Goal: Check status: Check status

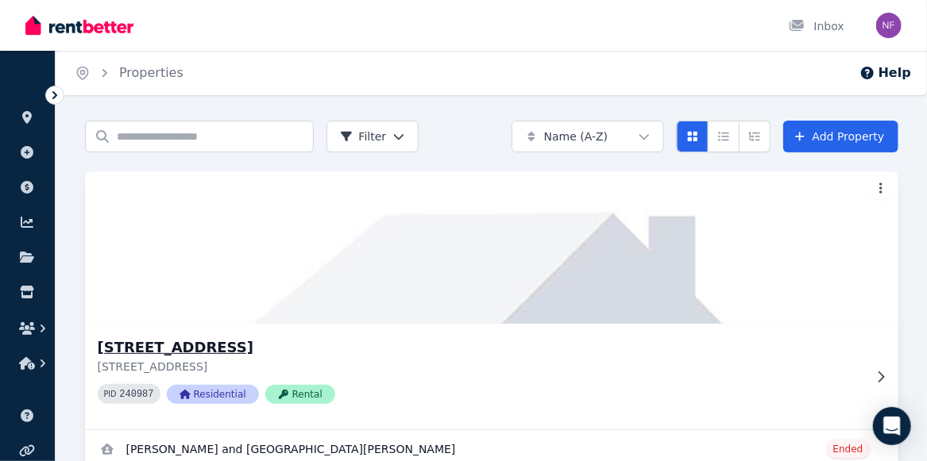
scroll to position [67, 0]
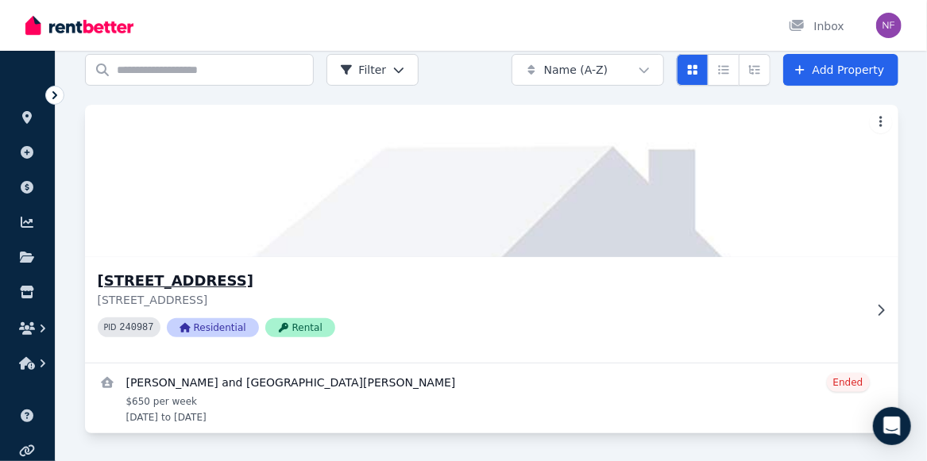
click at [881, 305] on icon at bounding box center [881, 310] width 16 height 13
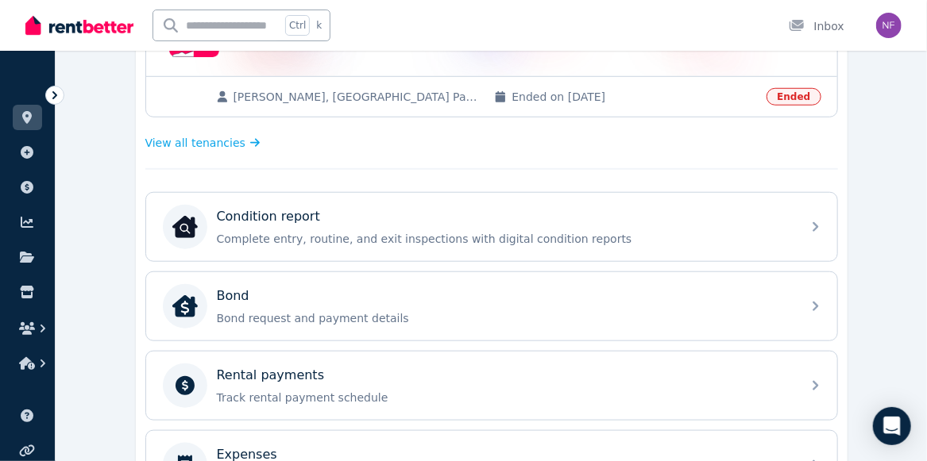
scroll to position [469, 0]
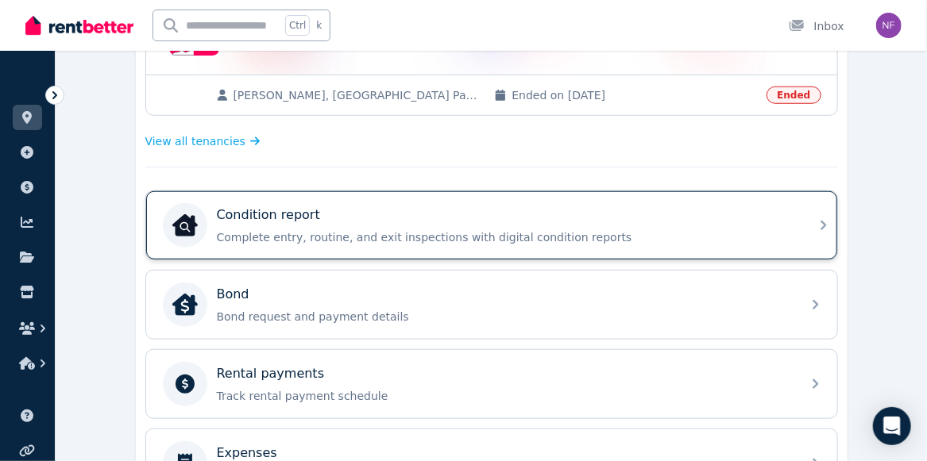
click at [704, 229] on p "Complete entry, routine, and exit inspections with digital condition reports" at bounding box center [504, 237] width 575 height 16
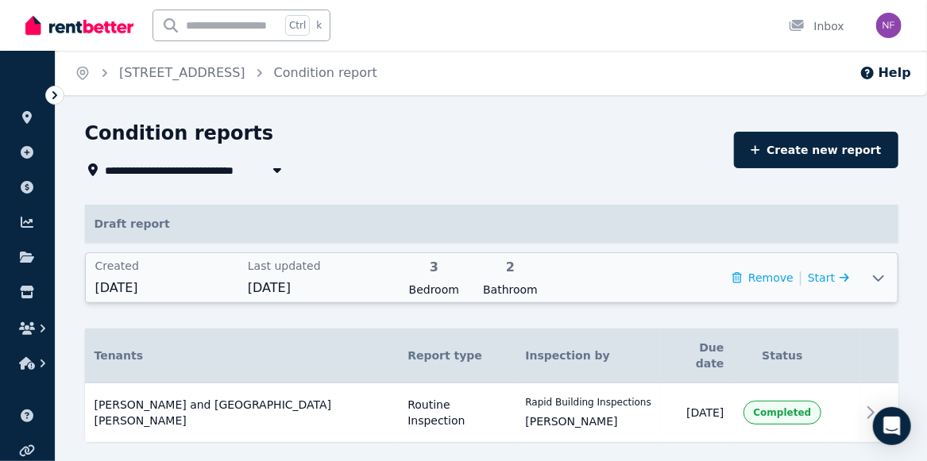
scroll to position [21, 0]
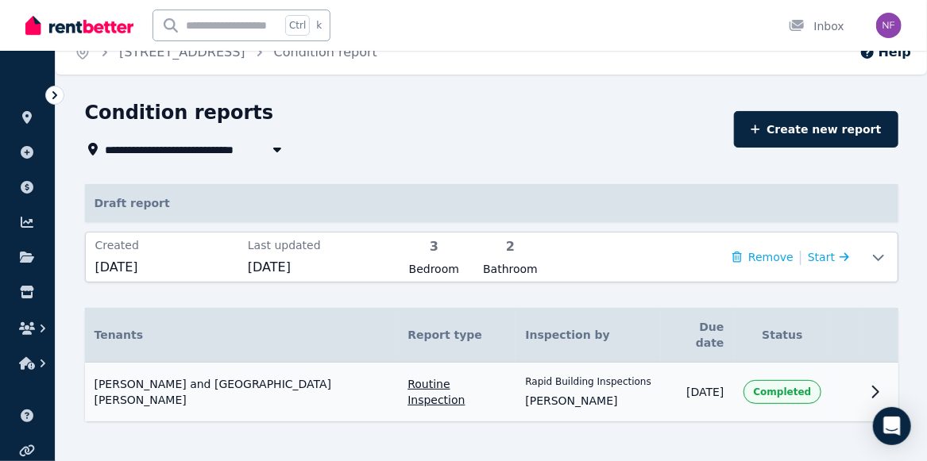
click at [831, 376] on td at bounding box center [845, 393] width 29 height 60
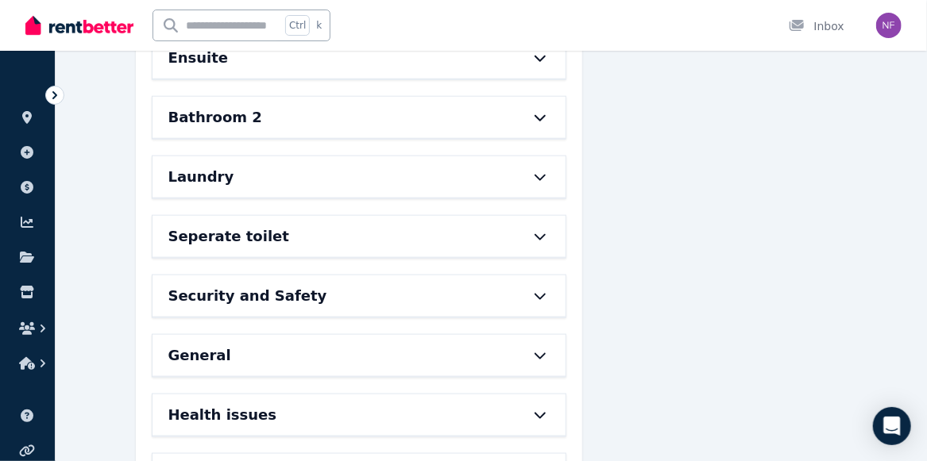
scroll to position [659, 0]
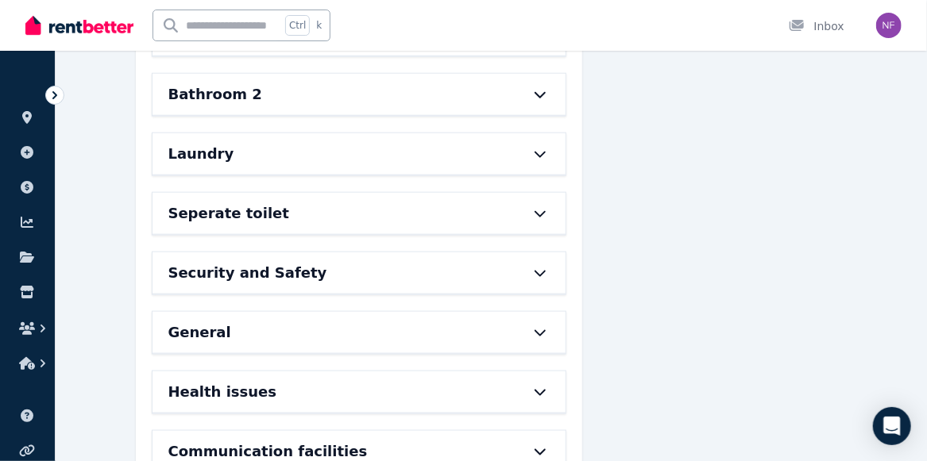
click at [538, 326] on icon at bounding box center [539, 332] width 19 height 13
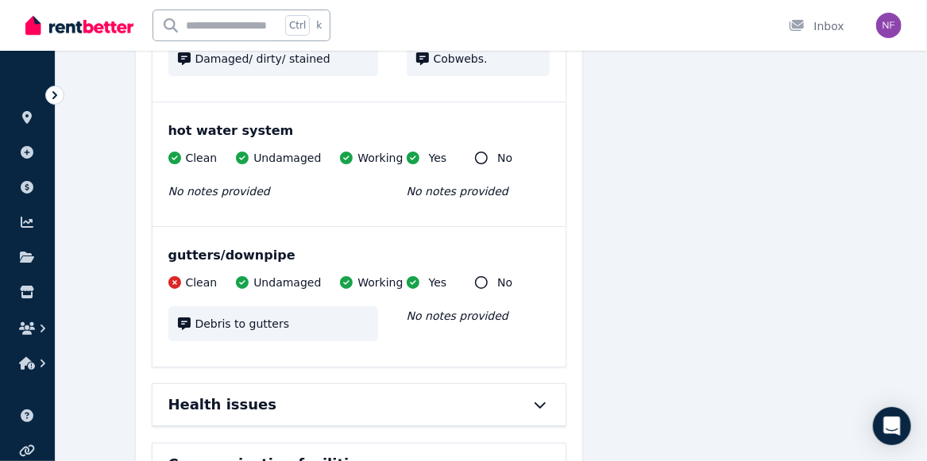
scroll to position [2408, 0]
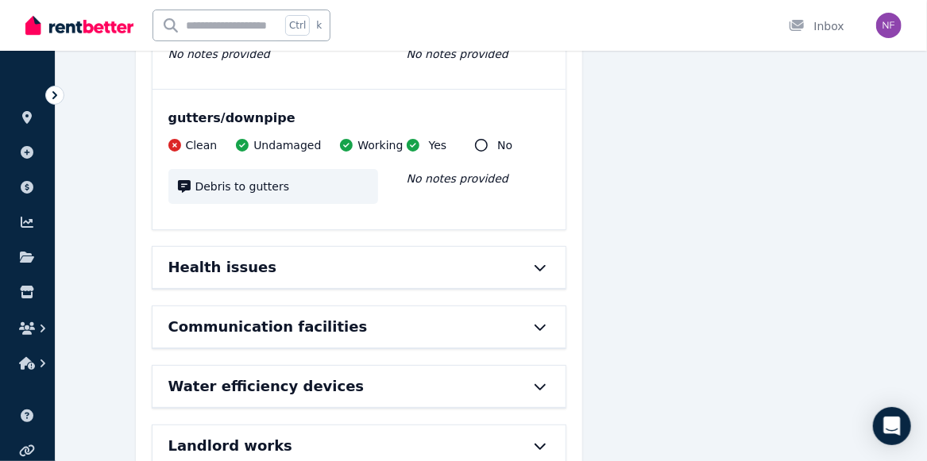
click at [541, 440] on icon at bounding box center [539, 446] width 19 height 13
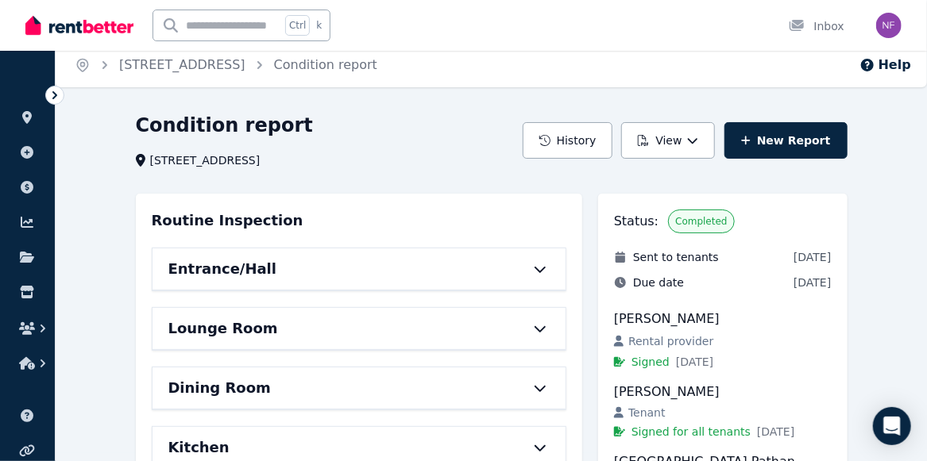
scroll to position [0, 0]
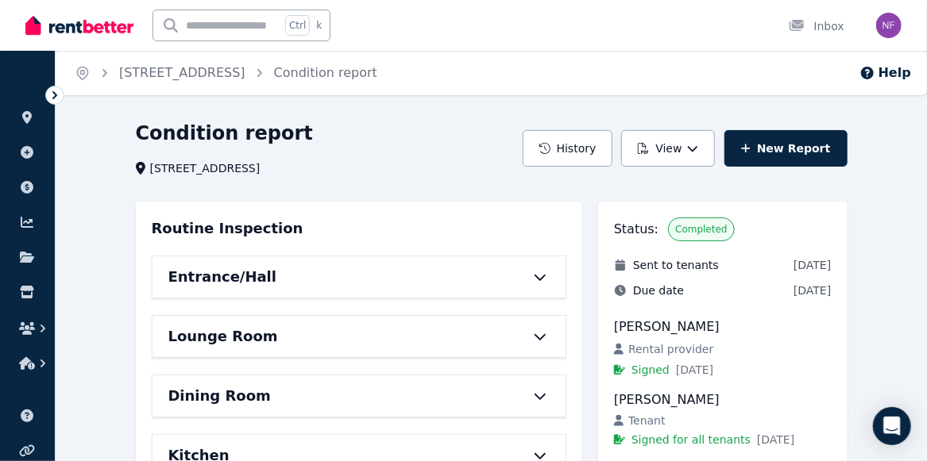
click at [538, 272] on icon at bounding box center [539, 277] width 19 height 13
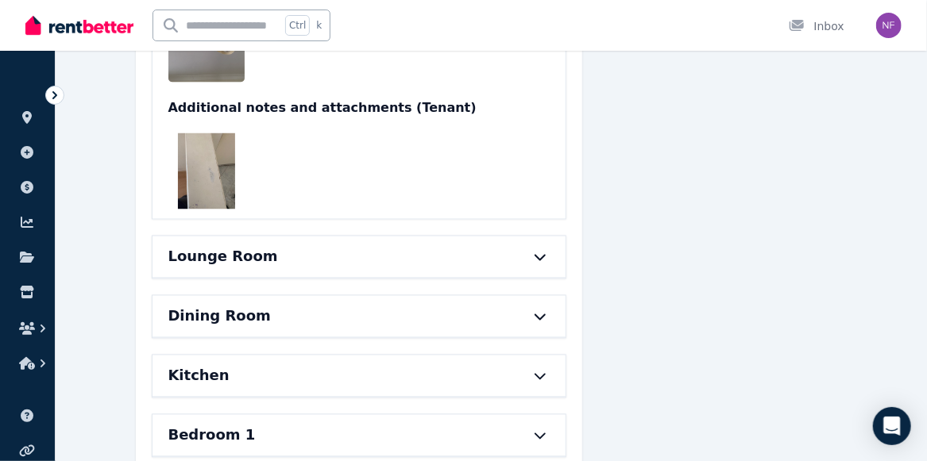
scroll to position [1055, 0]
click at [542, 236] on div "Lounge Room" at bounding box center [358, 256] width 413 height 41
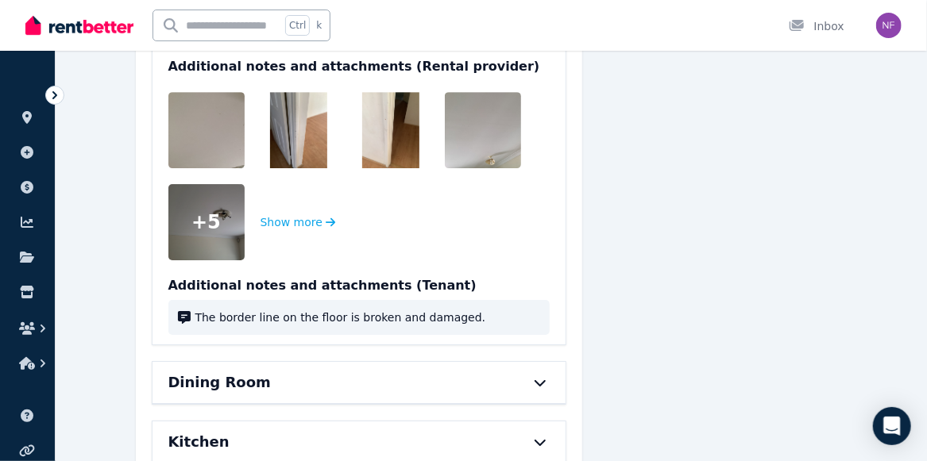
scroll to position [1989, 0]
click at [549, 376] on icon at bounding box center [539, 382] width 19 height 13
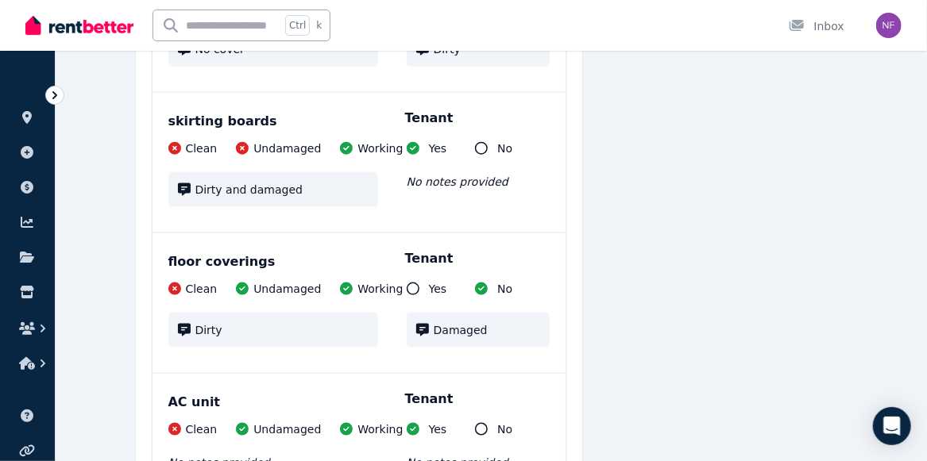
scroll to position [3412, 0]
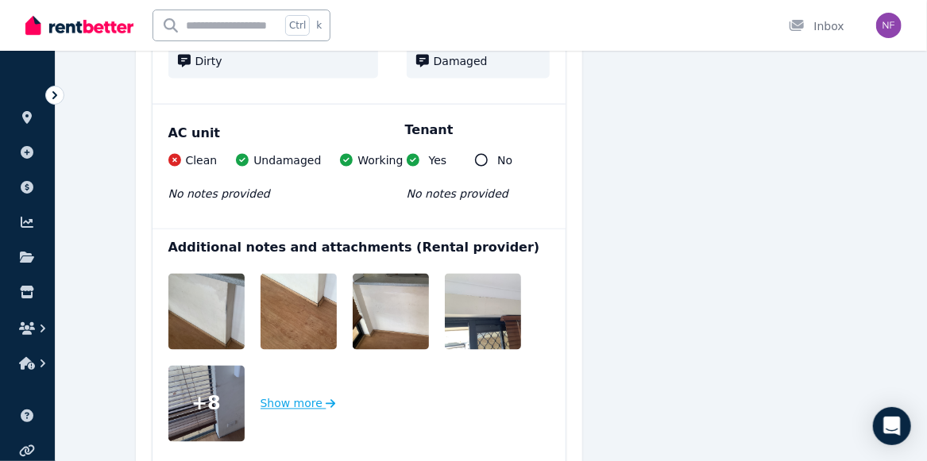
click at [299, 366] on button "Show more" at bounding box center [297, 404] width 75 height 76
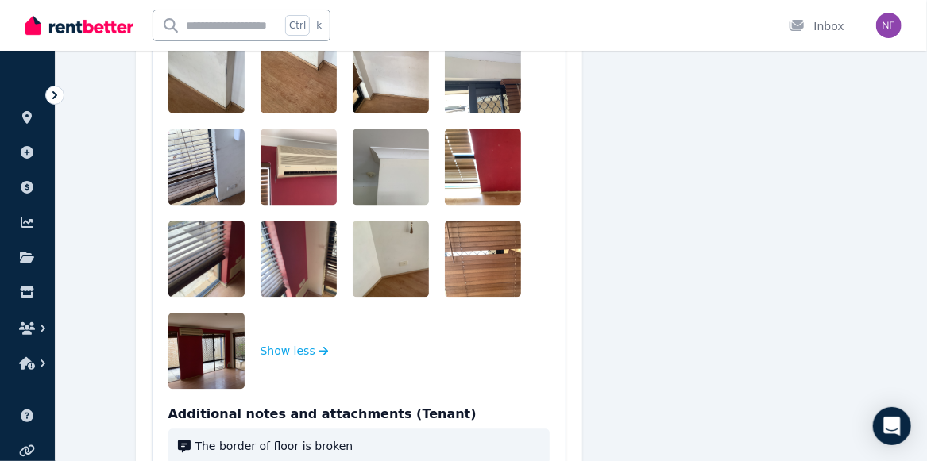
scroll to position [3653, 0]
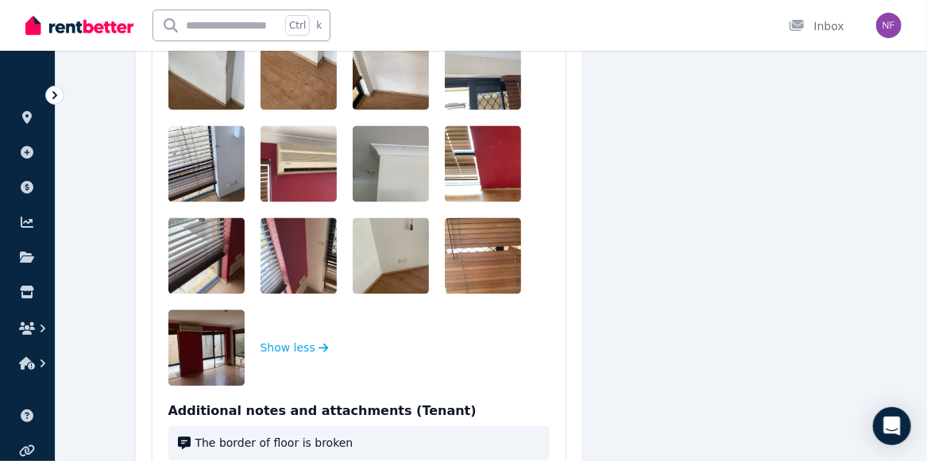
click at [202, 314] on img at bounding box center [219, 348] width 102 height 76
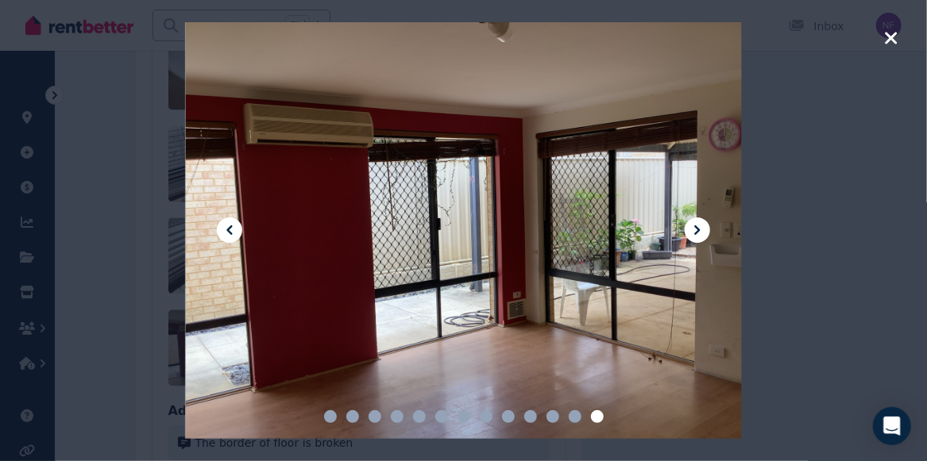
click at [886, 39] on icon "button" at bounding box center [891, 38] width 14 height 19
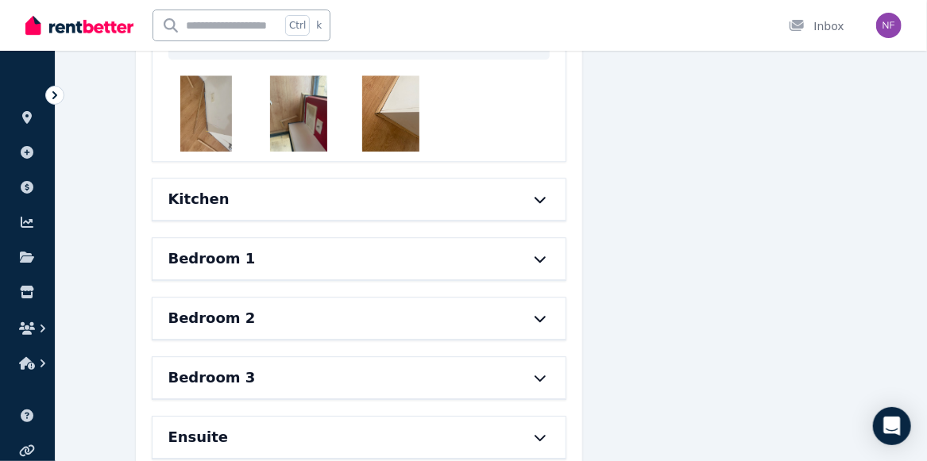
scroll to position [4071, 0]
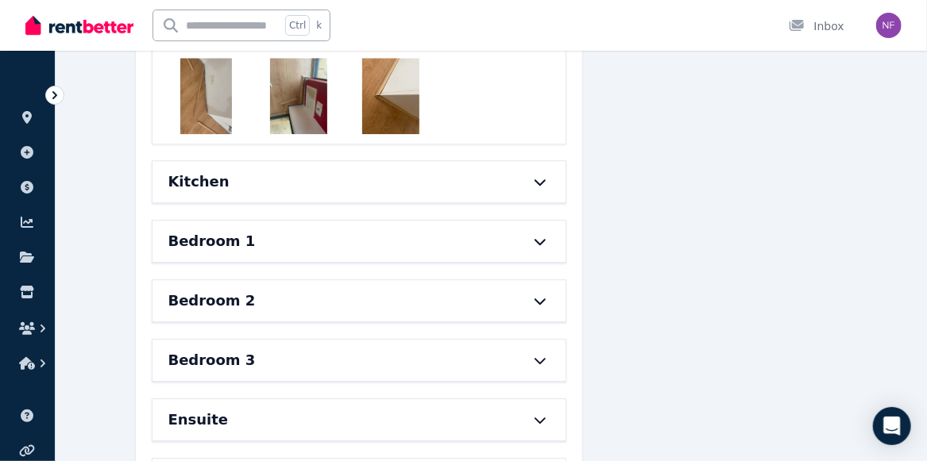
click at [540, 175] on icon at bounding box center [539, 181] width 19 height 13
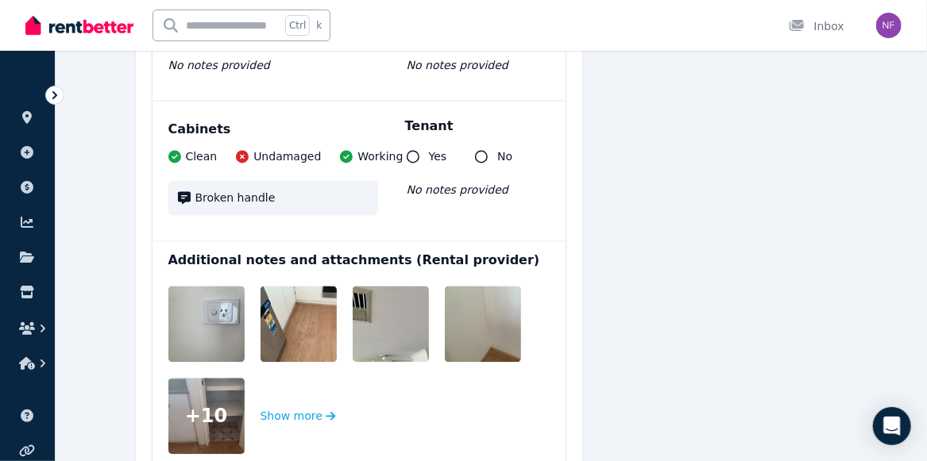
scroll to position [6006, 0]
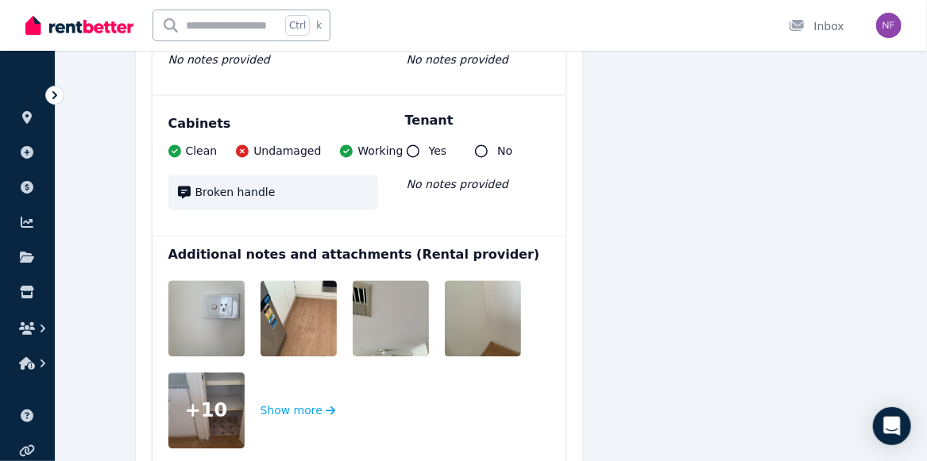
click at [218, 287] on img at bounding box center [219, 319] width 102 height 76
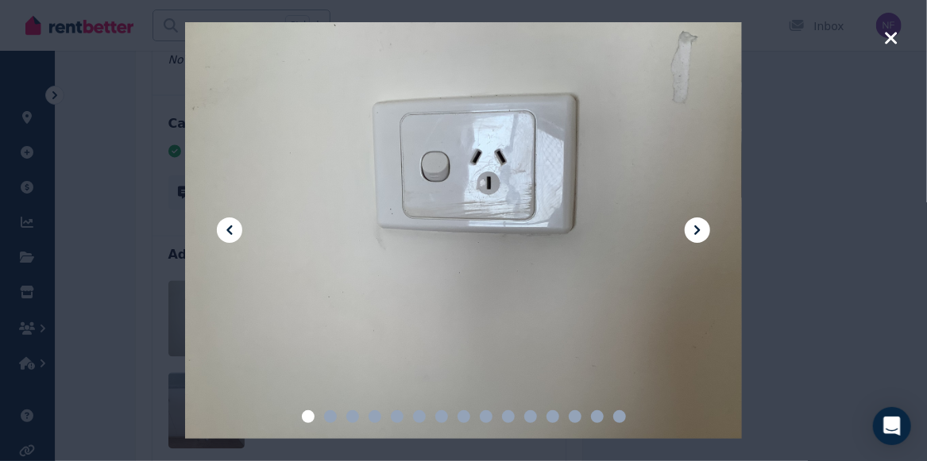
click at [701, 233] on icon at bounding box center [697, 230] width 19 height 19
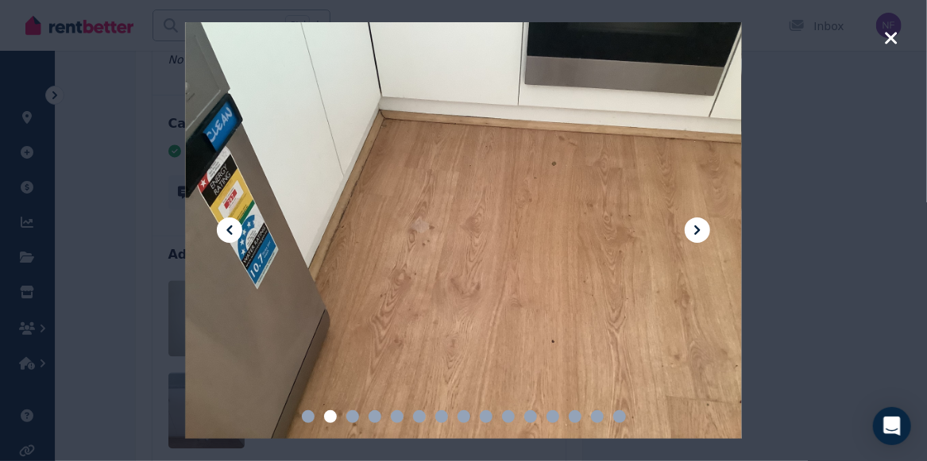
click at [701, 233] on icon at bounding box center [697, 230] width 19 height 19
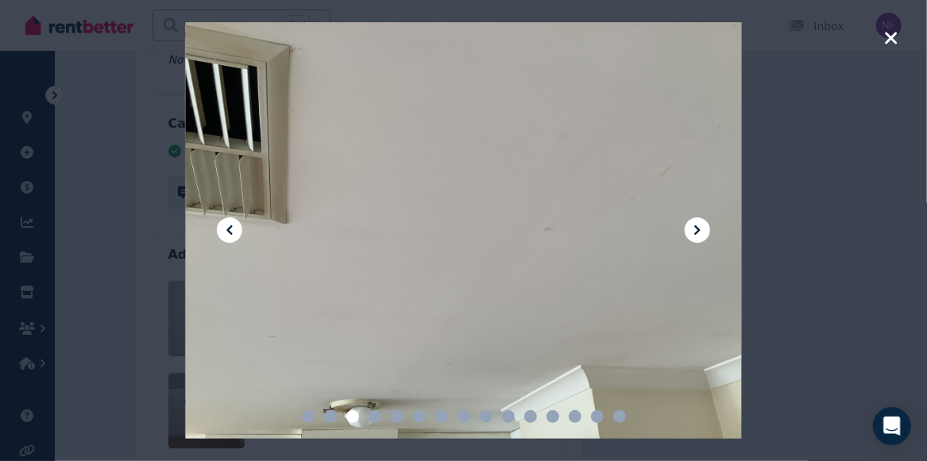
click at [701, 233] on icon at bounding box center [697, 230] width 19 height 19
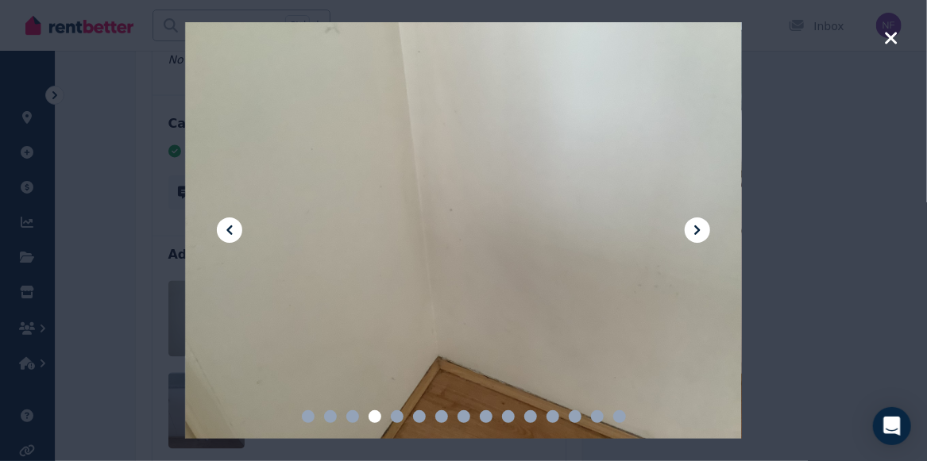
click at [701, 233] on icon at bounding box center [697, 230] width 19 height 19
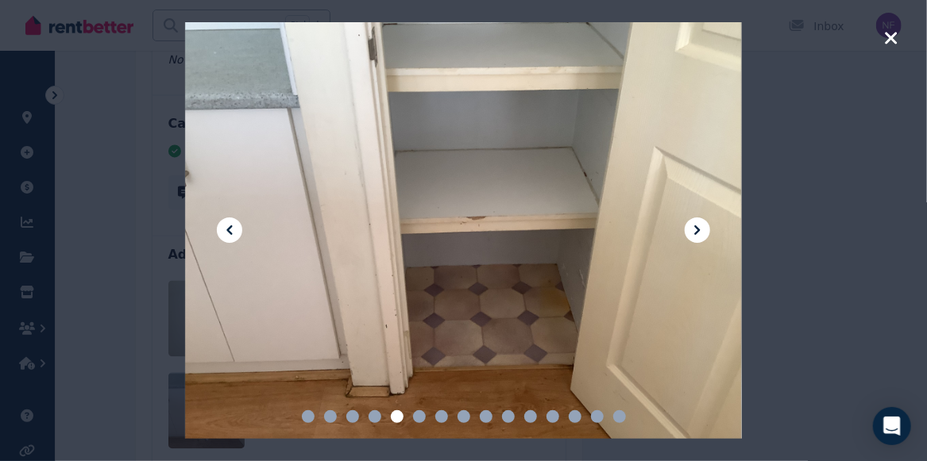
click at [701, 233] on icon at bounding box center [697, 230] width 19 height 19
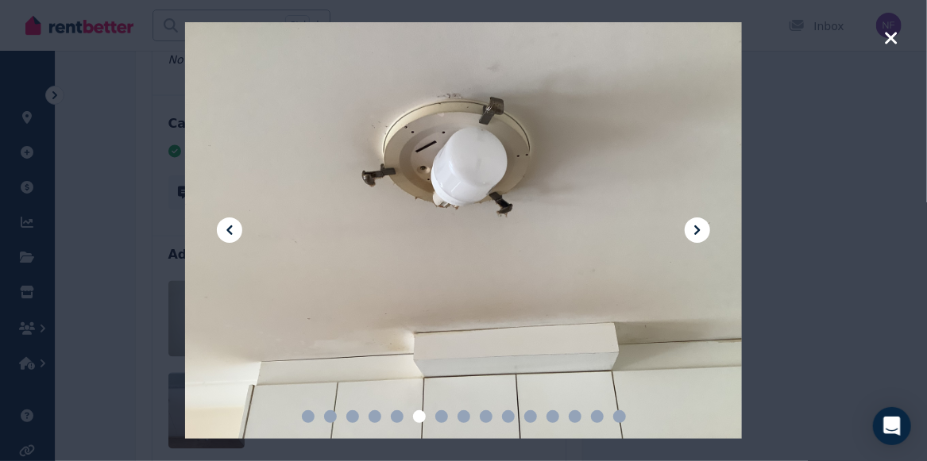
click at [701, 233] on icon at bounding box center [697, 230] width 19 height 19
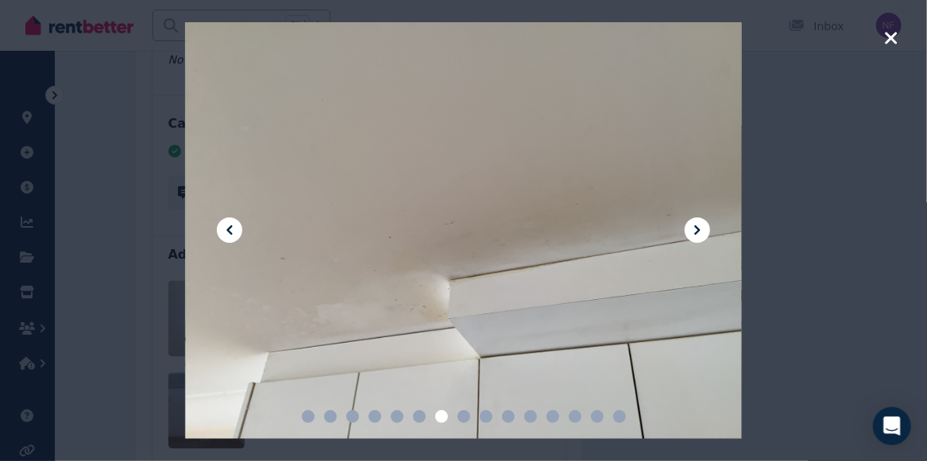
click at [701, 233] on icon at bounding box center [697, 230] width 19 height 19
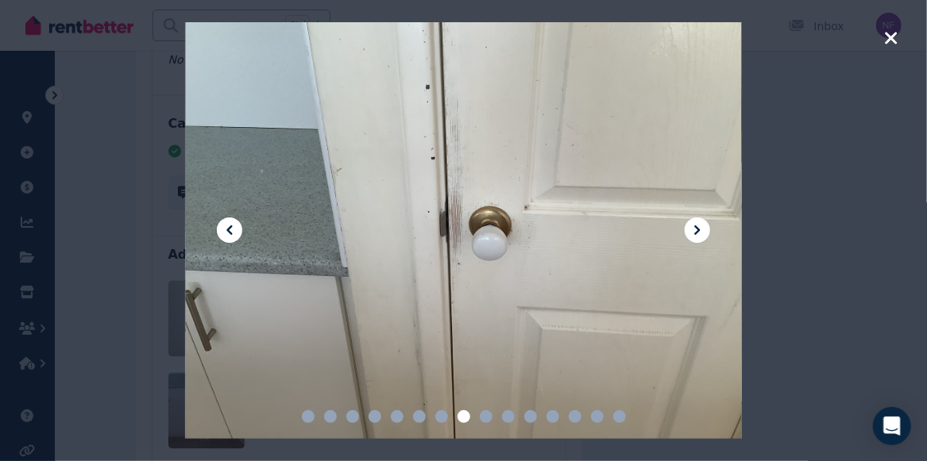
click at [701, 233] on icon at bounding box center [697, 230] width 19 height 19
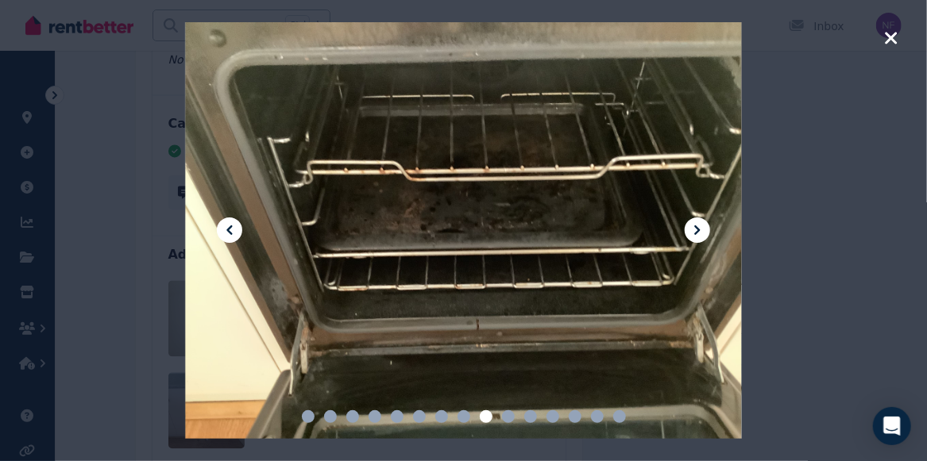
click at [701, 233] on icon at bounding box center [697, 230] width 19 height 19
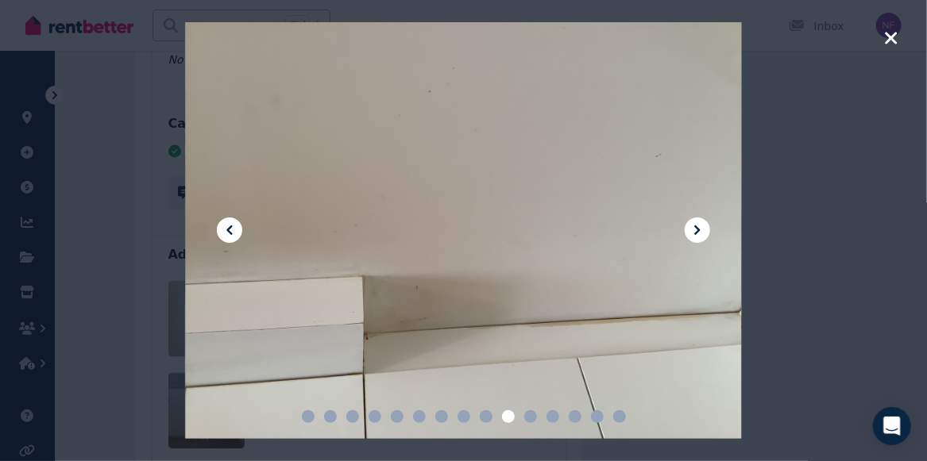
click at [701, 233] on icon at bounding box center [697, 230] width 19 height 19
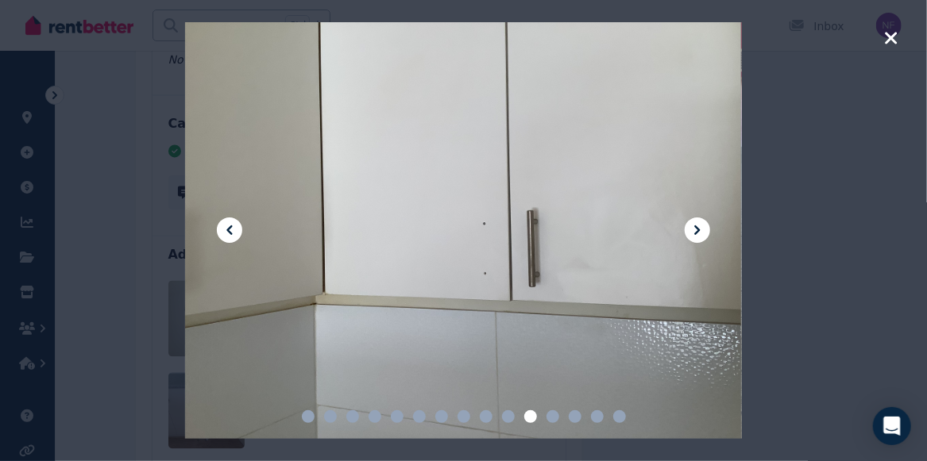
click at [701, 233] on icon at bounding box center [697, 230] width 19 height 19
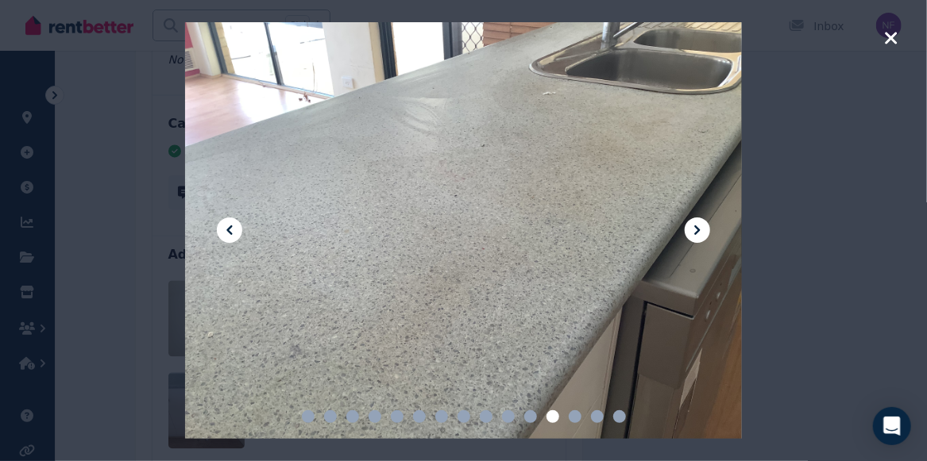
click at [701, 233] on icon at bounding box center [697, 230] width 19 height 19
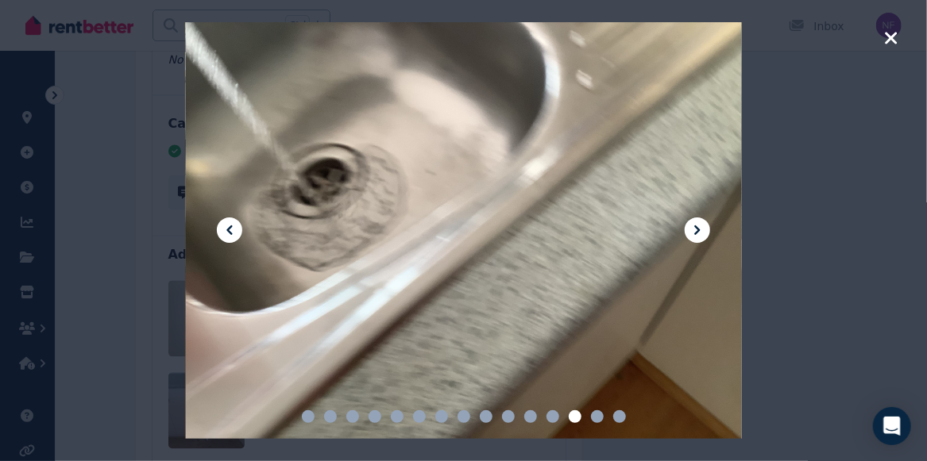
click at [701, 233] on icon at bounding box center [697, 230] width 19 height 19
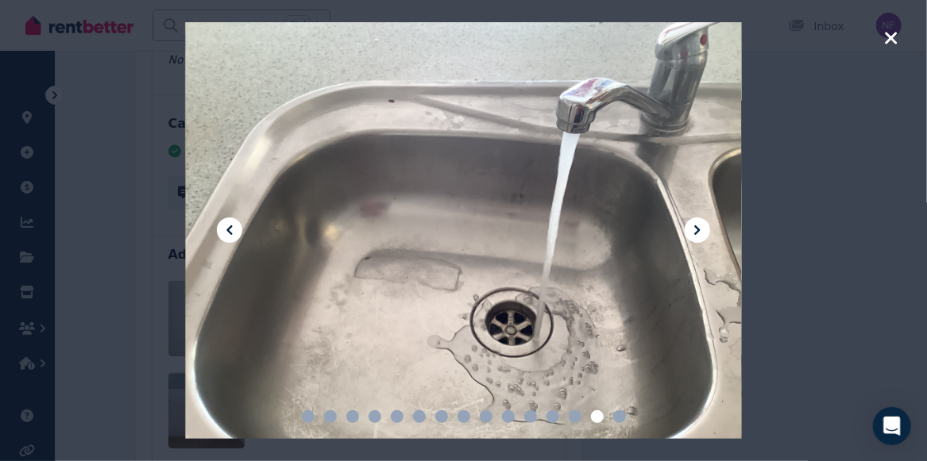
click at [701, 233] on icon at bounding box center [697, 230] width 19 height 19
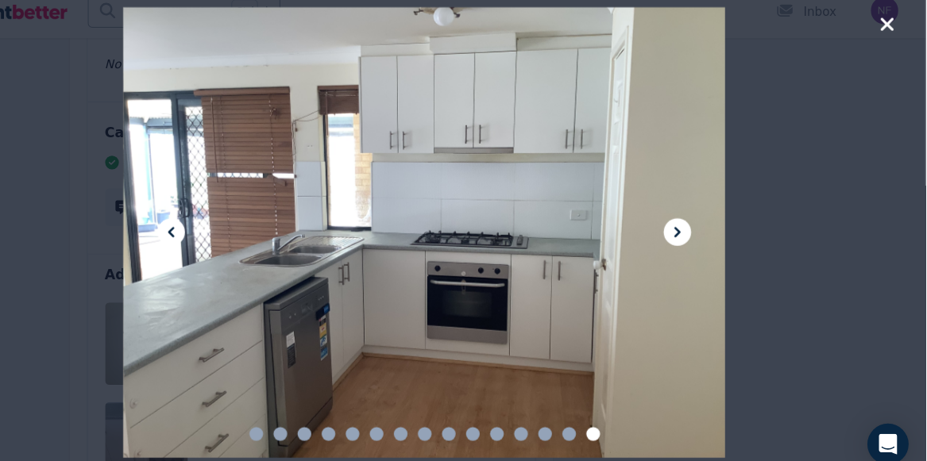
scroll to position [5991, 0]
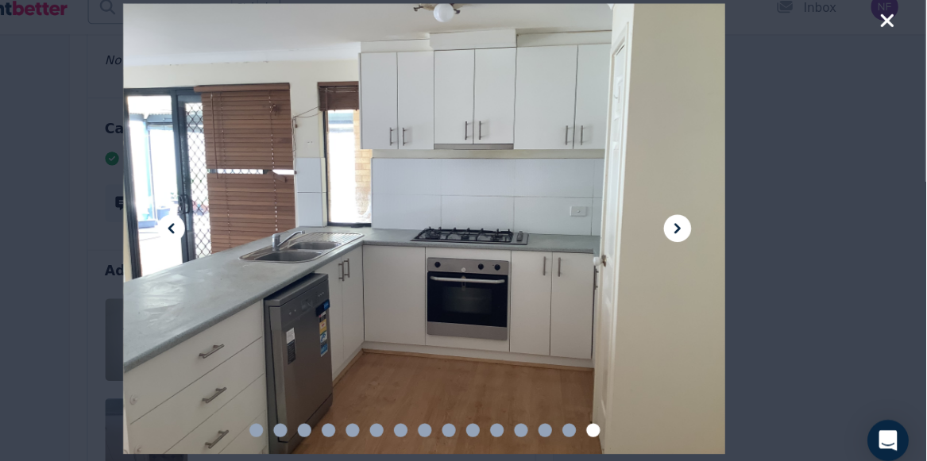
click at [228, 226] on icon at bounding box center [229, 230] width 19 height 19
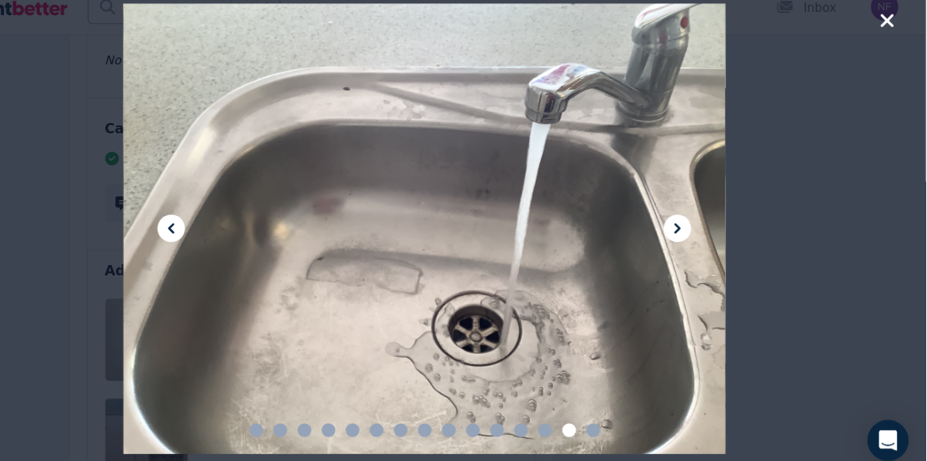
click at [228, 226] on icon at bounding box center [229, 230] width 19 height 19
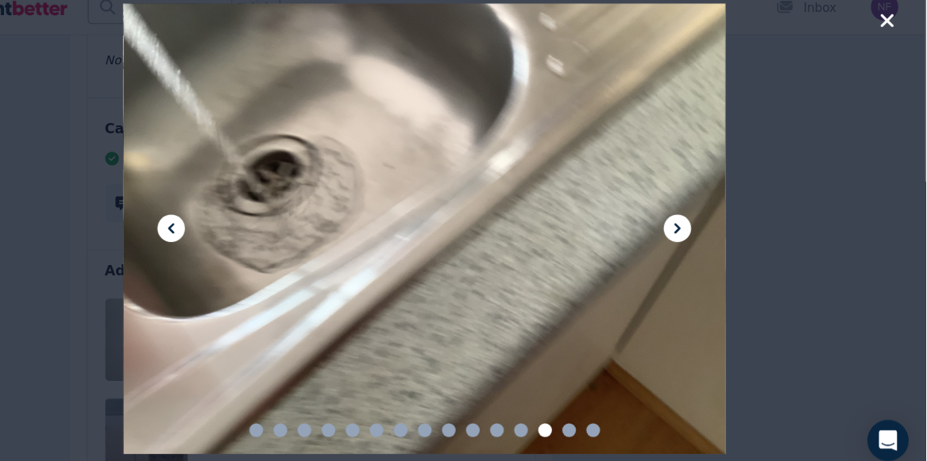
click at [228, 226] on icon at bounding box center [229, 230] width 19 height 19
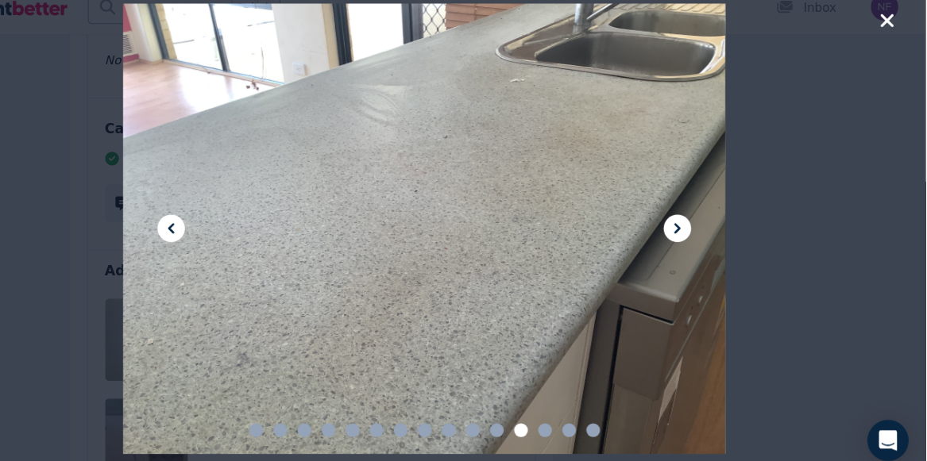
click at [228, 226] on icon at bounding box center [229, 230] width 19 height 19
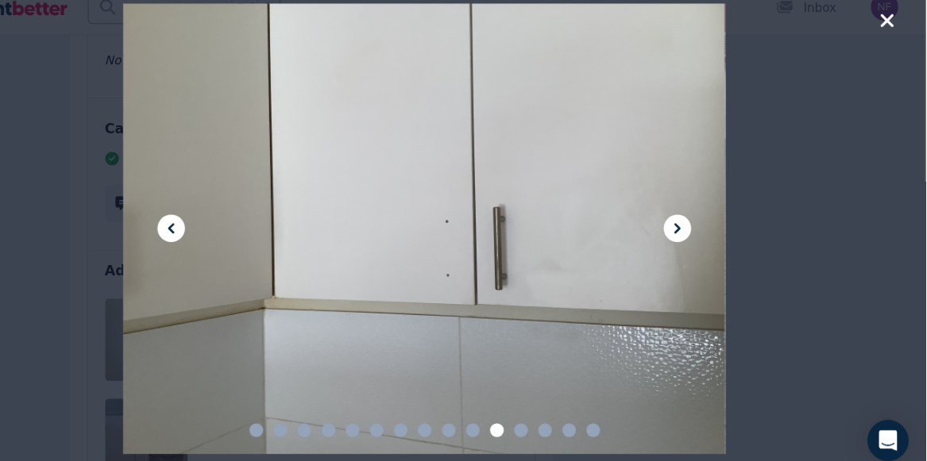
click at [695, 232] on icon at bounding box center [697, 230] width 19 height 19
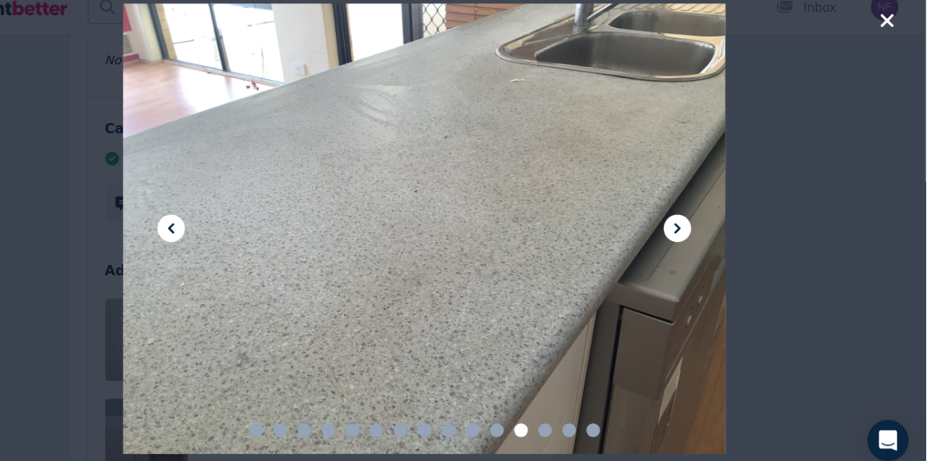
click at [695, 232] on icon at bounding box center [697, 230] width 19 height 19
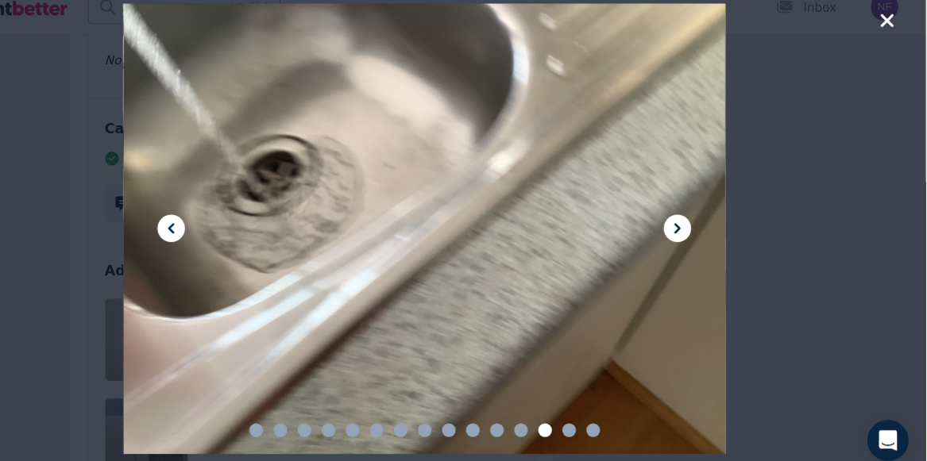
click at [693, 233] on icon at bounding box center [697, 230] width 19 height 19
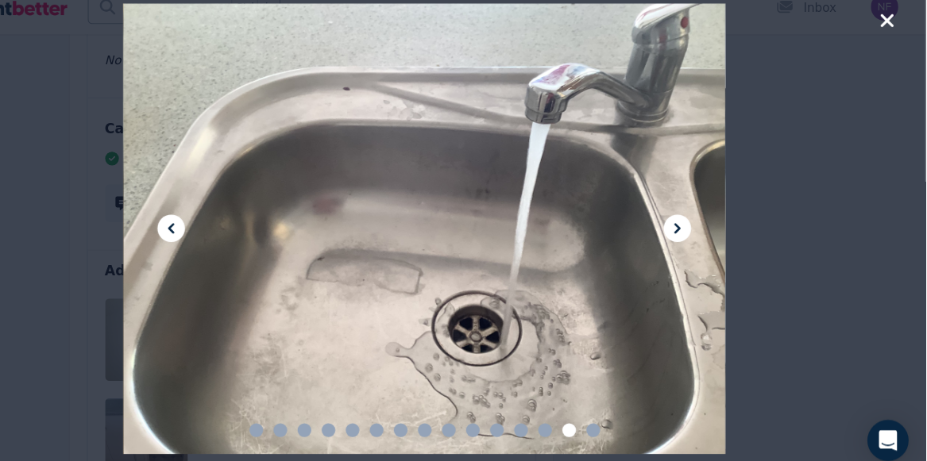
click at [689, 234] on icon at bounding box center [697, 230] width 19 height 19
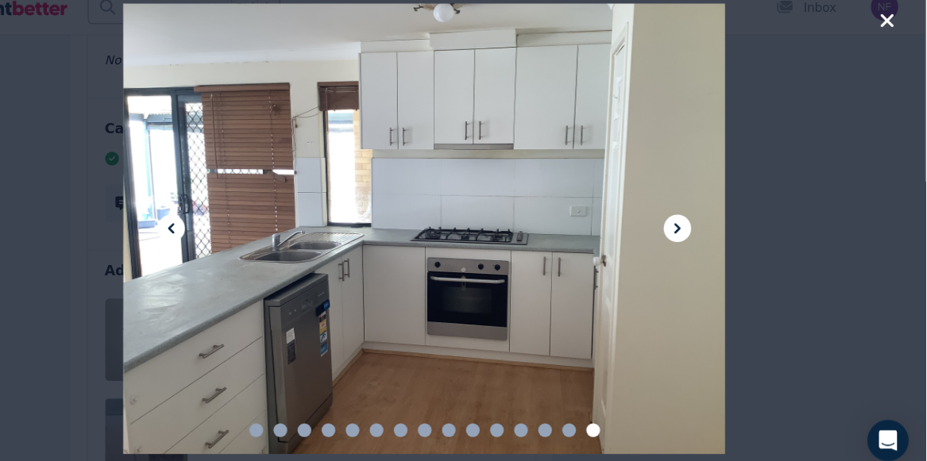
click at [696, 233] on icon at bounding box center [697, 231] width 6 height 10
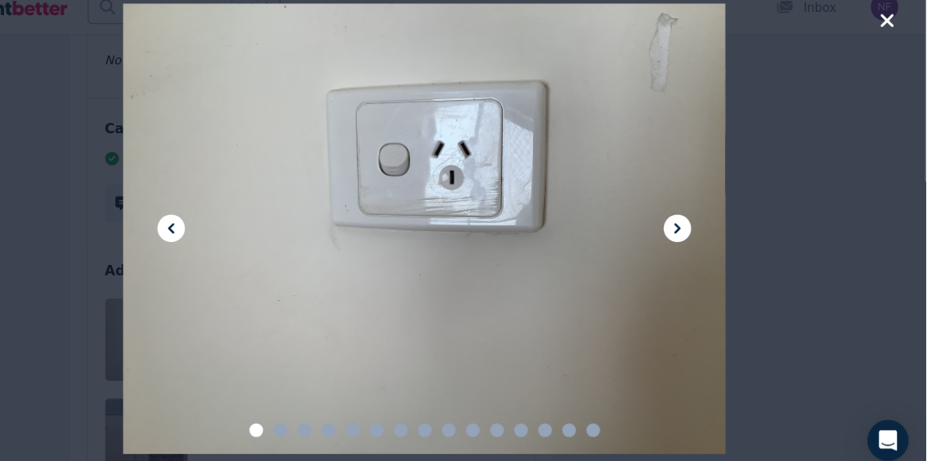
click at [696, 233] on icon at bounding box center [697, 231] width 6 height 10
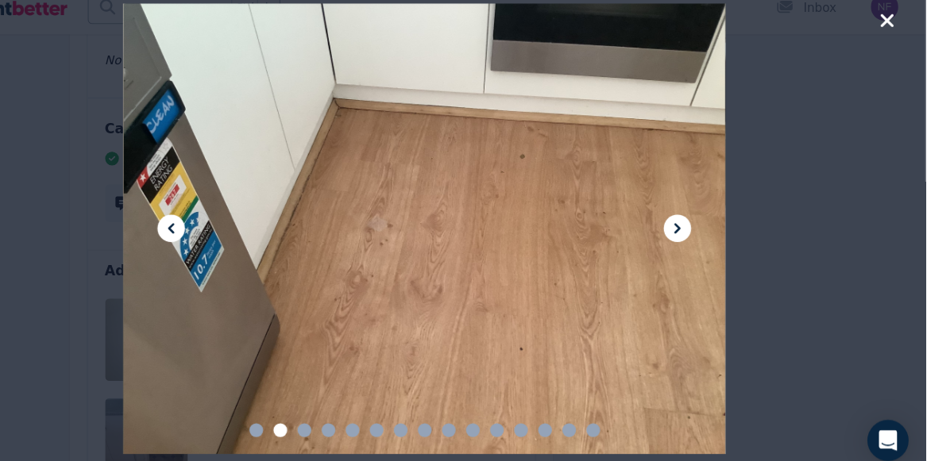
click at [696, 233] on icon at bounding box center [697, 231] width 6 height 10
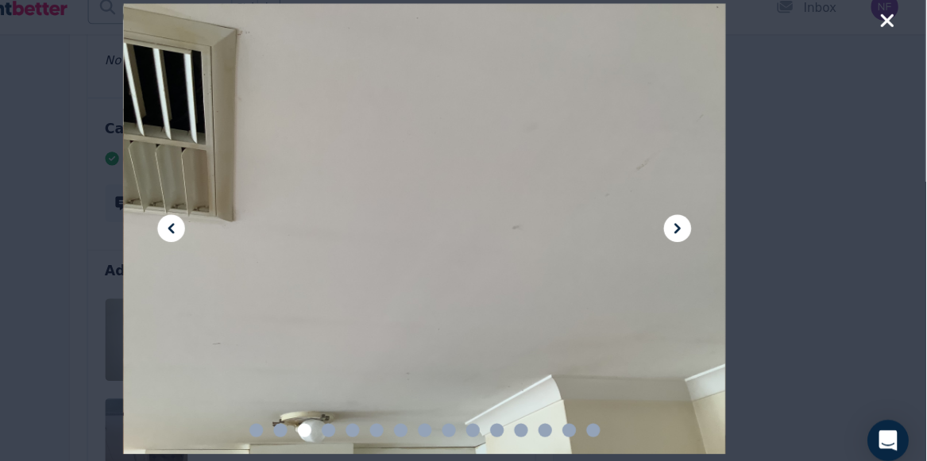
click at [696, 233] on icon at bounding box center [697, 231] width 6 height 10
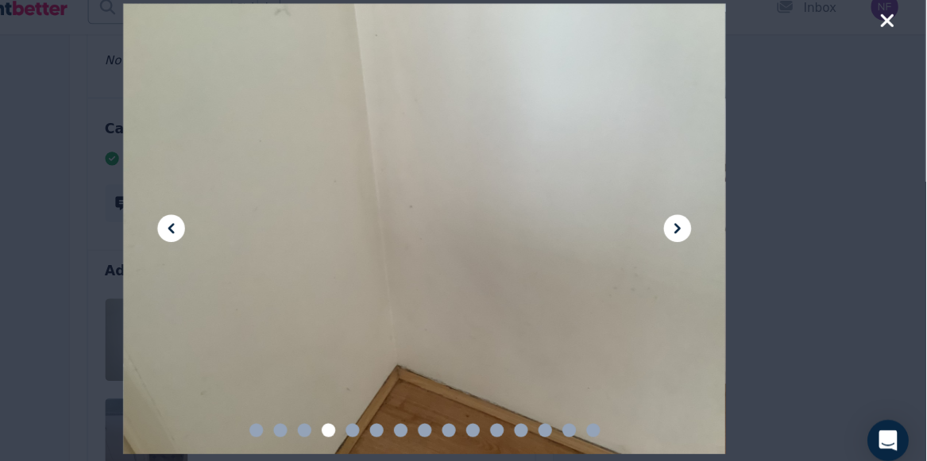
click at [696, 233] on icon at bounding box center [697, 231] width 6 height 10
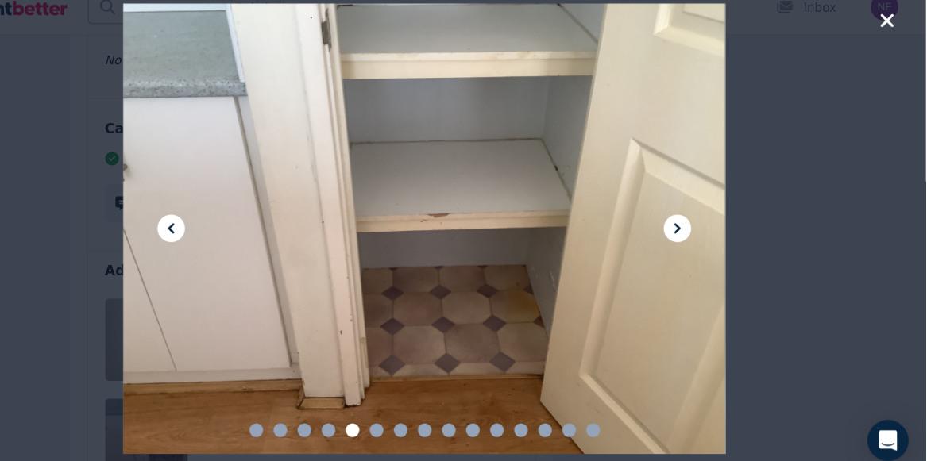
click at [696, 233] on icon at bounding box center [697, 231] width 6 height 10
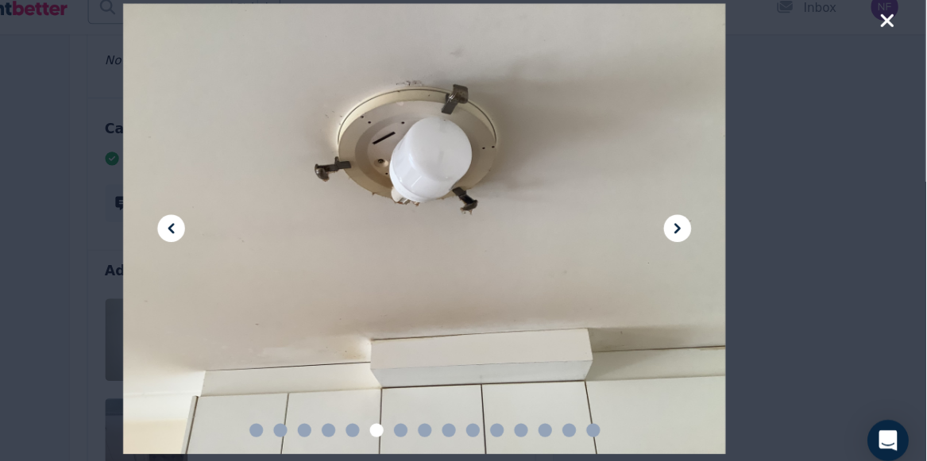
click at [696, 233] on icon at bounding box center [697, 231] width 6 height 10
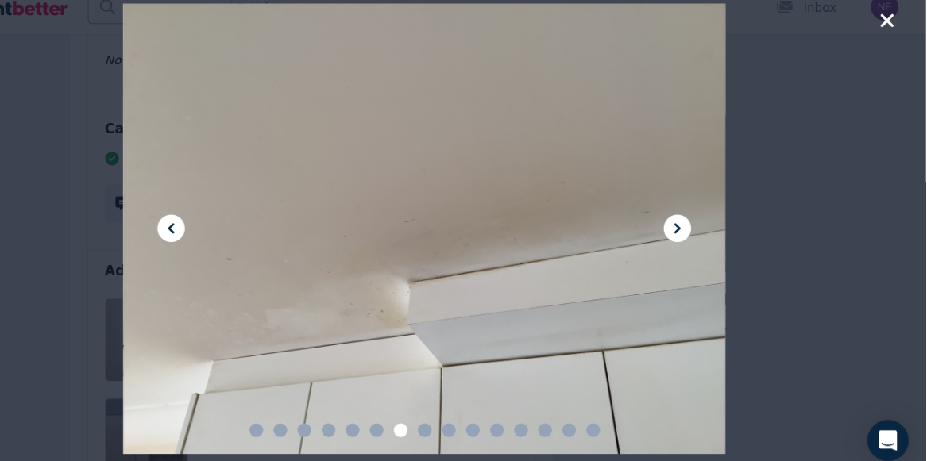
click at [889, 37] on icon "button" at bounding box center [891, 38] width 12 height 12
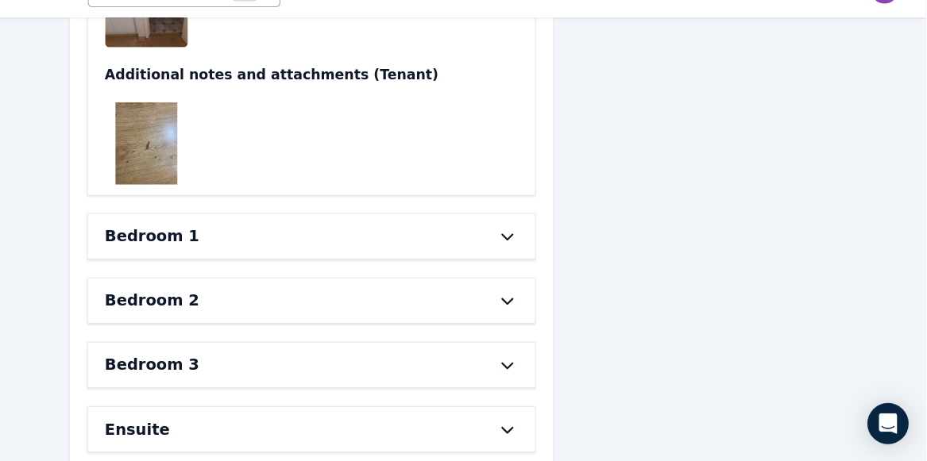
scroll to position [6378, 0]
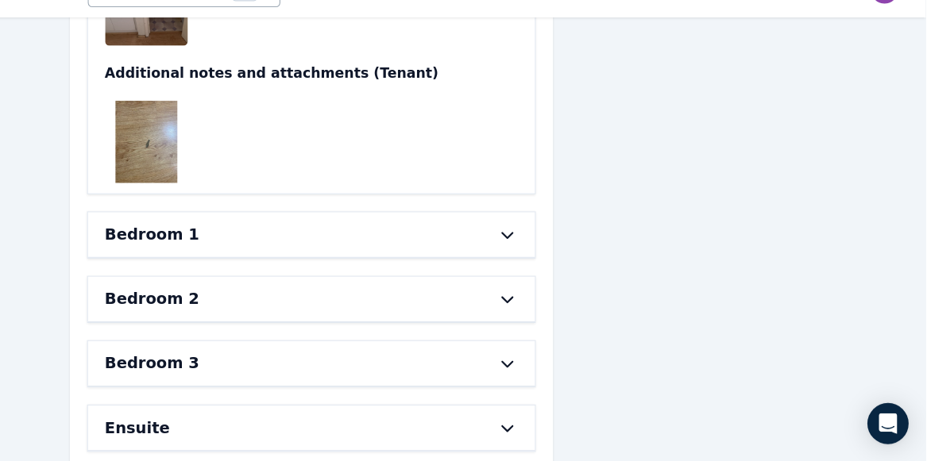
click at [538, 245] on icon at bounding box center [539, 251] width 19 height 13
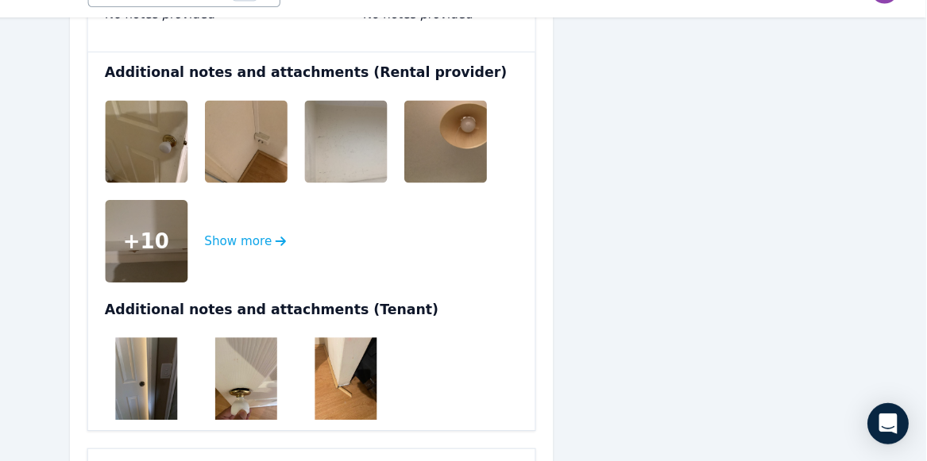
scroll to position [9384, 0]
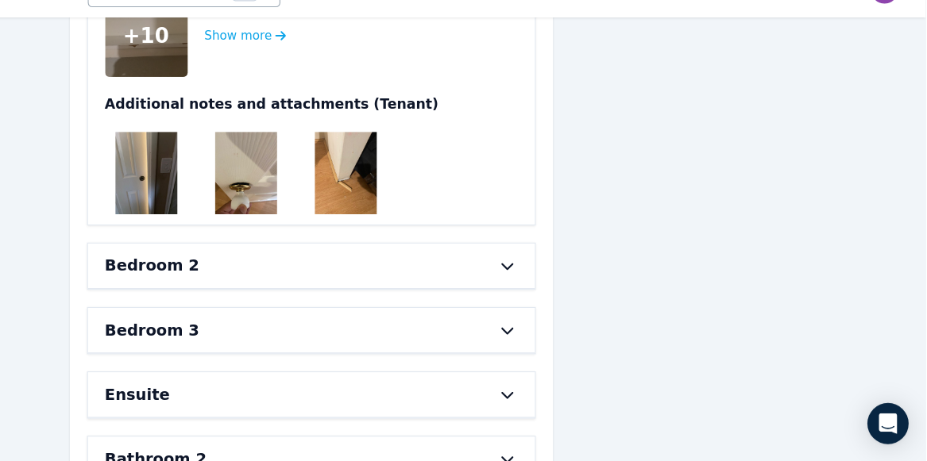
click at [540, 274] on icon at bounding box center [539, 280] width 19 height 13
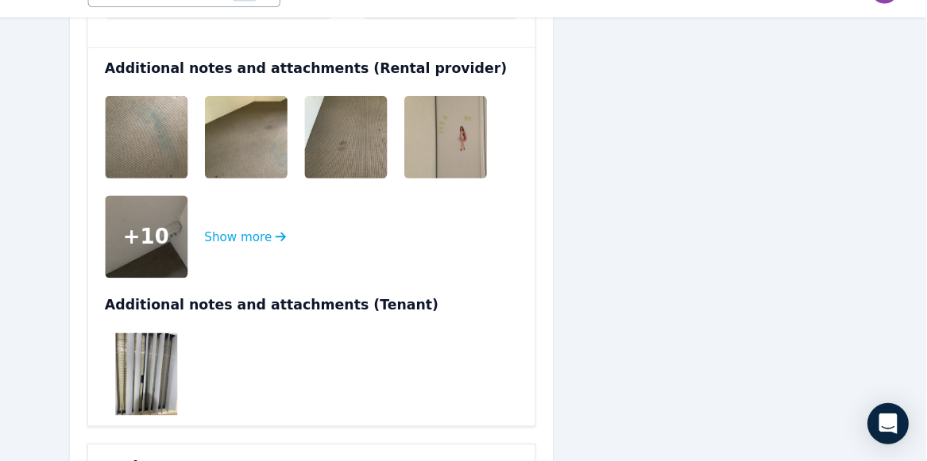
scroll to position [10733, 0]
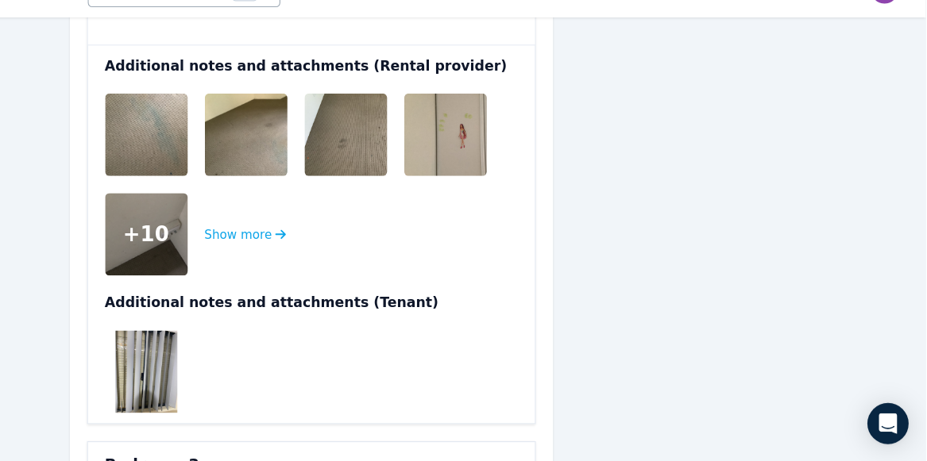
click at [546, 458] on icon at bounding box center [539, 464] width 19 height 13
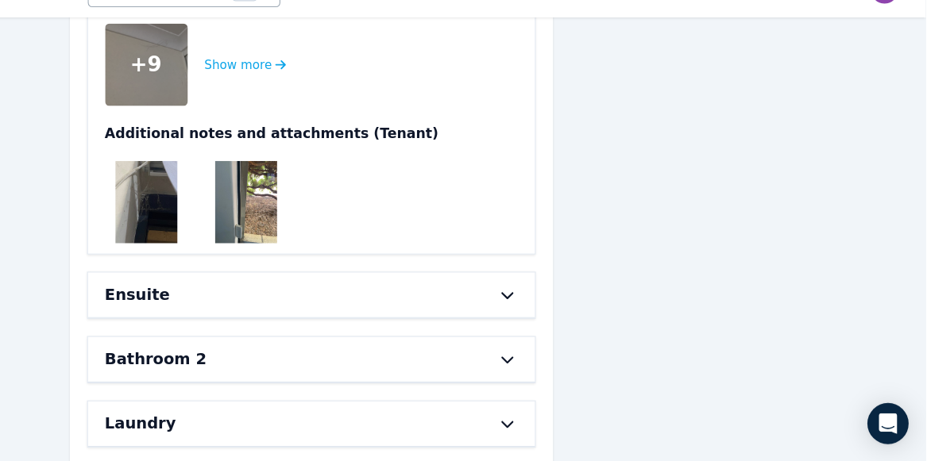
scroll to position [12472, 0]
click at [541, 300] on icon at bounding box center [539, 306] width 19 height 13
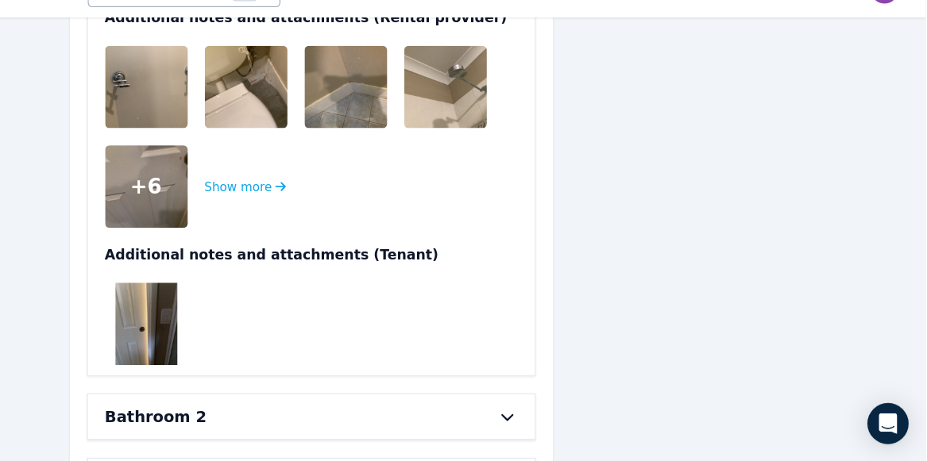
scroll to position [14687, 0]
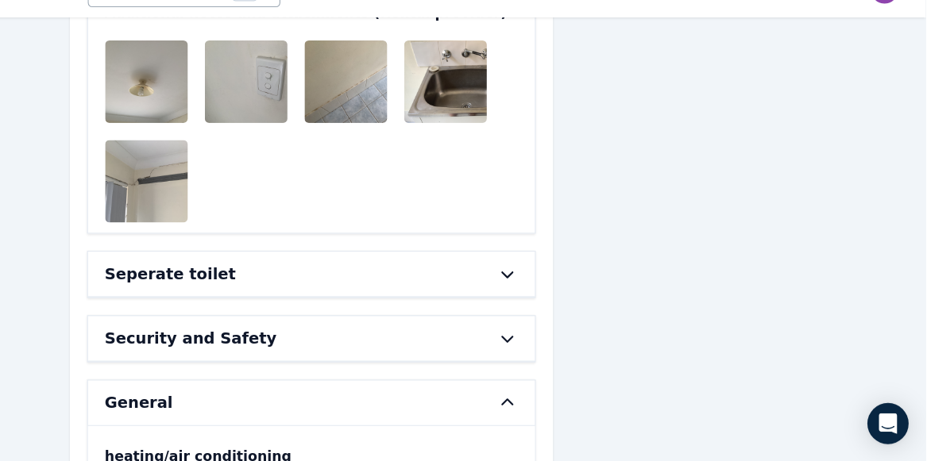
scroll to position [16411, 0]
click at [532, 281] on icon at bounding box center [539, 287] width 19 height 13
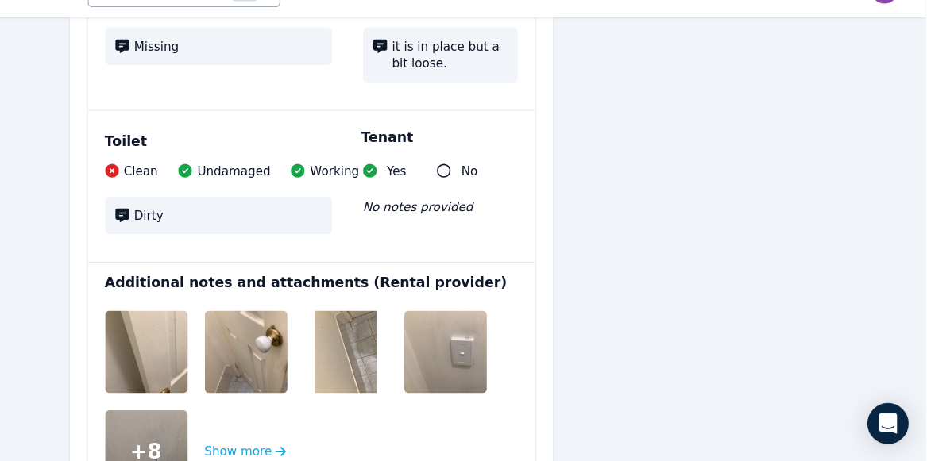
scroll to position [17270, 0]
click at [210, 322] on img at bounding box center [219, 360] width 102 height 76
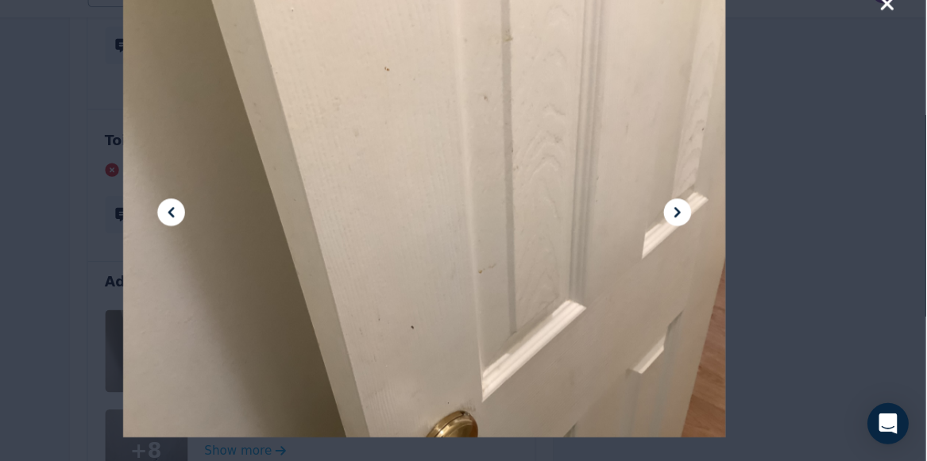
click at [696, 233] on icon at bounding box center [697, 231] width 6 height 10
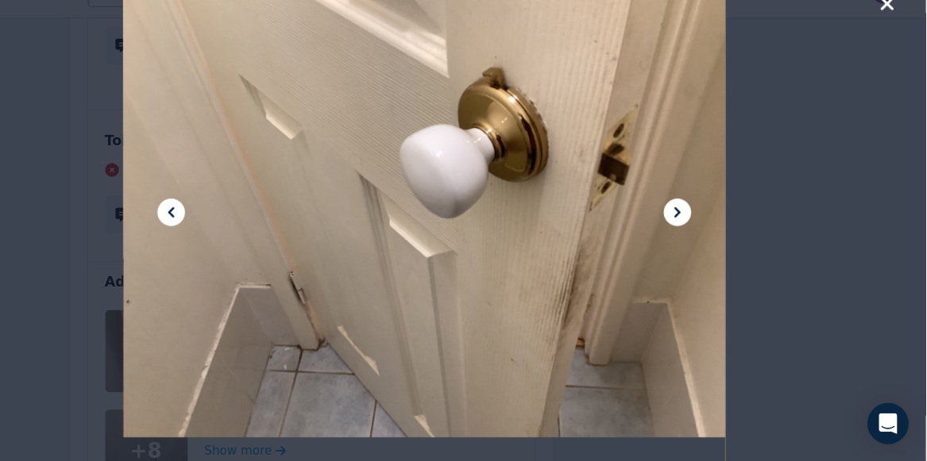
click at [696, 233] on icon at bounding box center [697, 231] width 6 height 10
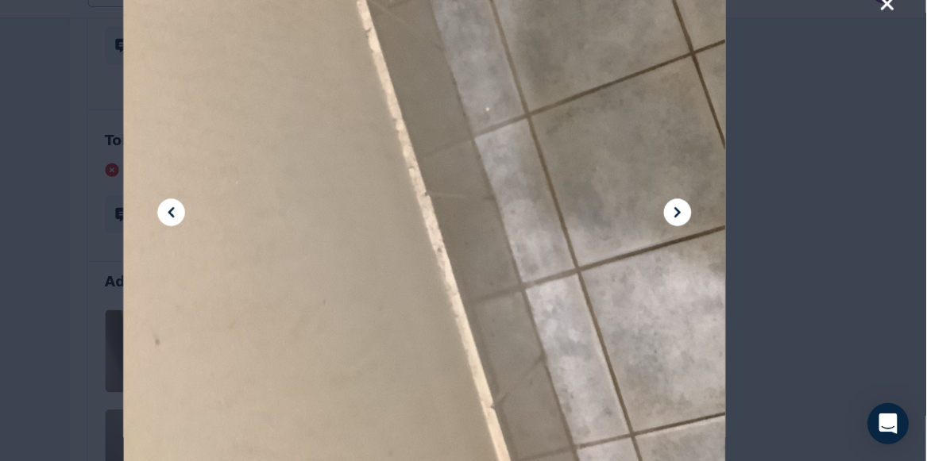
click at [696, 233] on icon at bounding box center [697, 231] width 6 height 10
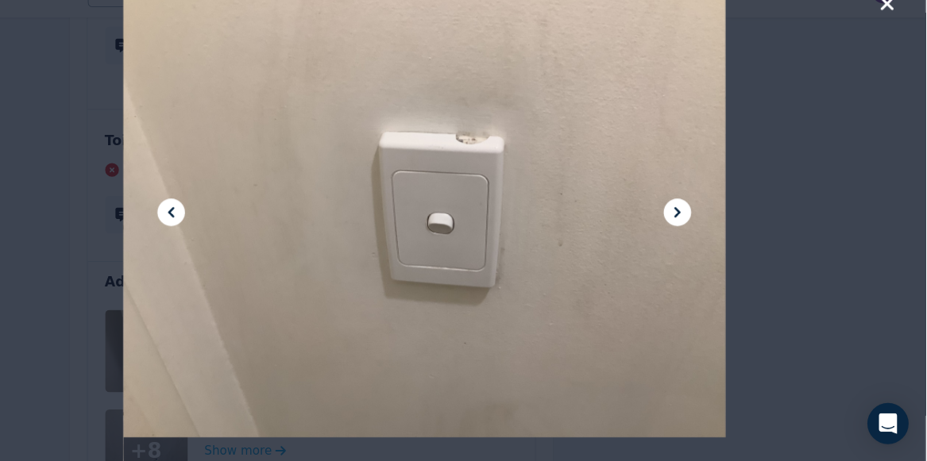
click at [696, 233] on icon at bounding box center [697, 231] width 6 height 10
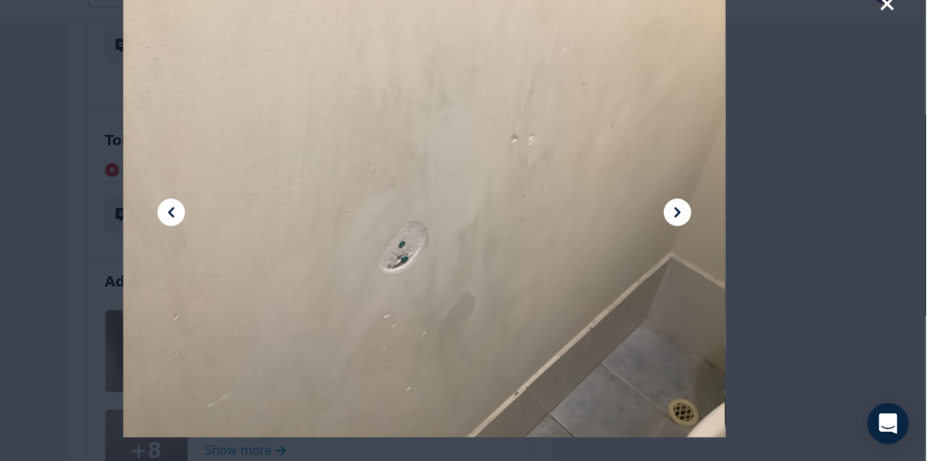
click at [696, 233] on icon at bounding box center [697, 231] width 6 height 10
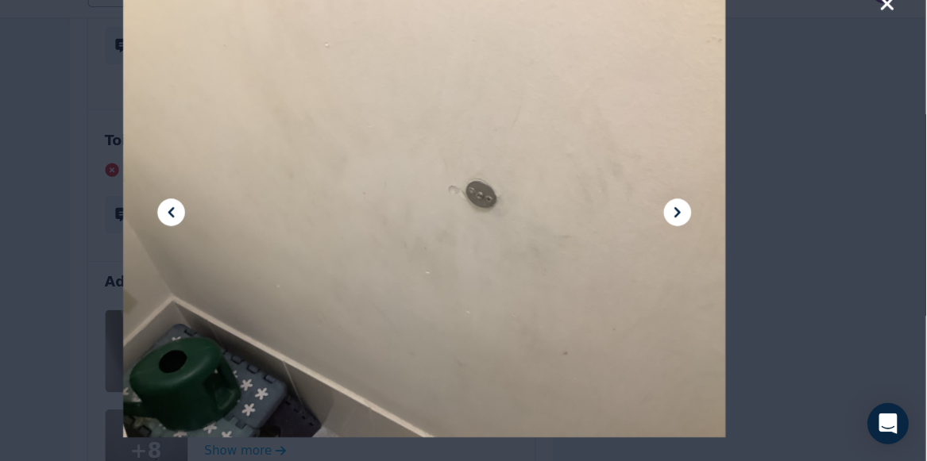
click at [696, 233] on icon at bounding box center [697, 231] width 6 height 10
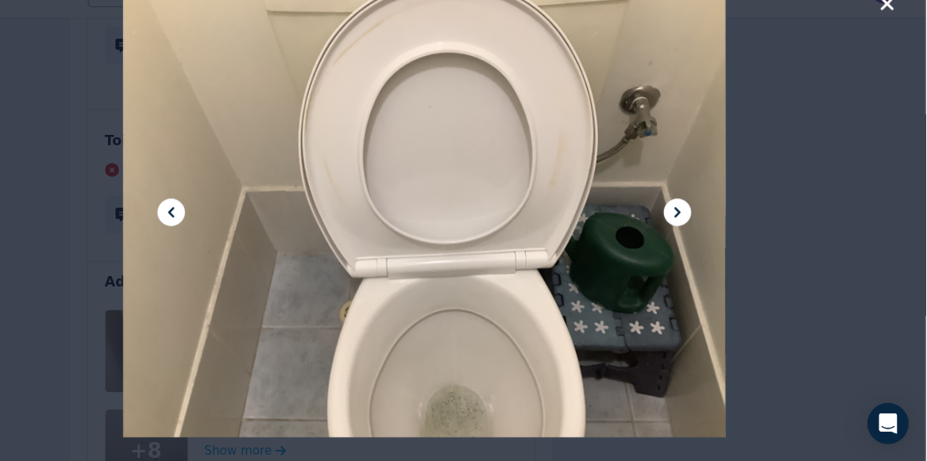
click at [696, 233] on icon at bounding box center [697, 231] width 6 height 10
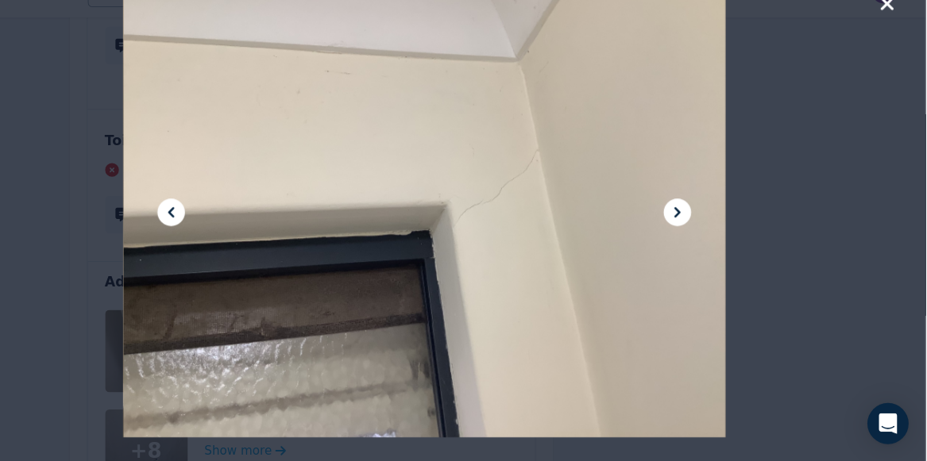
click at [696, 233] on icon at bounding box center [697, 231] width 6 height 10
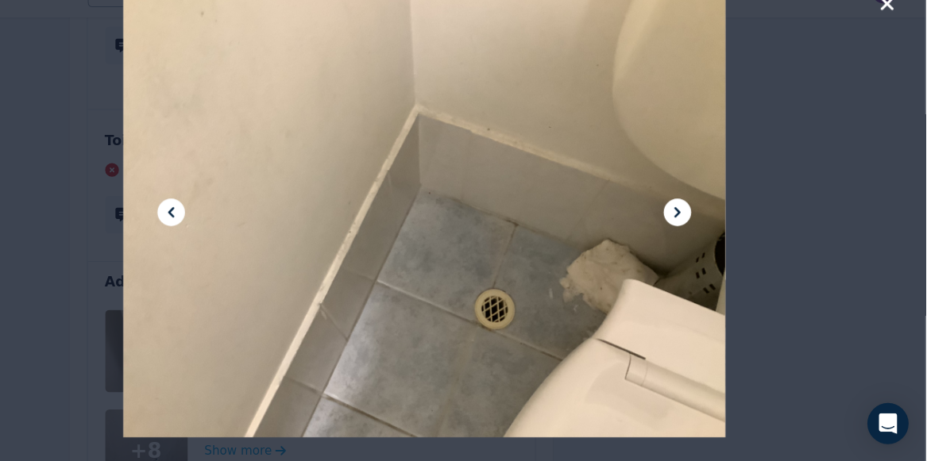
click at [696, 233] on icon at bounding box center [697, 231] width 6 height 10
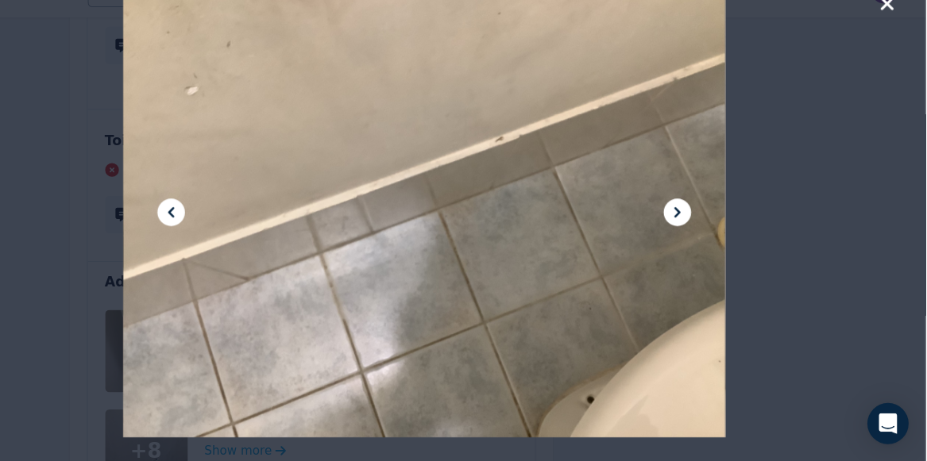
click at [696, 233] on icon at bounding box center [697, 231] width 6 height 10
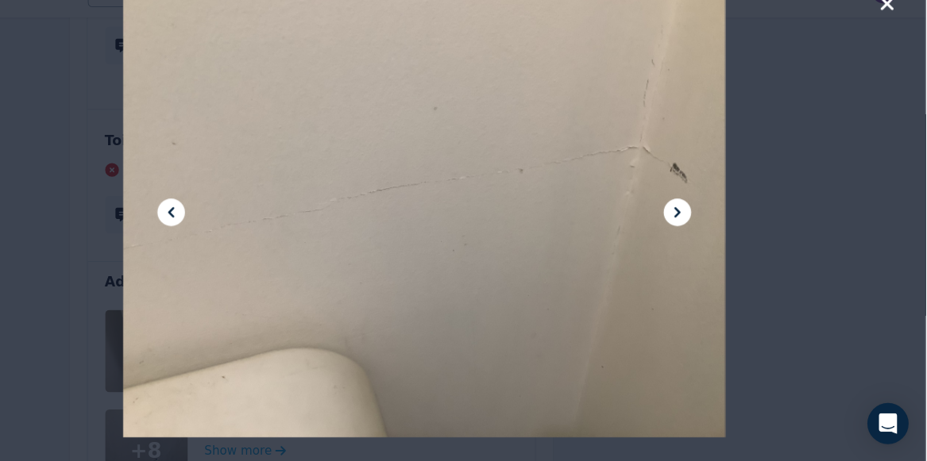
click at [696, 233] on icon at bounding box center [697, 231] width 6 height 10
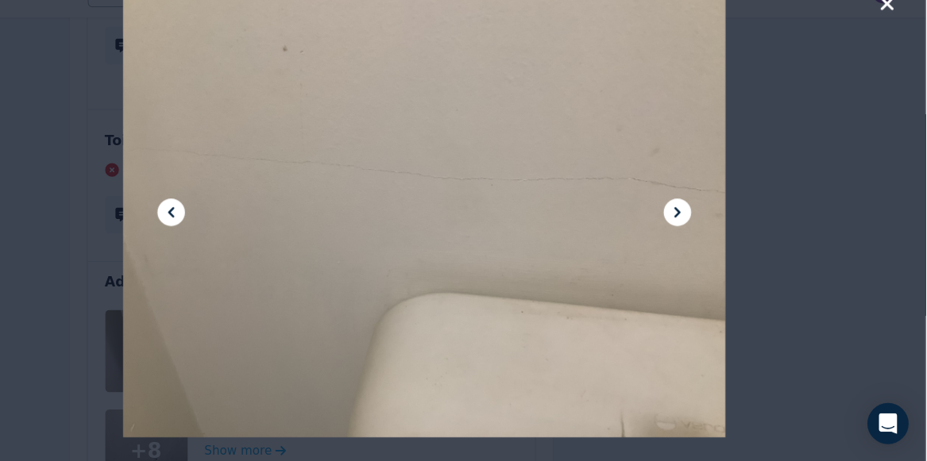
click at [696, 233] on icon at bounding box center [697, 231] width 6 height 10
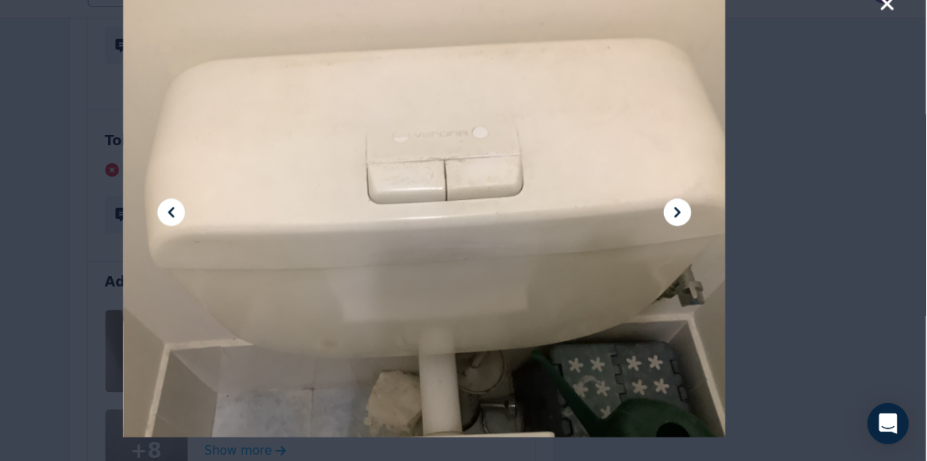
click at [696, 233] on icon at bounding box center [697, 231] width 6 height 10
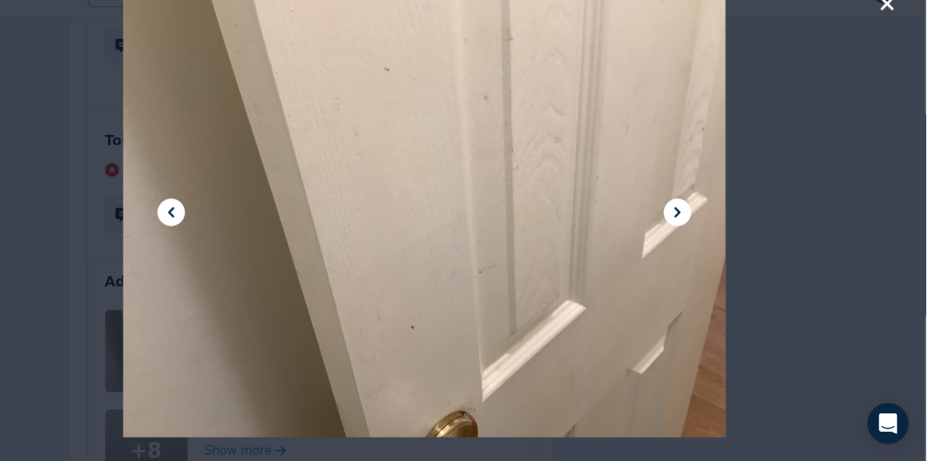
click at [696, 233] on icon at bounding box center [697, 231] width 6 height 10
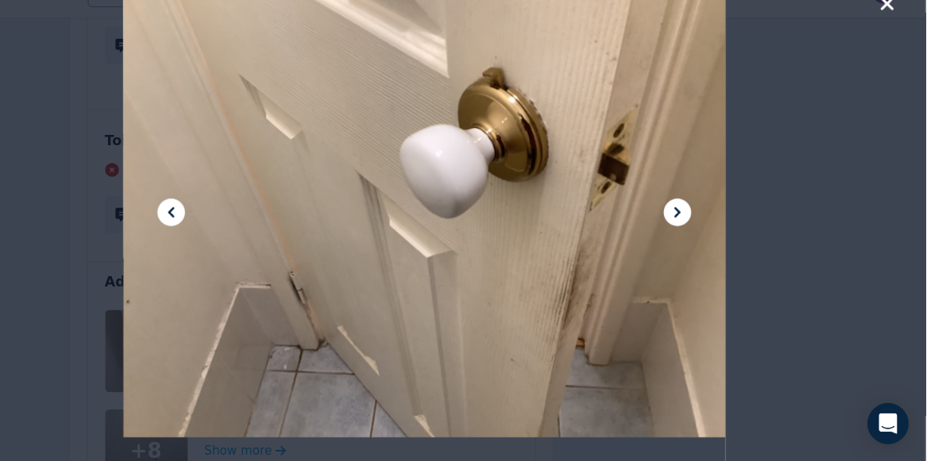
click at [696, 233] on icon at bounding box center [697, 231] width 6 height 10
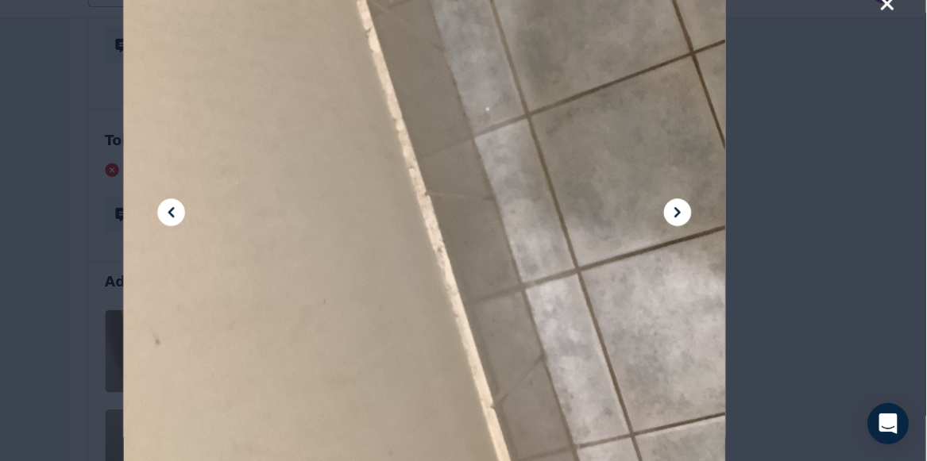
click at [696, 233] on icon at bounding box center [697, 231] width 6 height 10
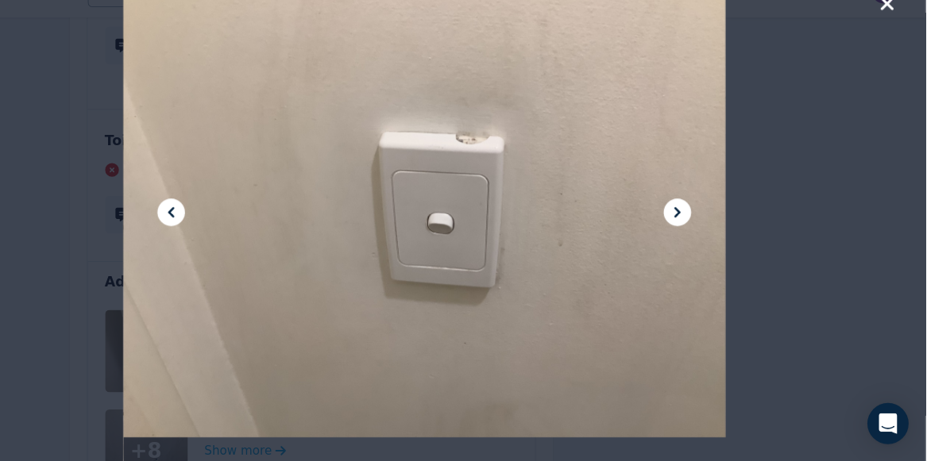
click at [696, 233] on icon at bounding box center [697, 231] width 6 height 10
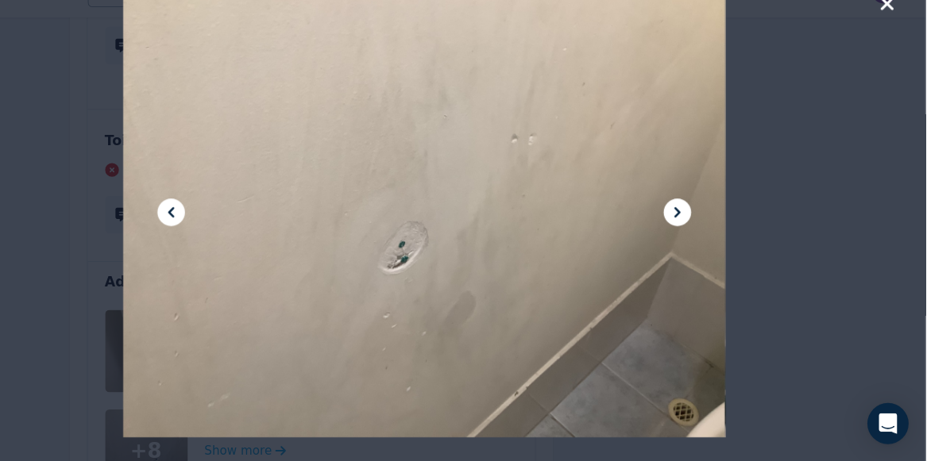
click at [887, 39] on icon "button" at bounding box center [891, 38] width 14 height 19
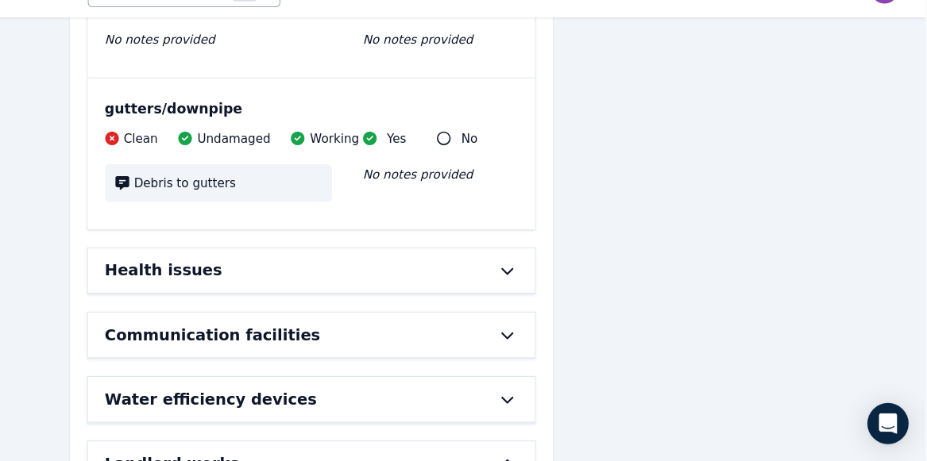
scroll to position [19267, 0]
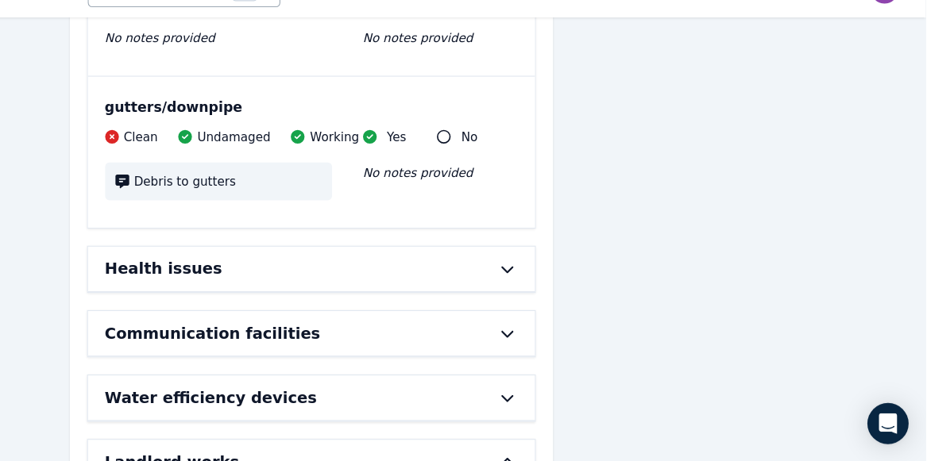
click at [540, 337] on icon at bounding box center [539, 343] width 19 height 13
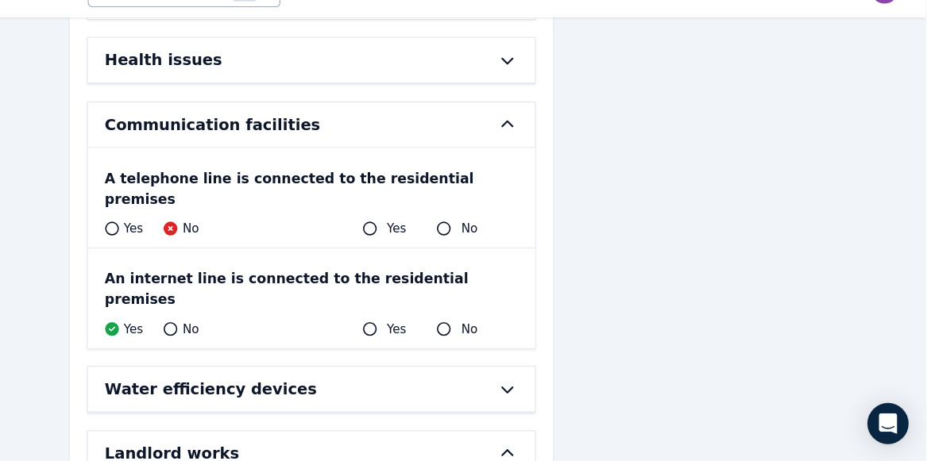
scroll to position [19464, 0]
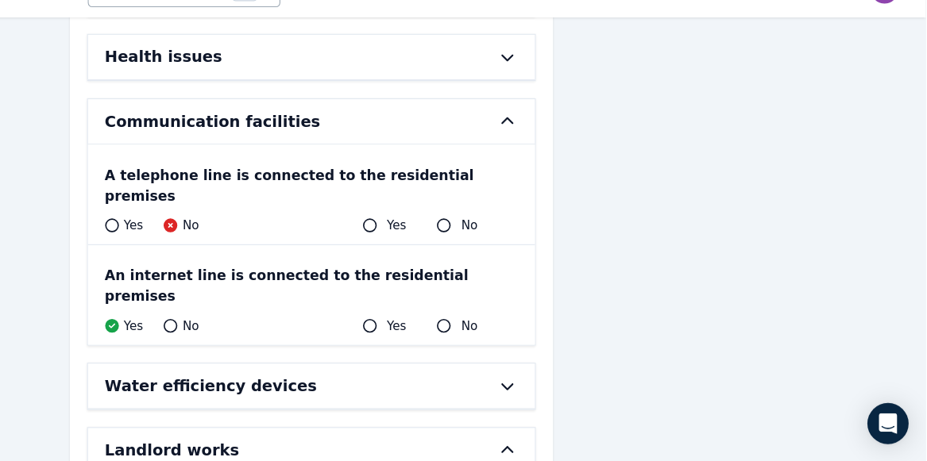
click at [541, 385] on icon at bounding box center [539, 391] width 19 height 13
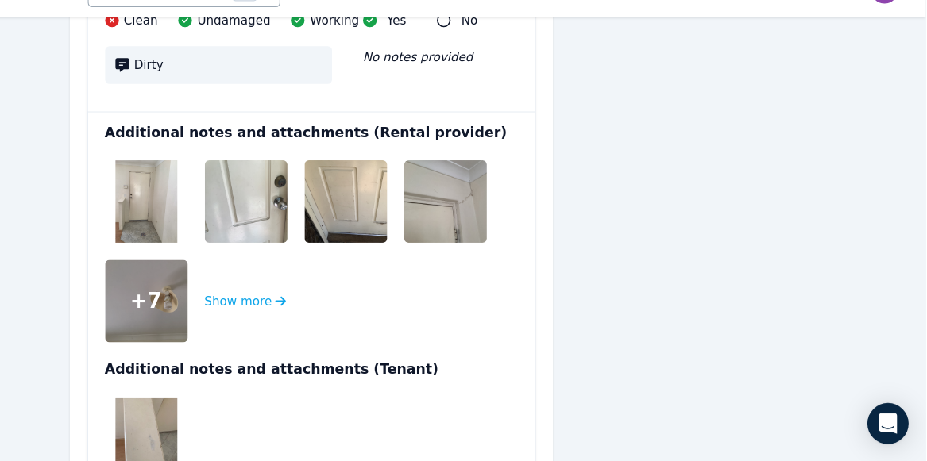
scroll to position [788, 0]
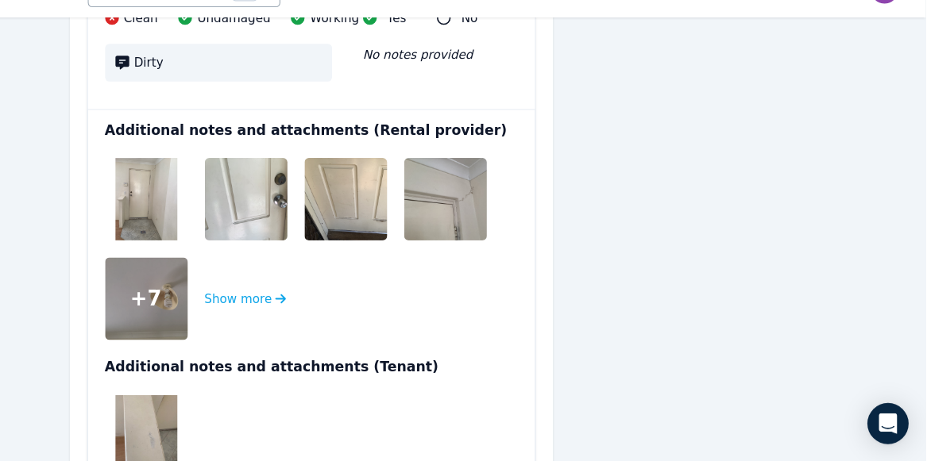
click at [206, 181] on img at bounding box center [206, 219] width 57 height 76
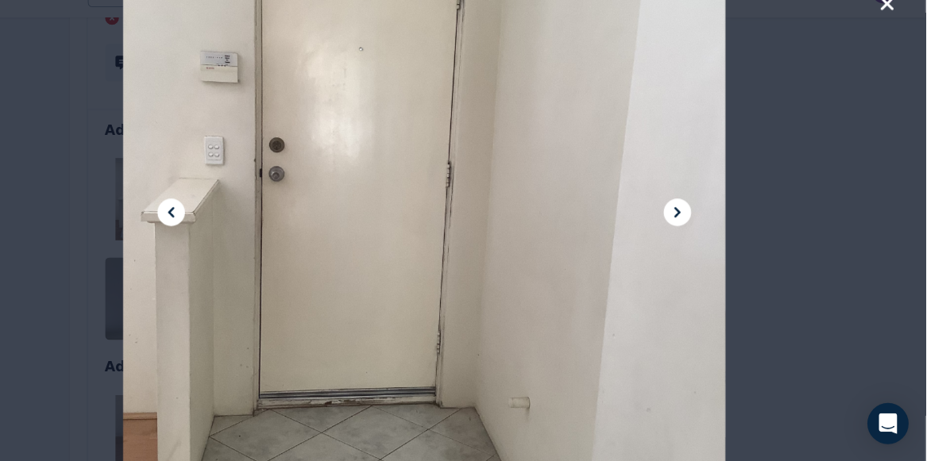
click at [695, 233] on icon at bounding box center [697, 231] width 6 height 10
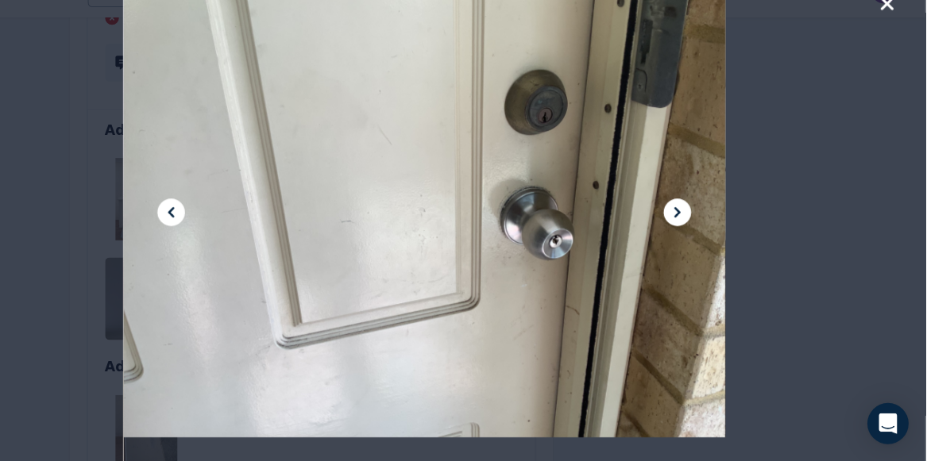
click at [695, 233] on icon at bounding box center [697, 231] width 6 height 10
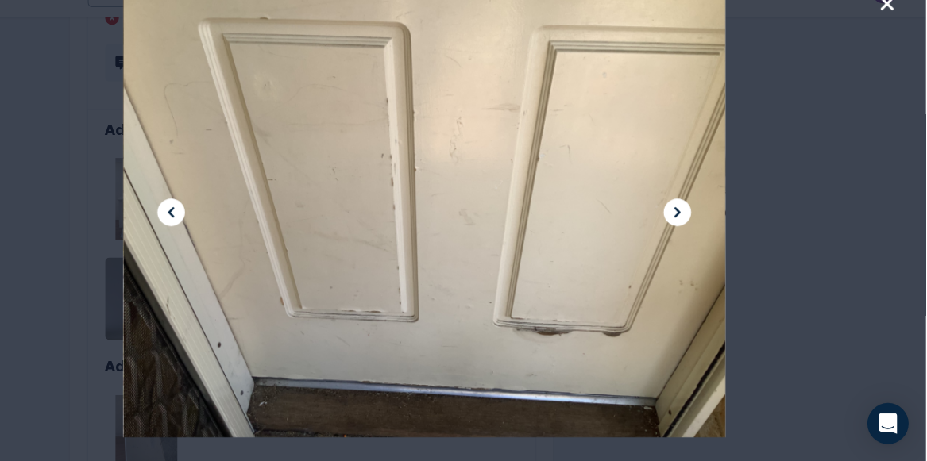
click at [695, 233] on icon at bounding box center [697, 231] width 6 height 10
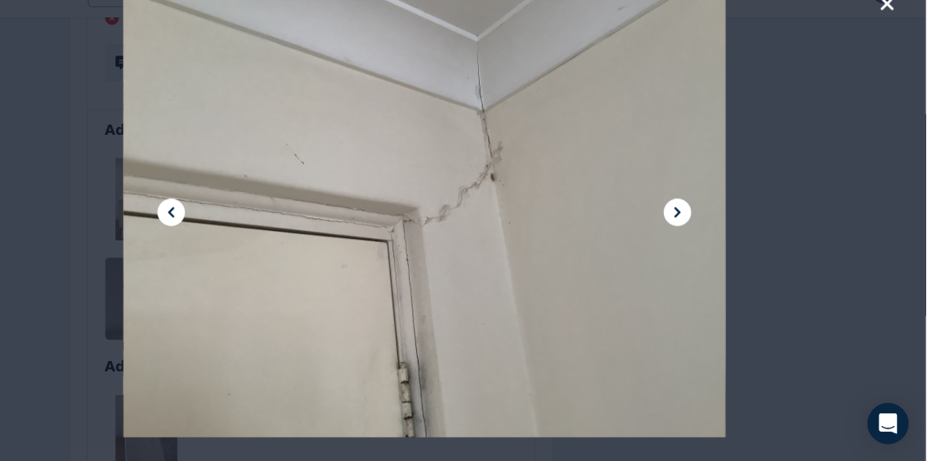
click at [695, 233] on icon at bounding box center [697, 231] width 6 height 10
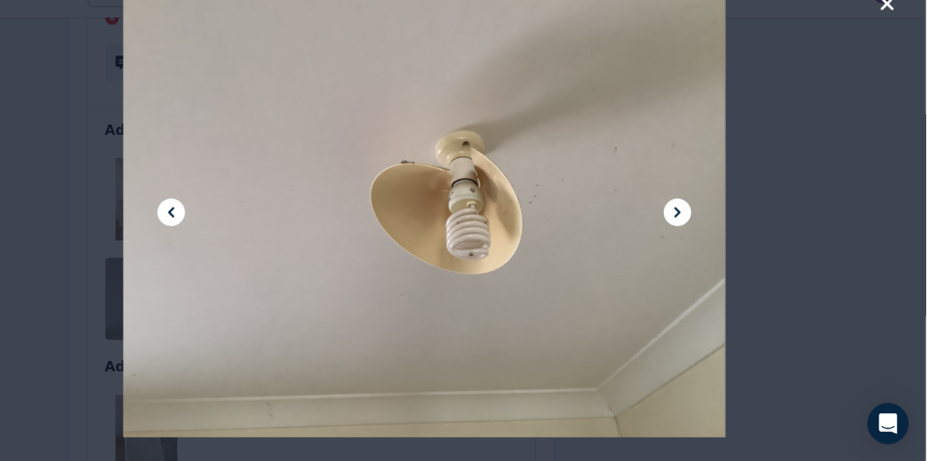
click at [695, 233] on icon at bounding box center [697, 231] width 6 height 10
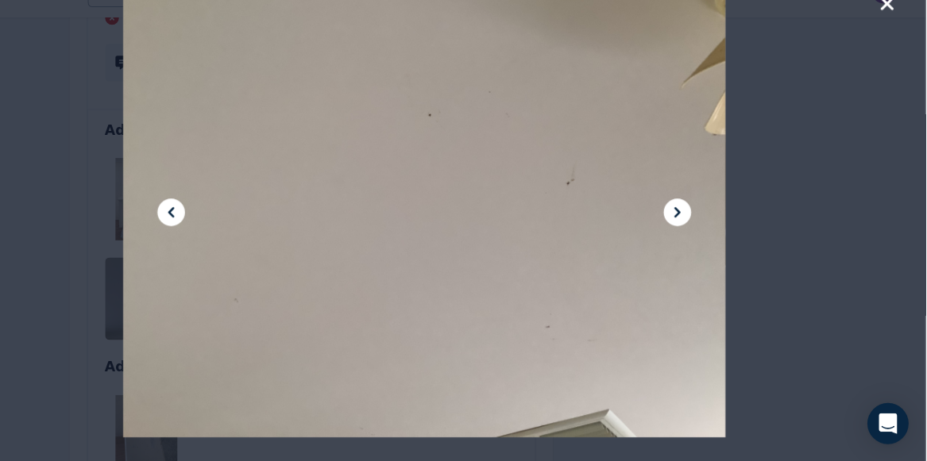
click at [695, 233] on icon at bounding box center [697, 231] width 6 height 10
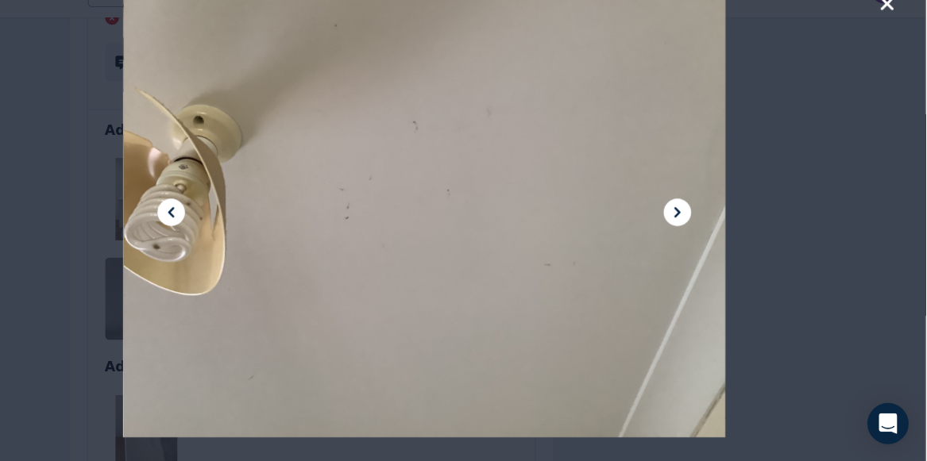
click at [695, 233] on icon at bounding box center [697, 231] width 6 height 10
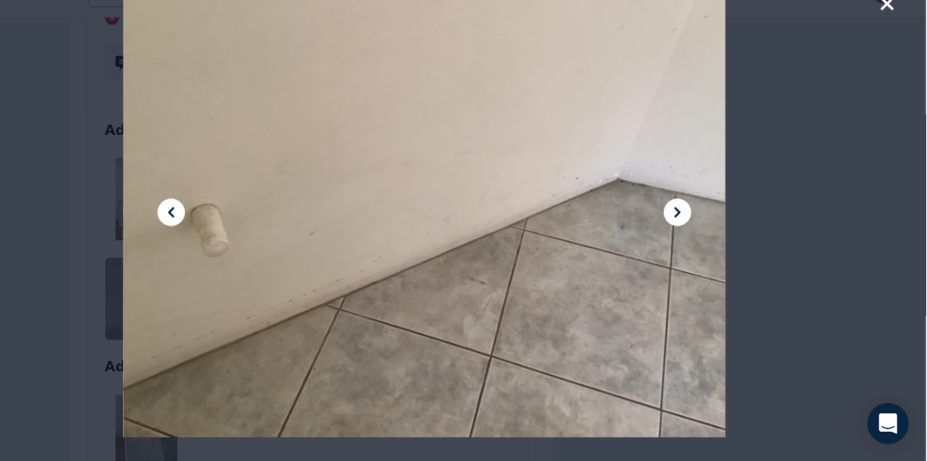
click at [695, 233] on icon at bounding box center [697, 231] width 6 height 10
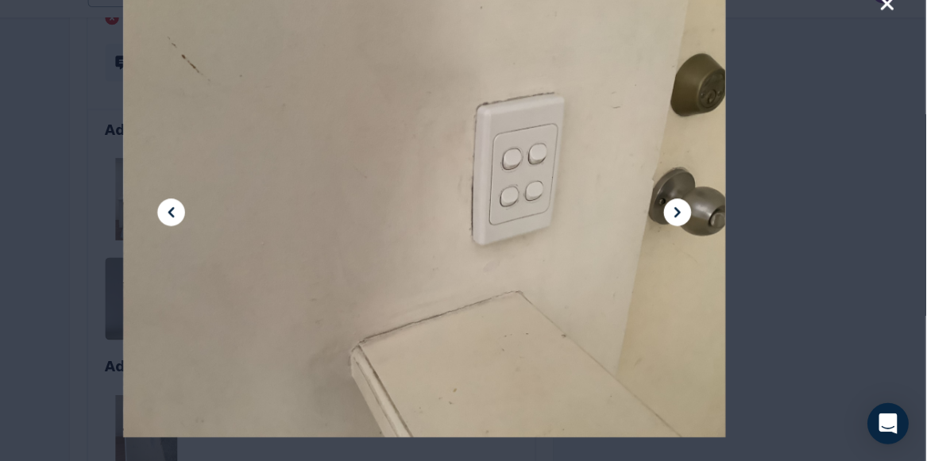
click at [695, 233] on icon at bounding box center [697, 231] width 6 height 10
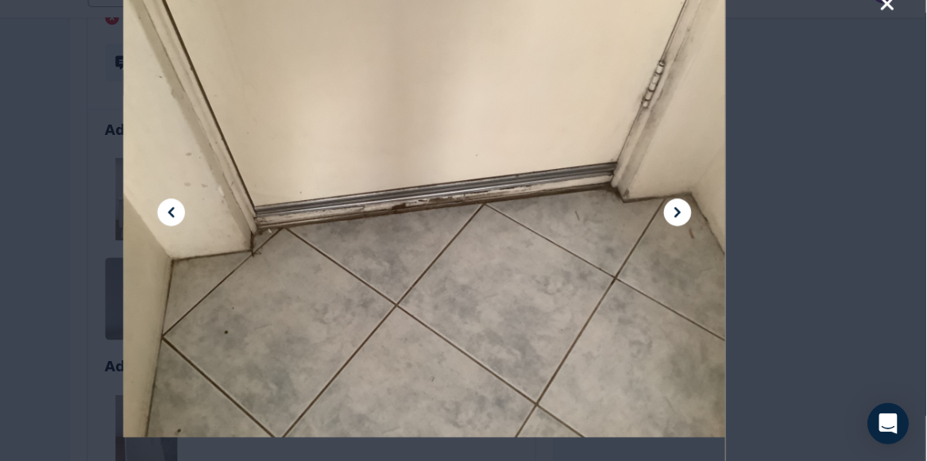
click at [695, 233] on icon at bounding box center [697, 231] width 6 height 10
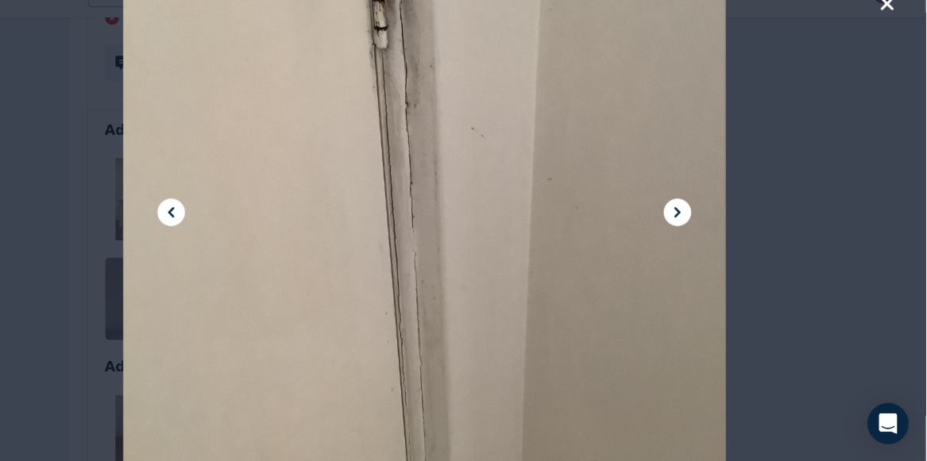
click at [695, 233] on icon at bounding box center [697, 231] width 6 height 10
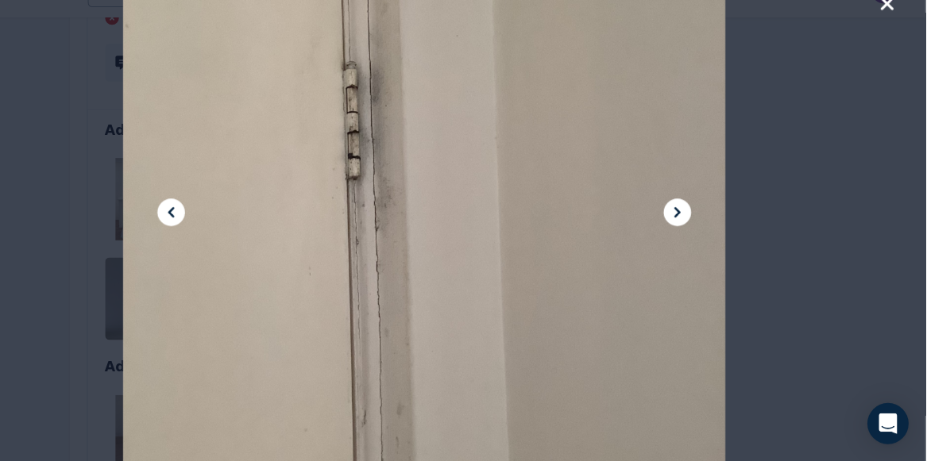
click at [695, 233] on icon at bounding box center [697, 231] width 6 height 10
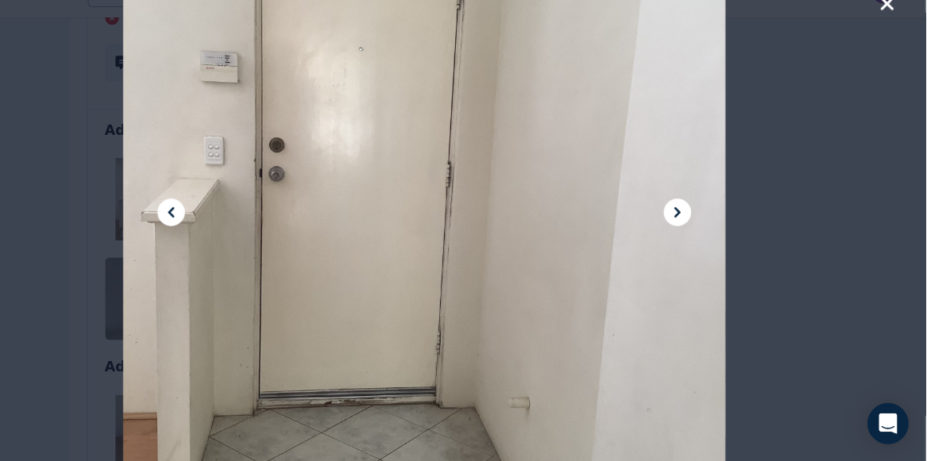
click at [695, 233] on icon at bounding box center [697, 231] width 6 height 10
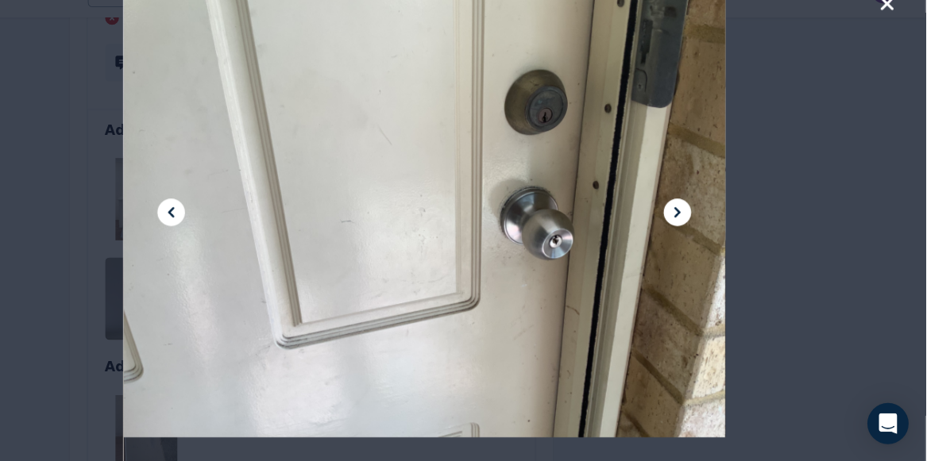
click at [695, 233] on icon at bounding box center [697, 231] width 6 height 10
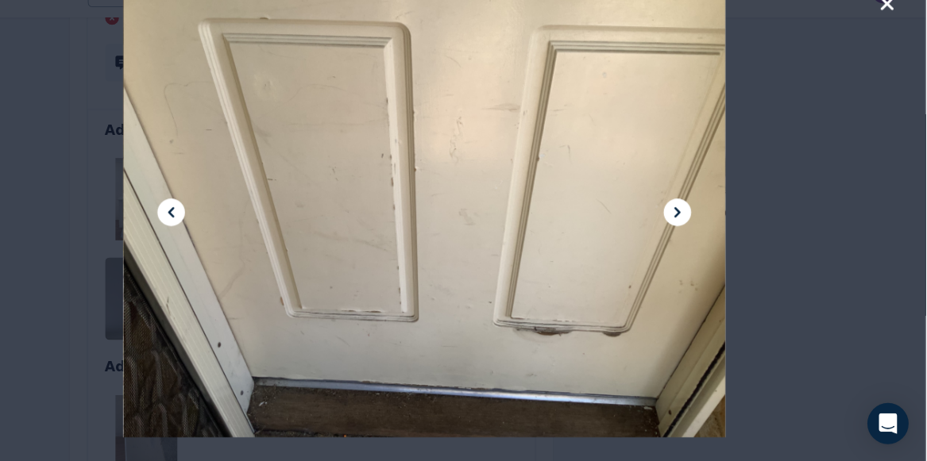
click at [695, 233] on icon at bounding box center [697, 231] width 6 height 10
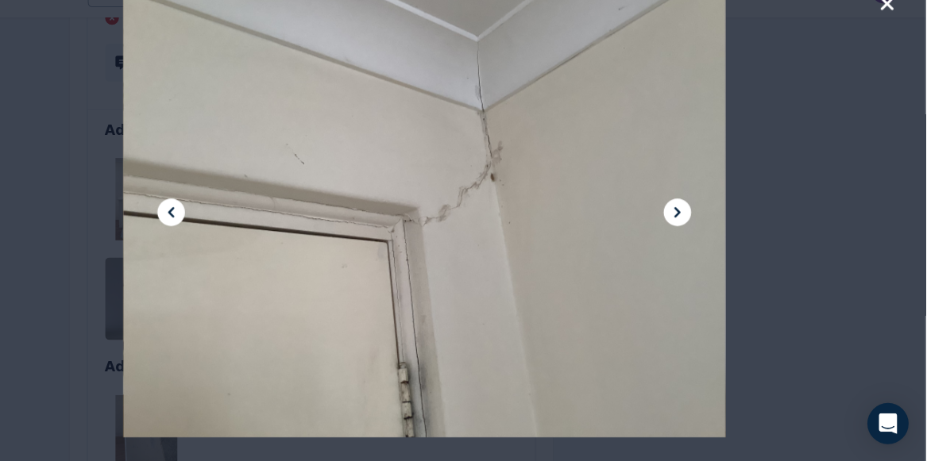
click at [695, 233] on icon at bounding box center [697, 231] width 6 height 10
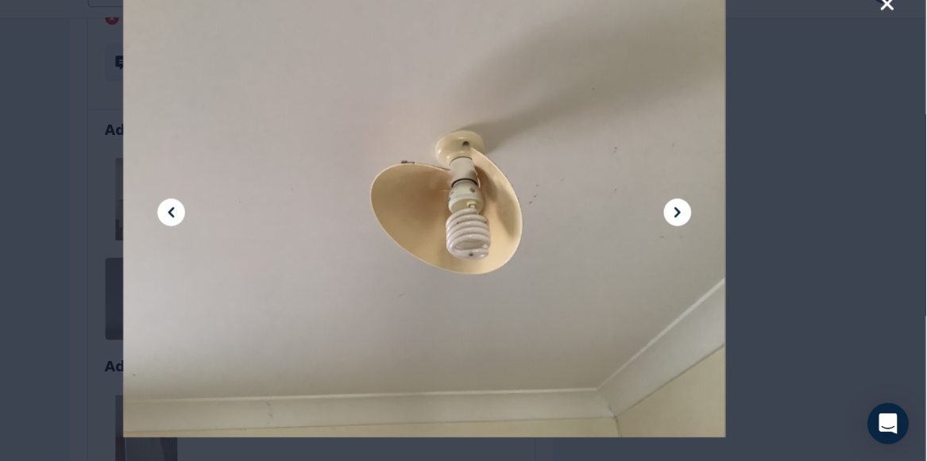
click at [695, 233] on icon at bounding box center [697, 231] width 6 height 10
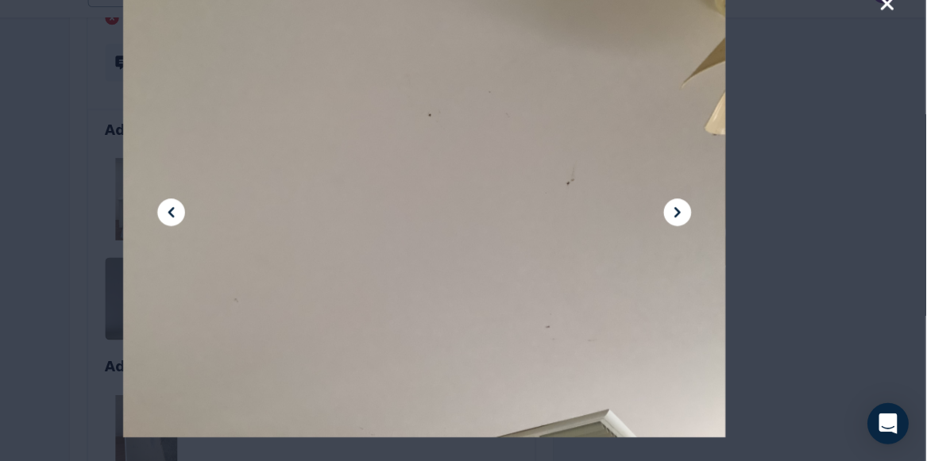
click at [695, 233] on icon at bounding box center [697, 231] width 6 height 10
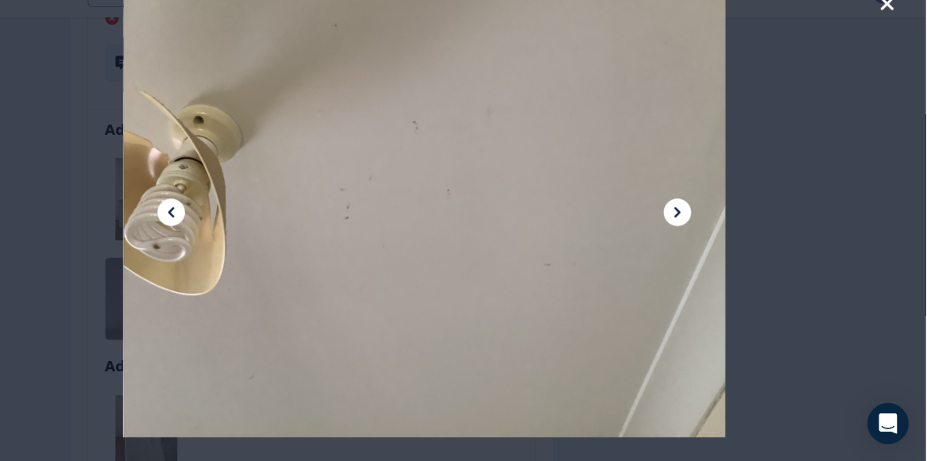
click at [695, 233] on icon at bounding box center [697, 231] width 6 height 10
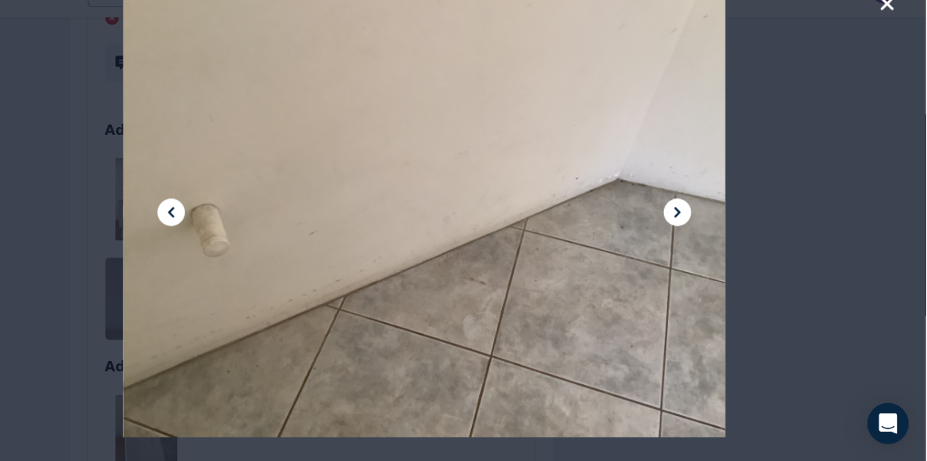
click at [695, 233] on icon at bounding box center [697, 231] width 6 height 10
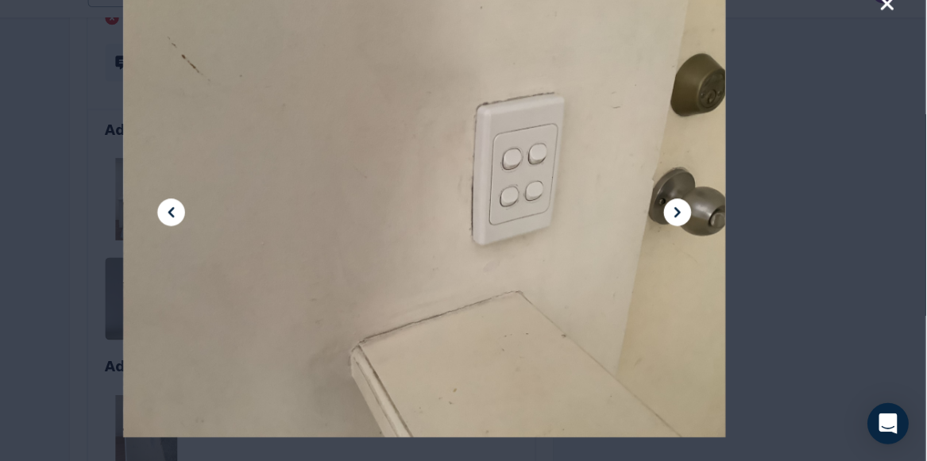
click at [695, 233] on icon at bounding box center [697, 231] width 6 height 10
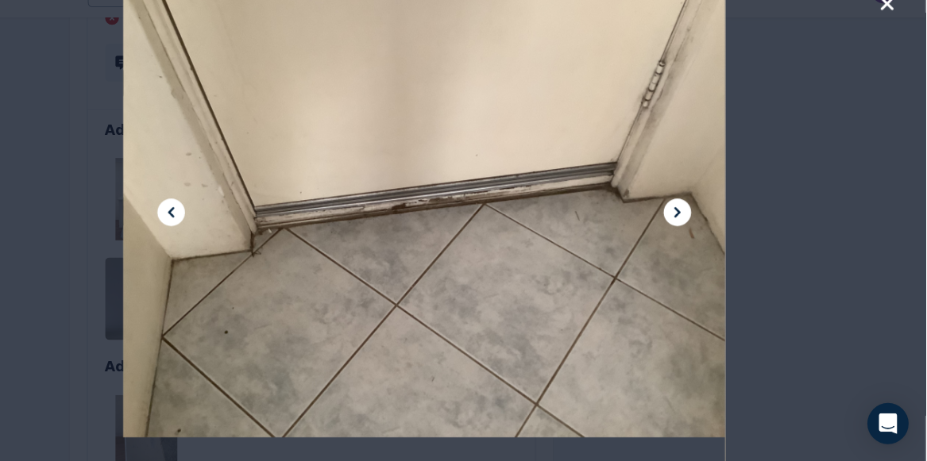
click at [696, 233] on icon at bounding box center [697, 231] width 6 height 10
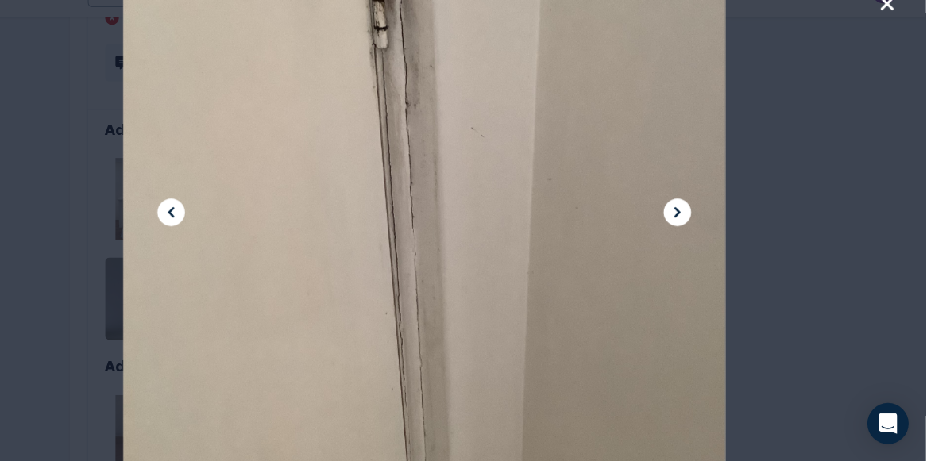
click at [888, 38] on icon "button" at bounding box center [891, 38] width 14 height 19
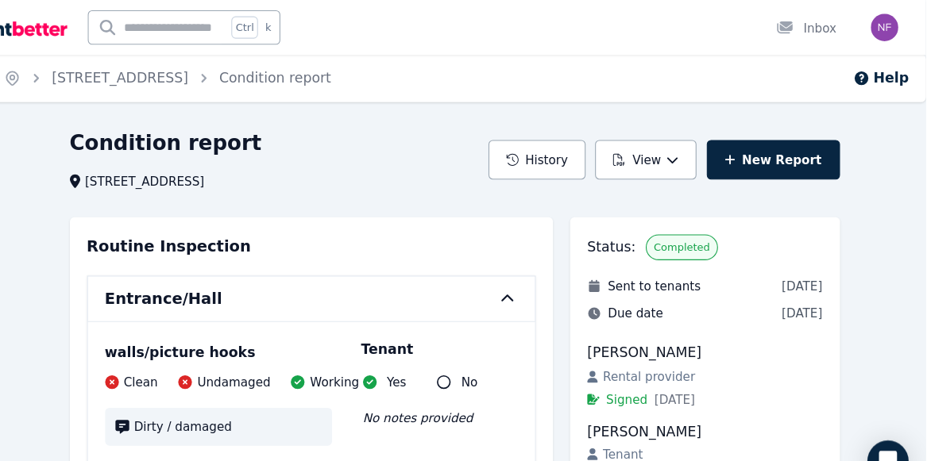
scroll to position [0, 0]
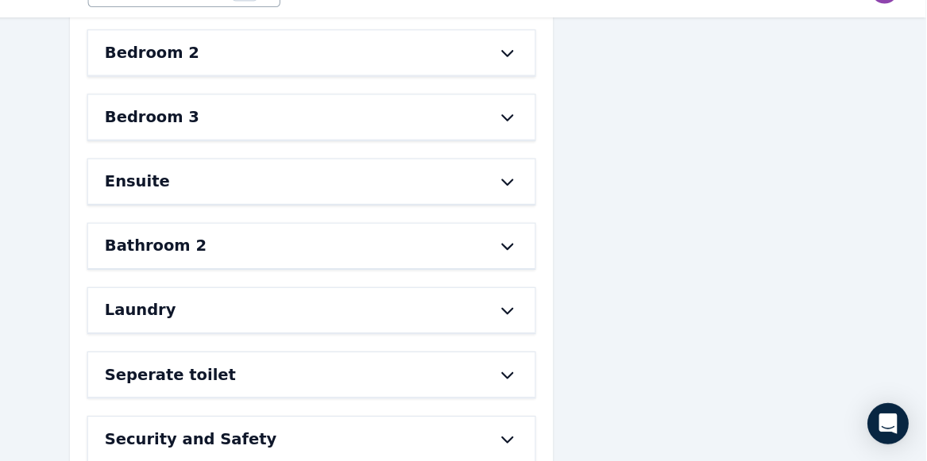
scroll to position [493, 0]
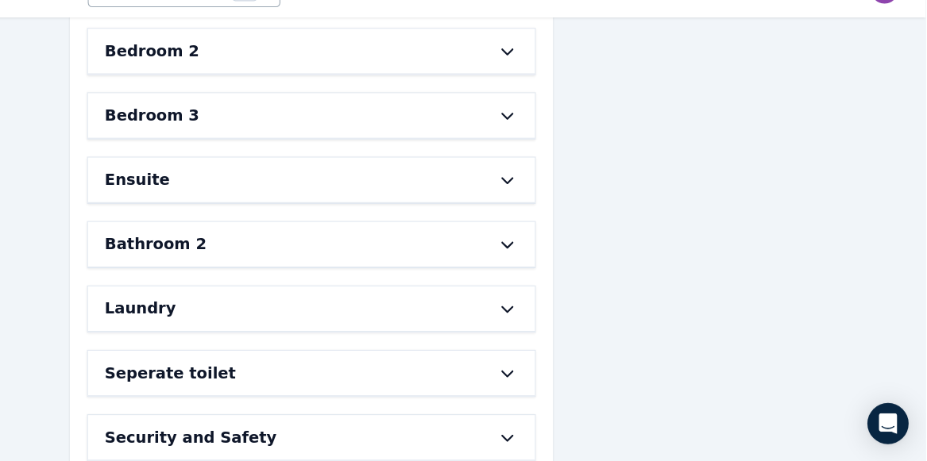
click at [538, 254] on icon at bounding box center [539, 260] width 19 height 13
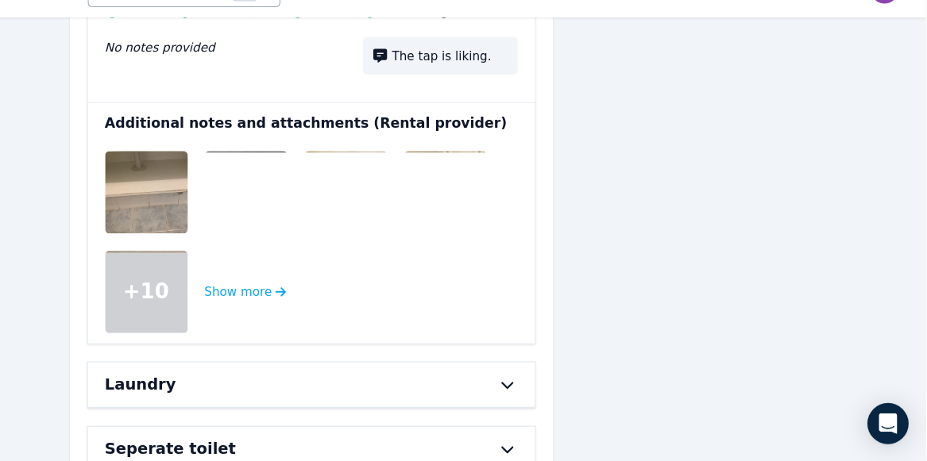
scroll to position [2144, 0]
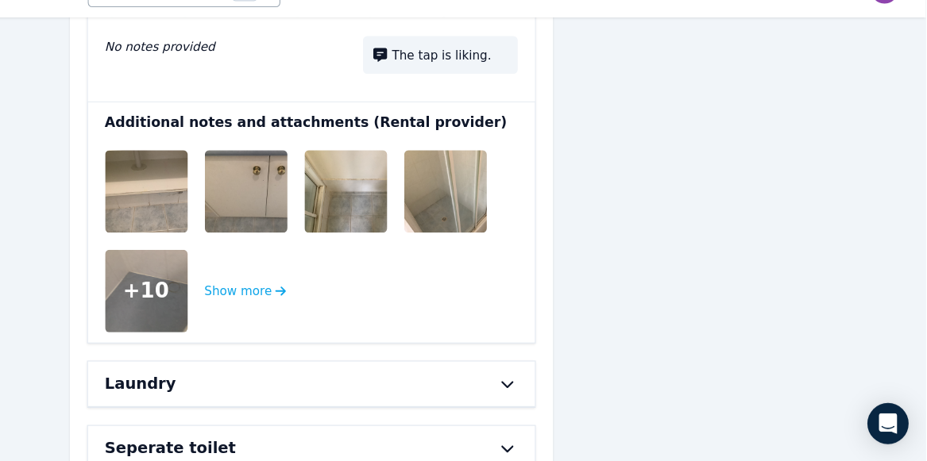
click at [209, 212] on img at bounding box center [219, 212] width 102 height 76
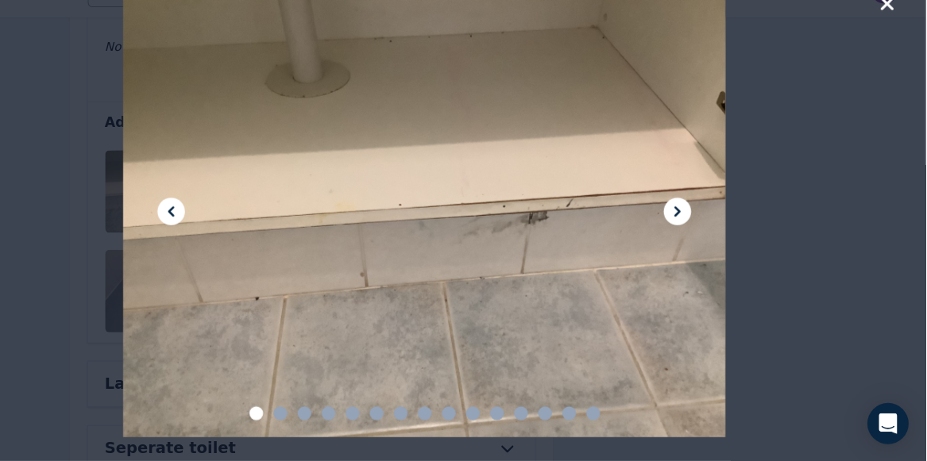
click at [695, 229] on icon at bounding box center [697, 230] width 19 height 19
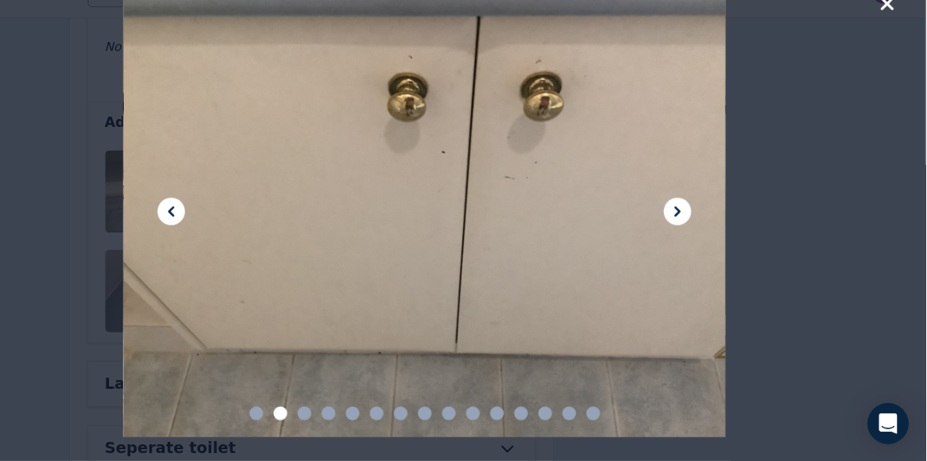
click at [695, 229] on icon at bounding box center [697, 230] width 19 height 19
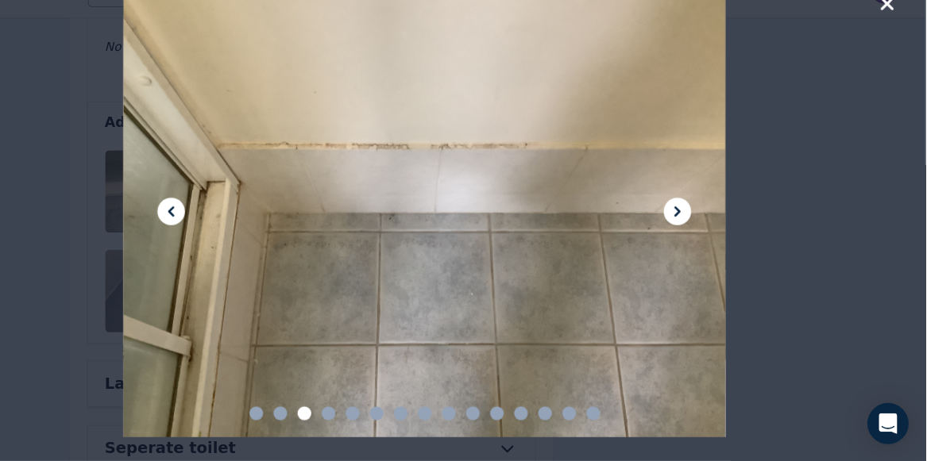
click at [695, 229] on icon at bounding box center [697, 230] width 19 height 19
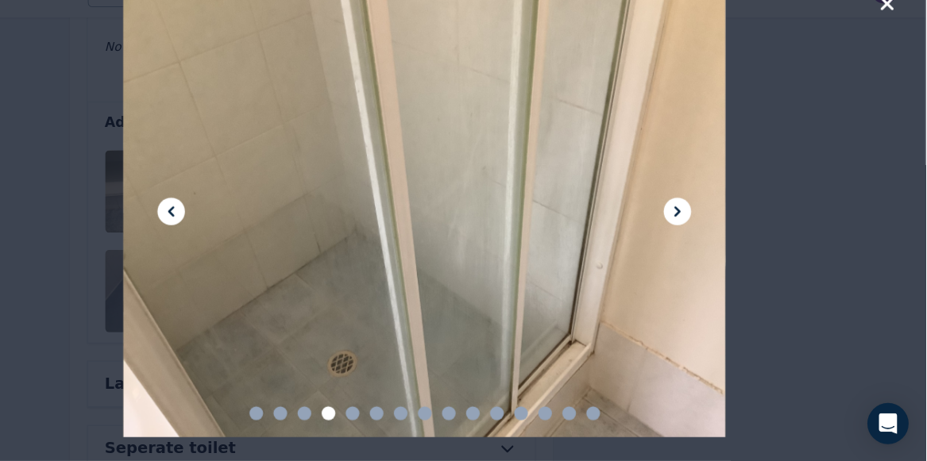
click at [695, 229] on icon at bounding box center [697, 230] width 19 height 19
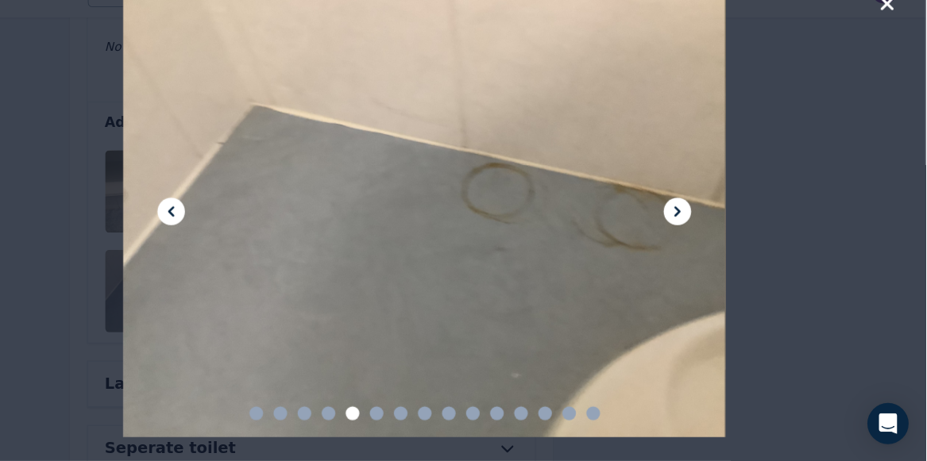
click at [696, 229] on icon at bounding box center [697, 230] width 19 height 19
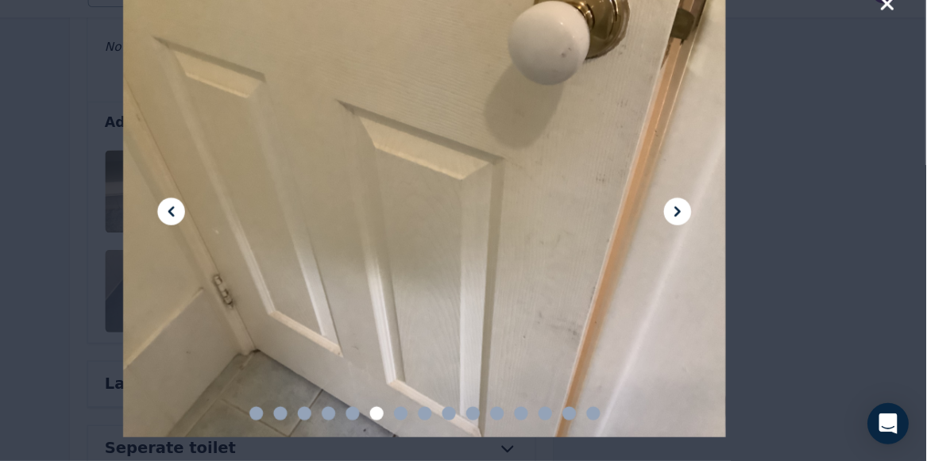
click at [696, 229] on icon at bounding box center [697, 230] width 19 height 19
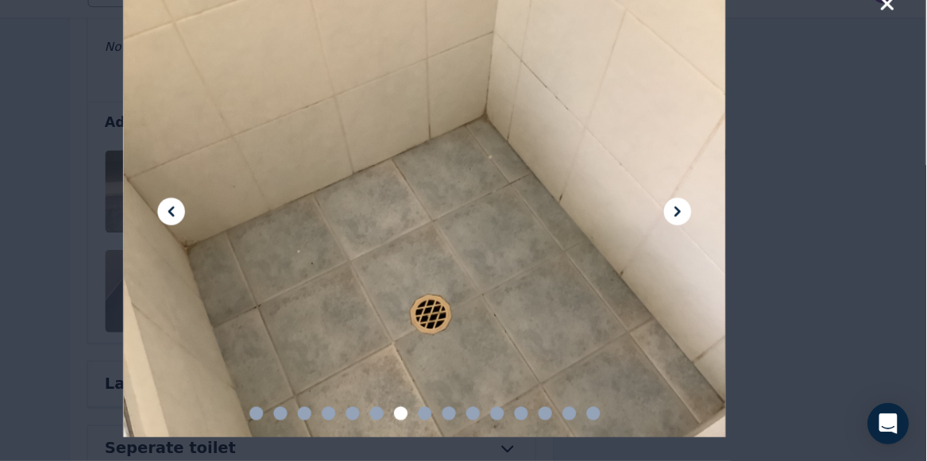
click at [696, 229] on icon at bounding box center [697, 230] width 19 height 19
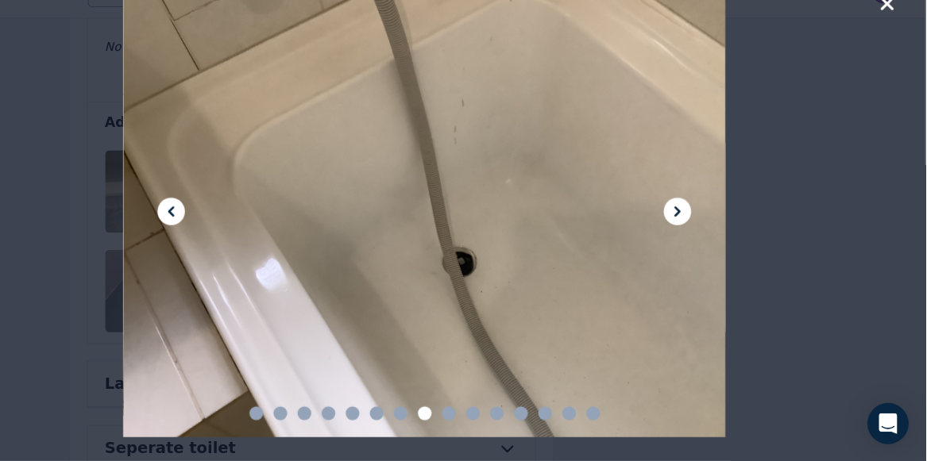
click at [696, 229] on icon at bounding box center [697, 230] width 19 height 19
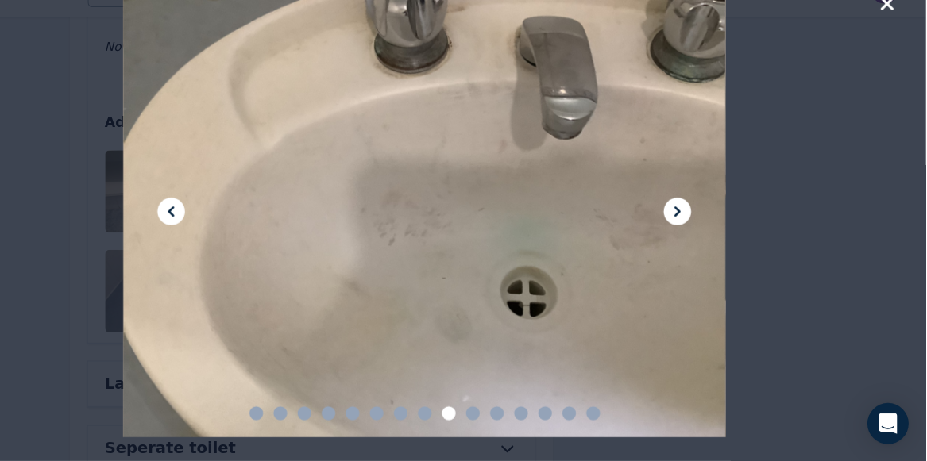
click at [224, 228] on icon at bounding box center [229, 230] width 19 height 19
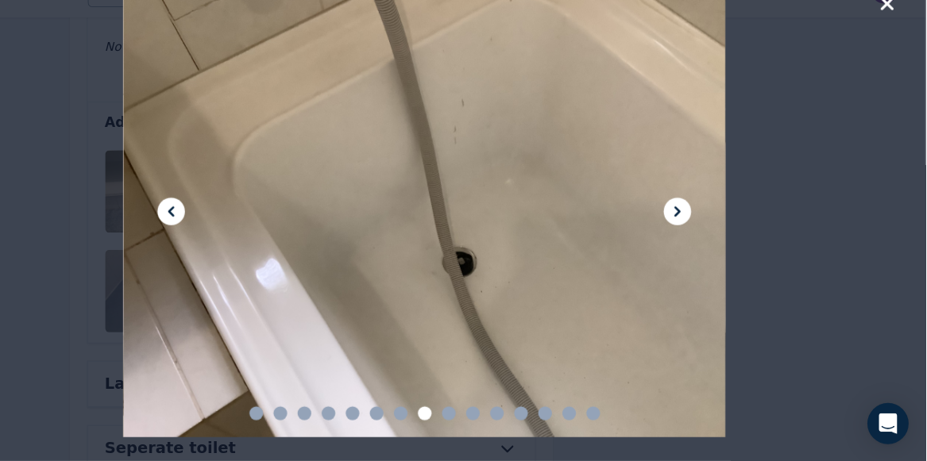
click at [700, 235] on icon at bounding box center [697, 230] width 19 height 19
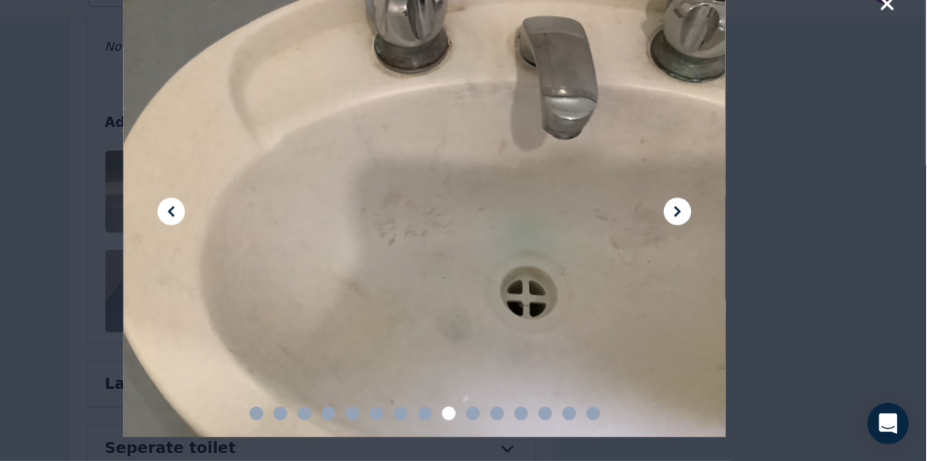
click at [700, 235] on icon at bounding box center [697, 230] width 19 height 19
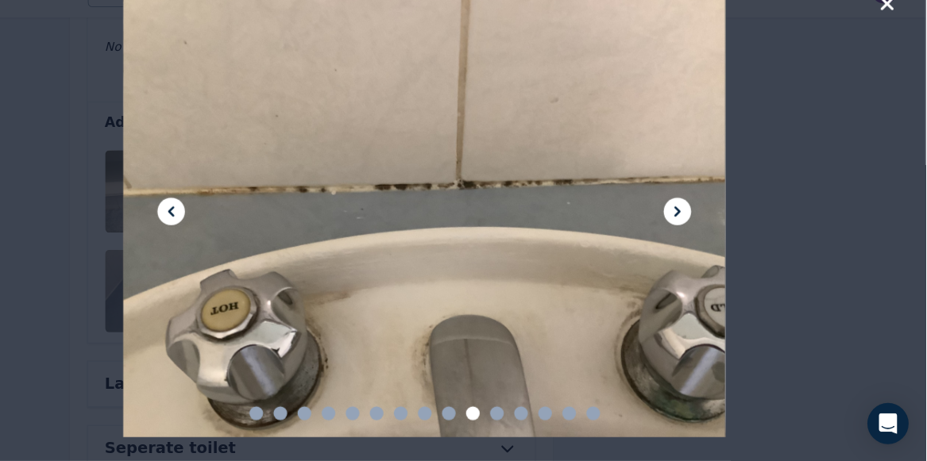
click at [700, 235] on icon at bounding box center [697, 230] width 19 height 19
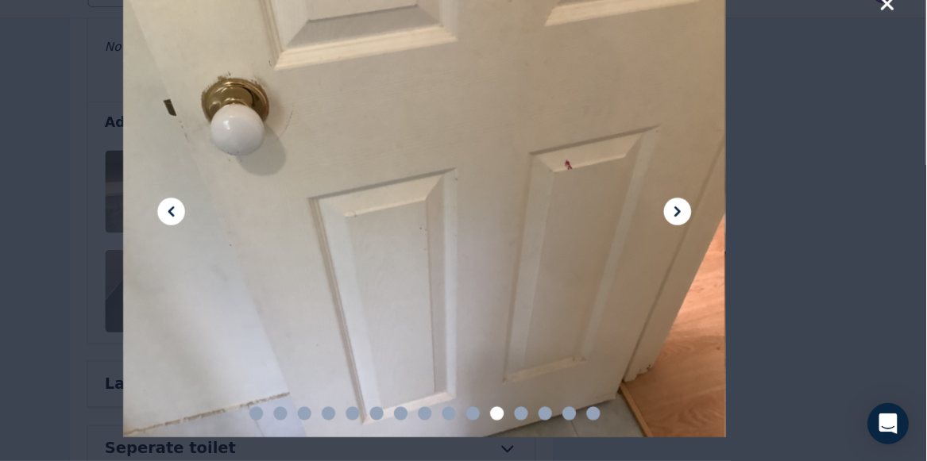
click at [700, 235] on icon at bounding box center [697, 230] width 19 height 19
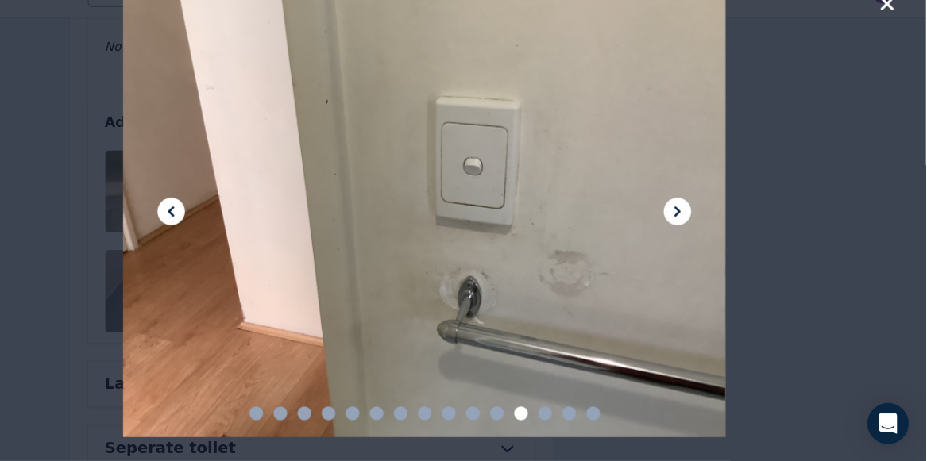
click at [700, 235] on icon at bounding box center [697, 230] width 19 height 19
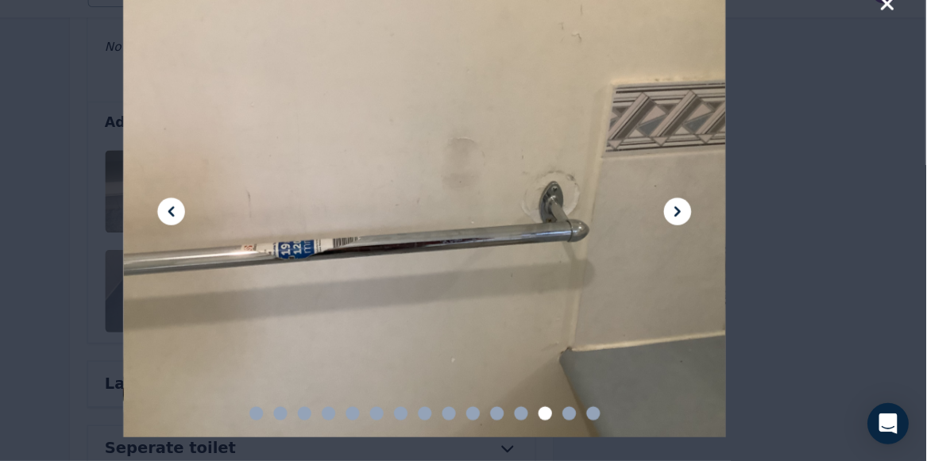
click at [700, 235] on icon at bounding box center [697, 230] width 19 height 19
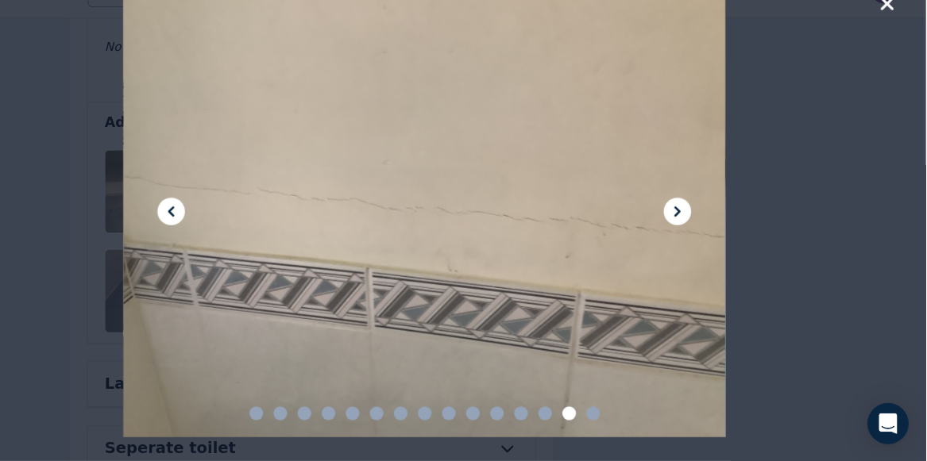
click at [700, 235] on icon at bounding box center [697, 230] width 19 height 19
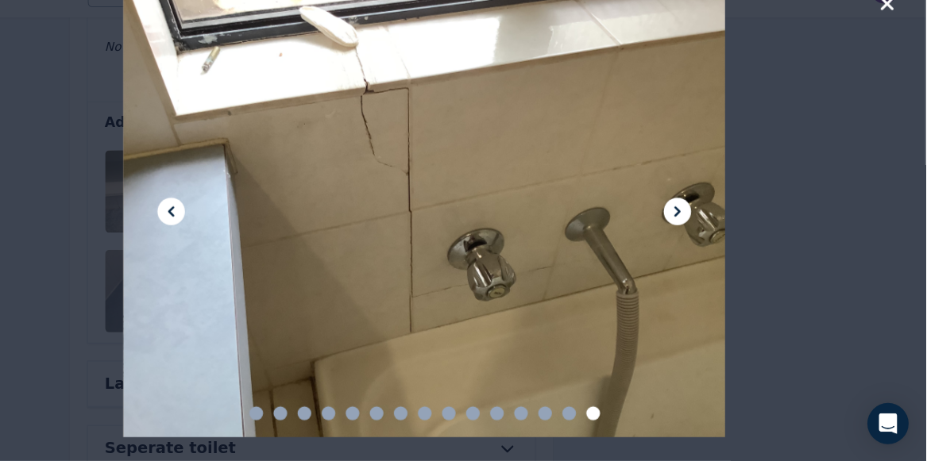
click at [697, 230] on icon at bounding box center [697, 231] width 6 height 10
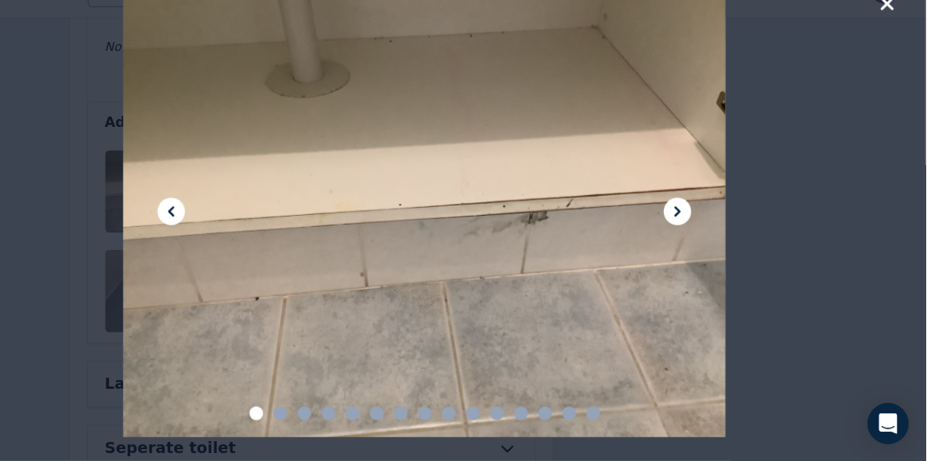
click at [697, 230] on icon at bounding box center [697, 231] width 6 height 10
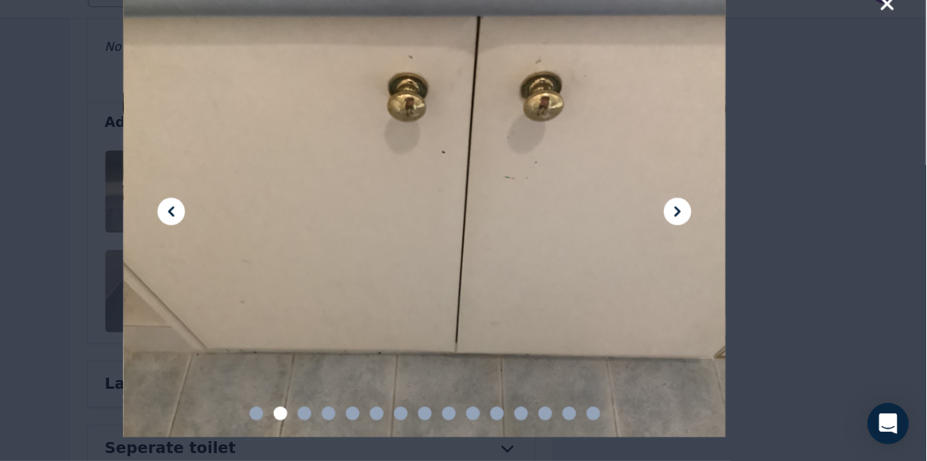
click at [890, 40] on icon "button" at bounding box center [891, 38] width 12 height 12
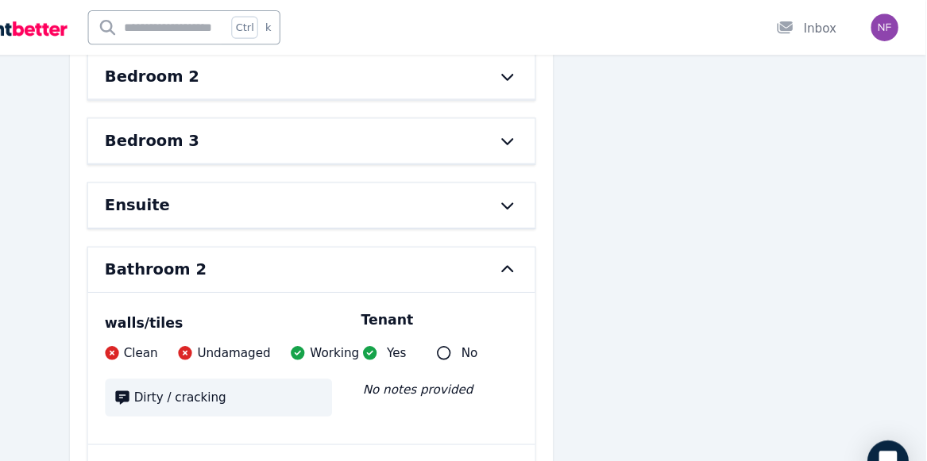
scroll to position [503, 0]
click at [542, 246] on icon at bounding box center [539, 249] width 11 height 6
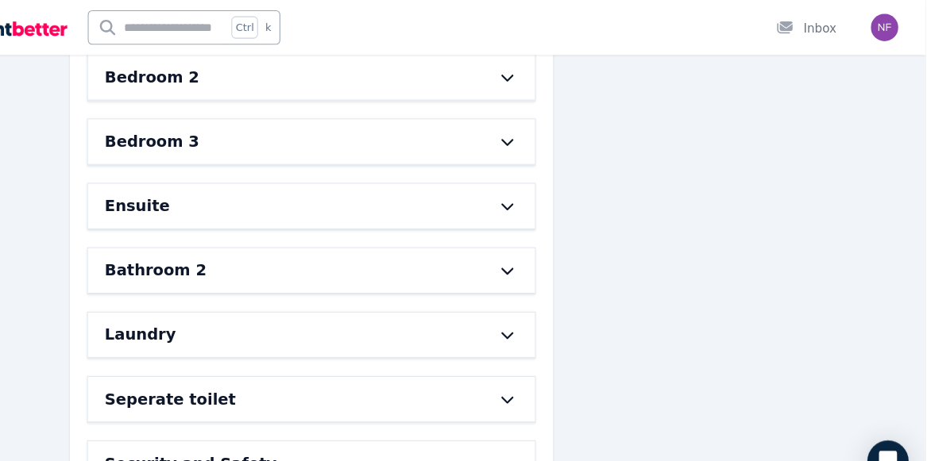
click at [538, 125] on icon at bounding box center [539, 131] width 19 height 13
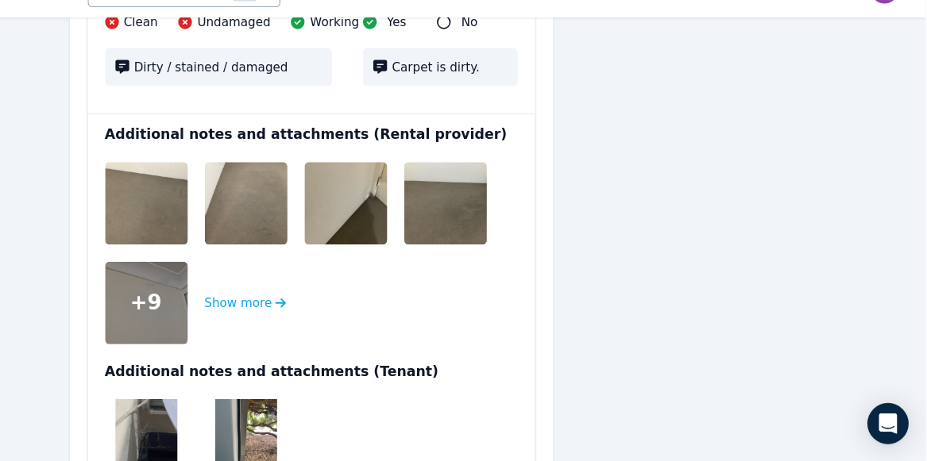
scroll to position [1706, 0]
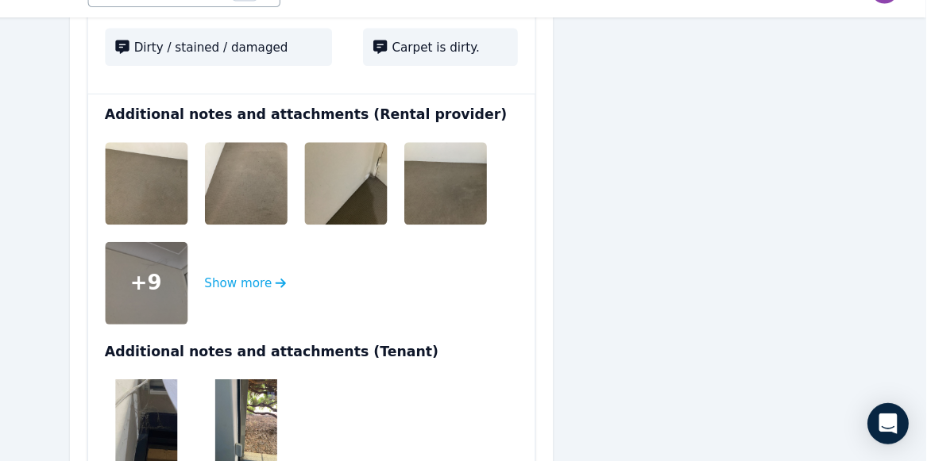
click at [218, 184] on img at bounding box center [219, 204] width 102 height 76
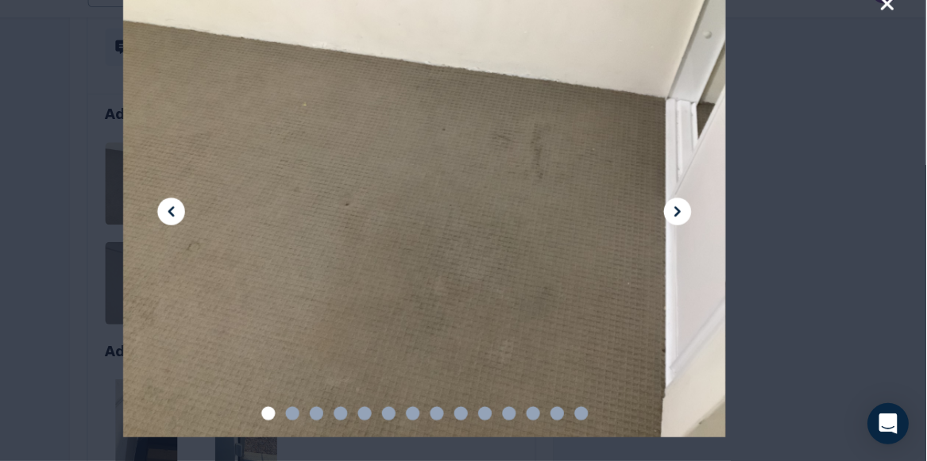
click at [694, 233] on icon at bounding box center [697, 230] width 19 height 19
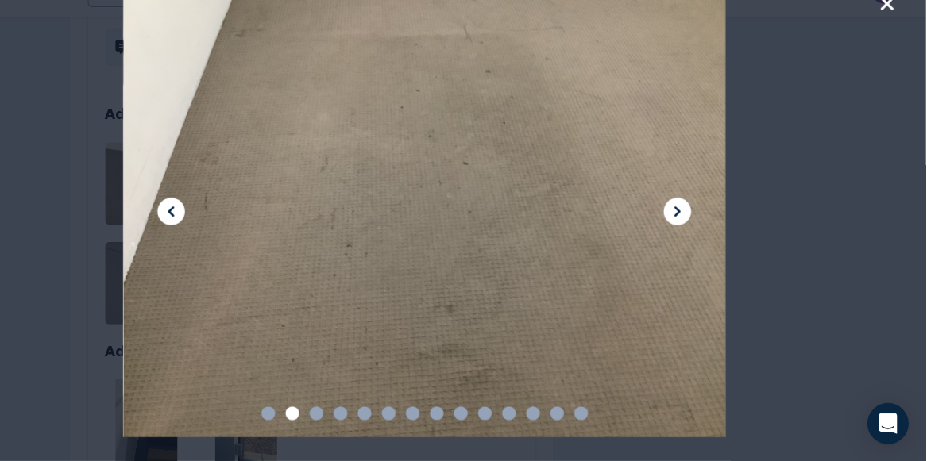
click at [694, 233] on icon at bounding box center [697, 230] width 19 height 19
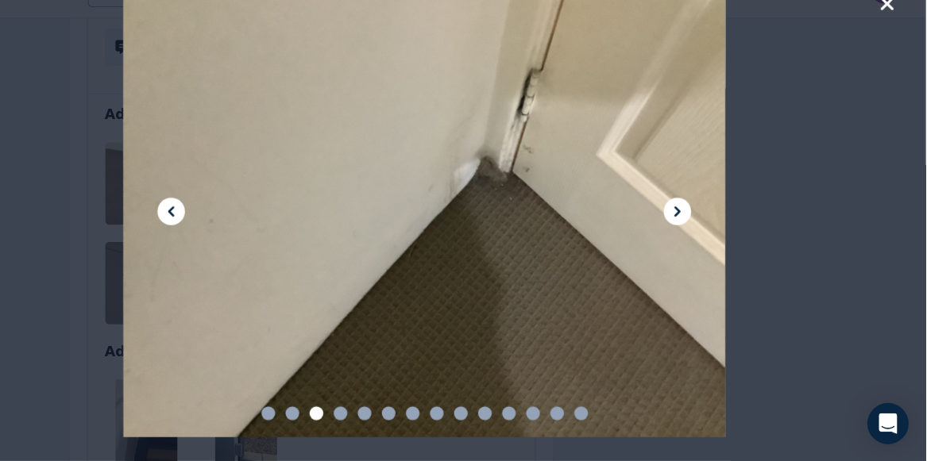
click at [694, 233] on icon at bounding box center [697, 230] width 19 height 19
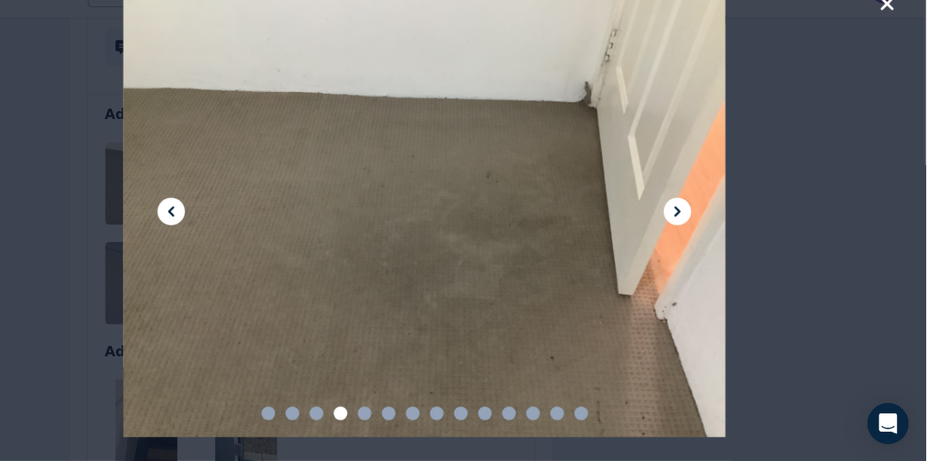
click at [694, 233] on icon at bounding box center [697, 230] width 19 height 19
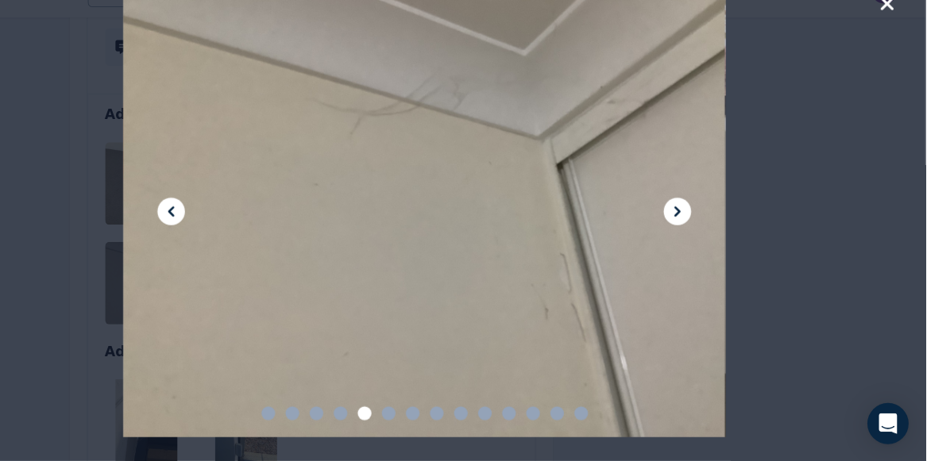
click at [694, 233] on icon at bounding box center [697, 230] width 19 height 19
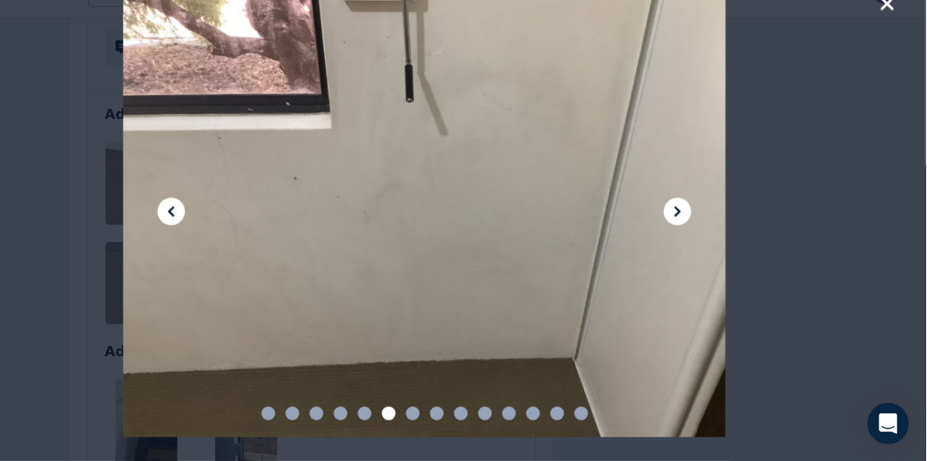
click at [694, 233] on icon at bounding box center [697, 230] width 19 height 19
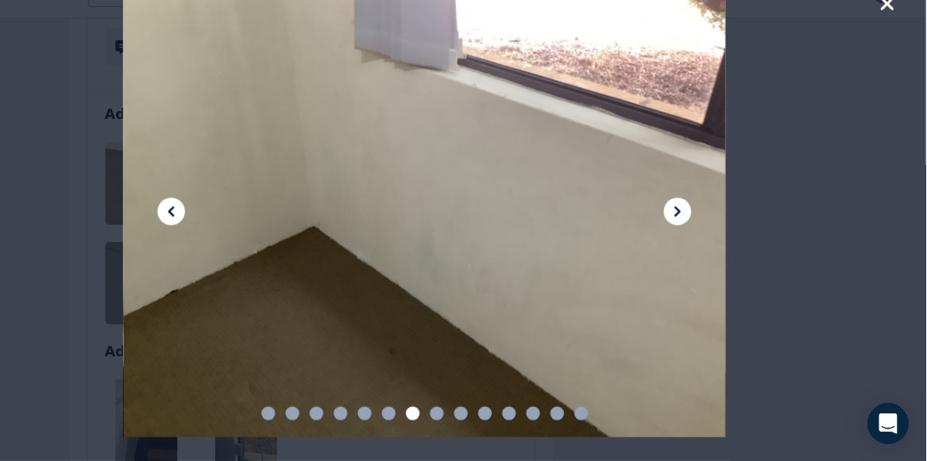
click at [694, 233] on icon at bounding box center [697, 230] width 19 height 19
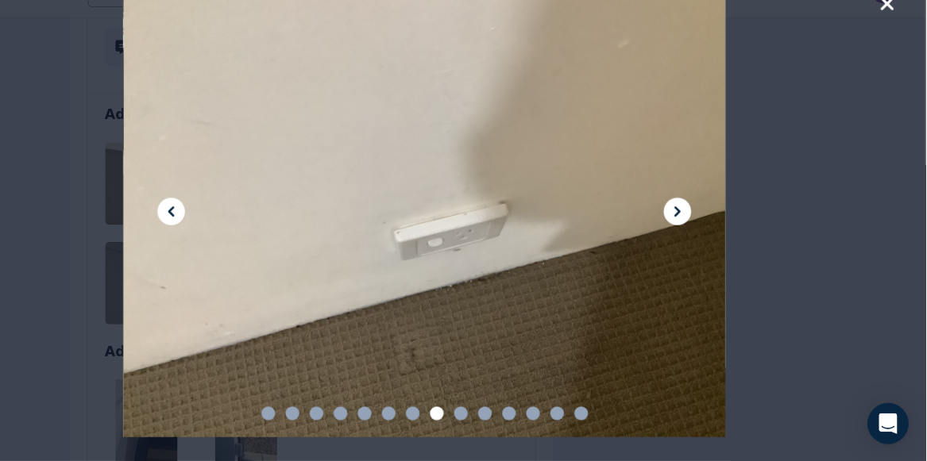
click at [694, 233] on icon at bounding box center [697, 230] width 19 height 19
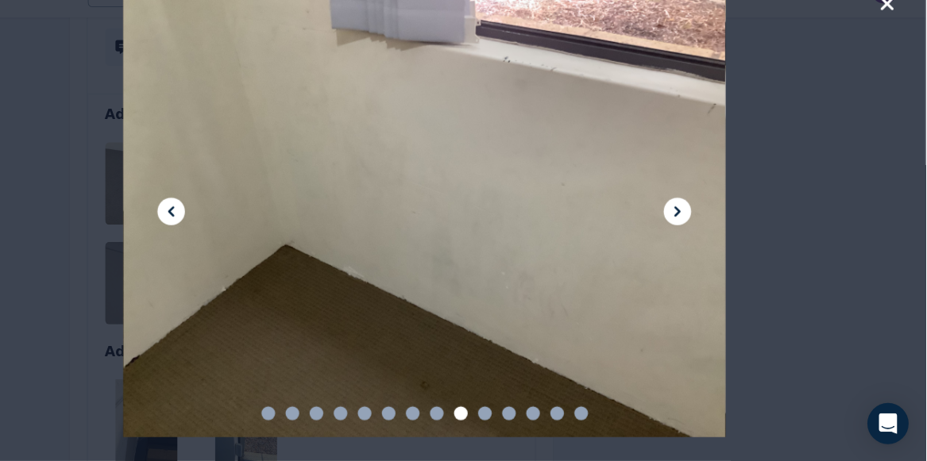
click at [694, 233] on icon at bounding box center [697, 230] width 19 height 19
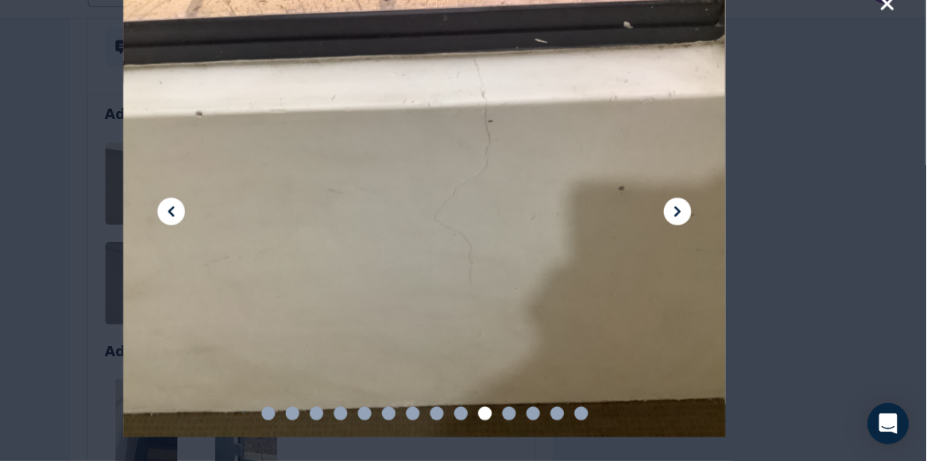
click at [694, 233] on icon at bounding box center [697, 230] width 19 height 19
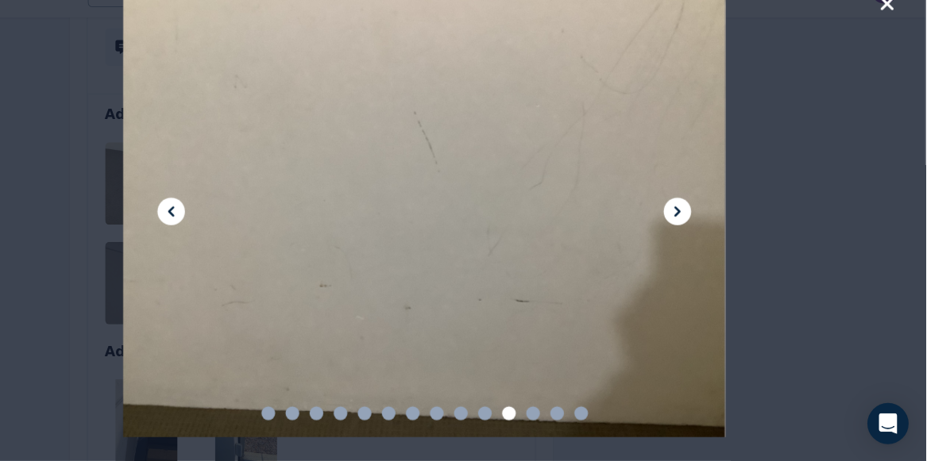
click at [694, 233] on icon at bounding box center [697, 230] width 19 height 19
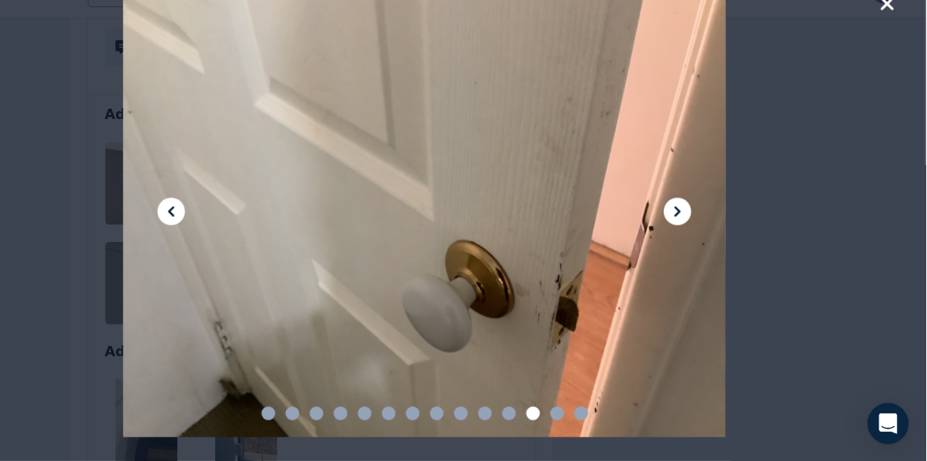
click at [694, 233] on icon at bounding box center [697, 230] width 19 height 19
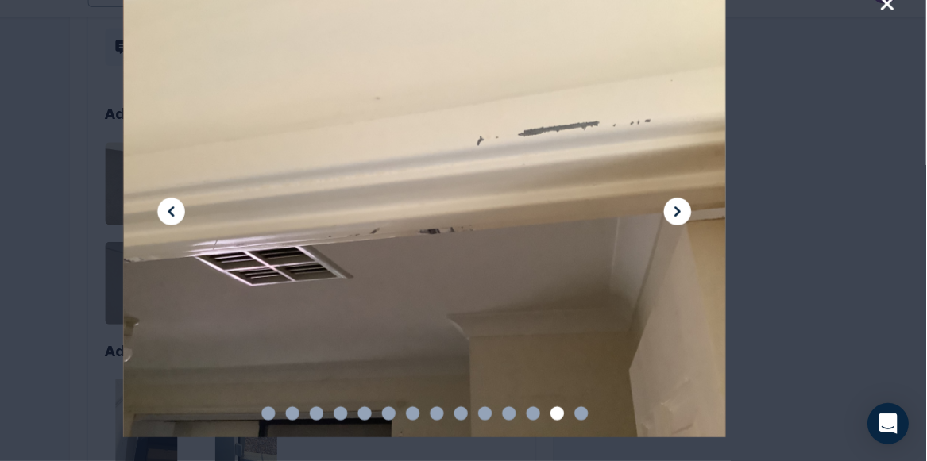
click at [694, 233] on icon at bounding box center [697, 230] width 19 height 19
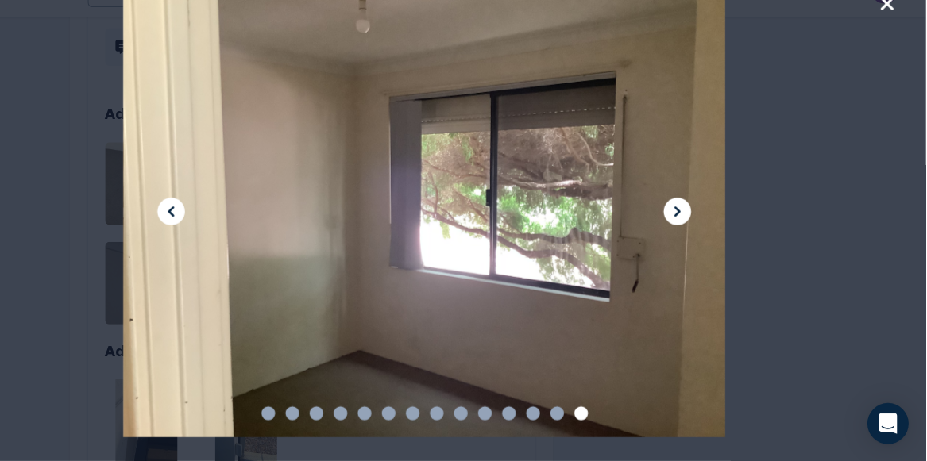
click at [694, 233] on icon at bounding box center [697, 230] width 19 height 19
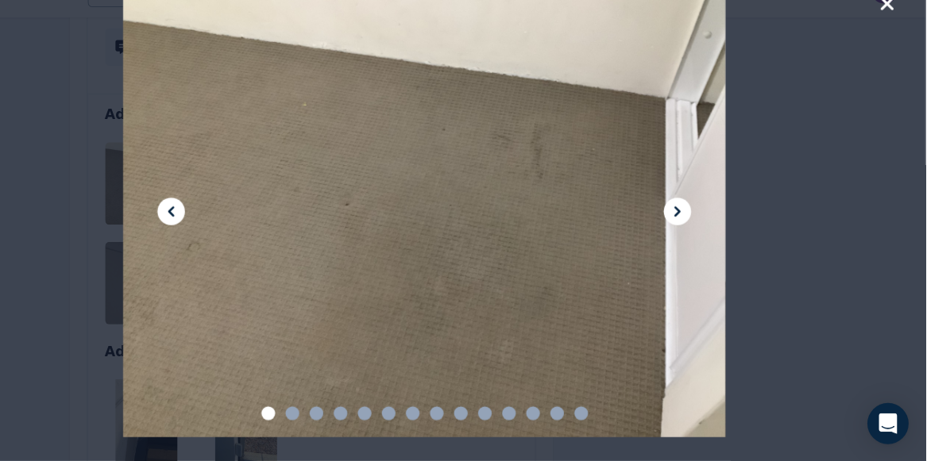
click at [890, 40] on icon "button" at bounding box center [891, 38] width 12 height 12
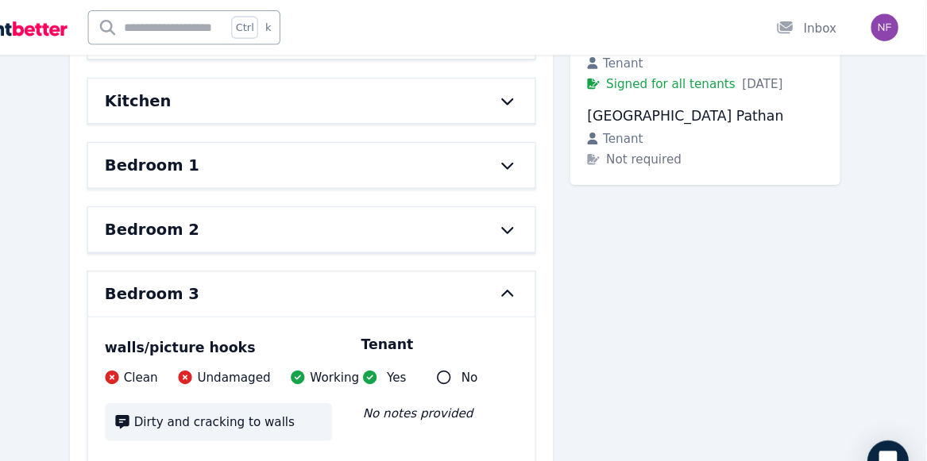
scroll to position [362, 0]
click at [538, 268] on icon at bounding box center [539, 272] width 19 height 13
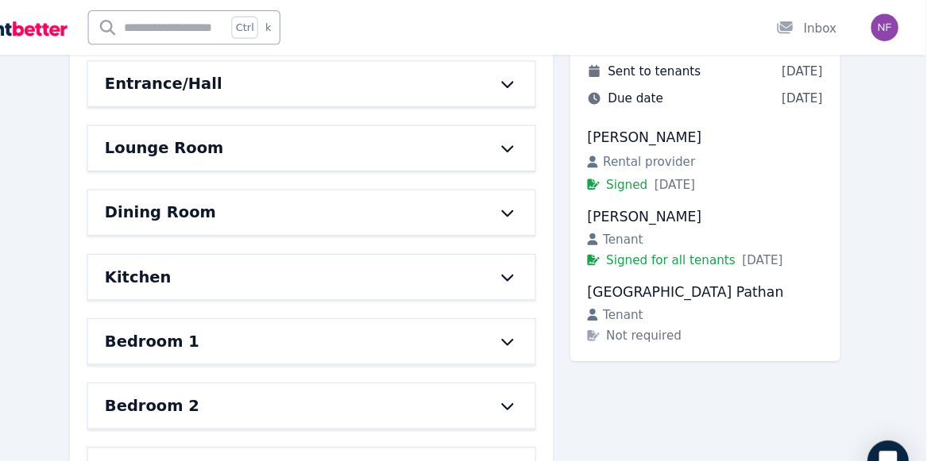
scroll to position [199, 0]
click at [538, 138] on icon at bounding box center [539, 138] width 19 height 13
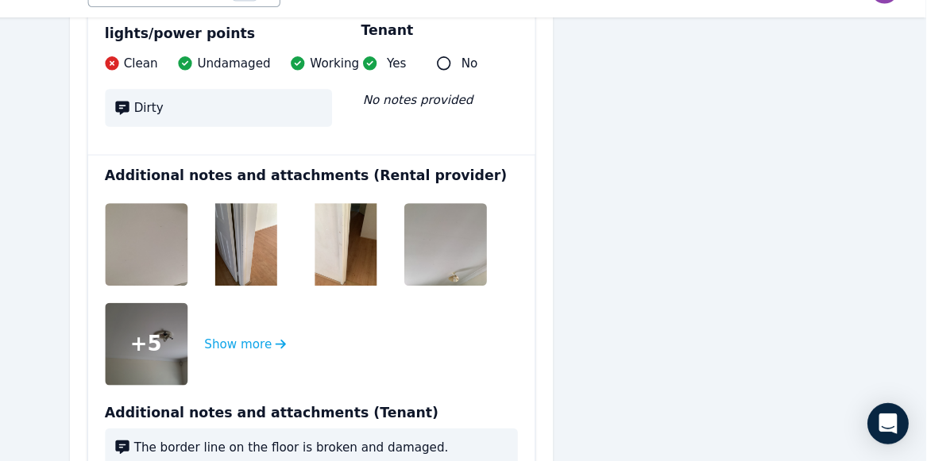
scroll to position [884, 0]
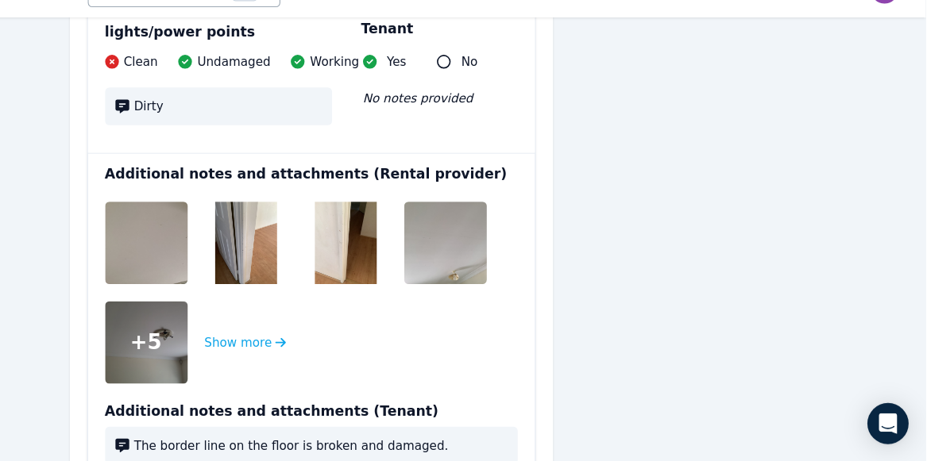
click at [185, 251] on img at bounding box center [219, 260] width 102 height 76
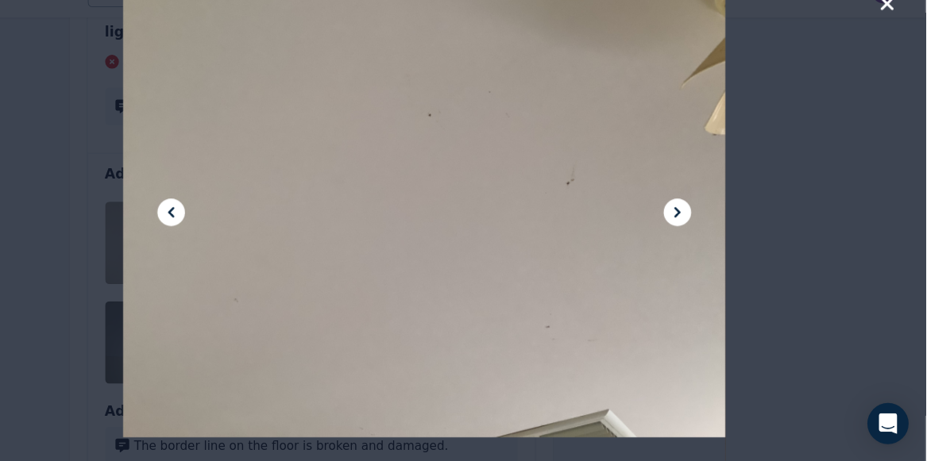
click at [696, 231] on icon at bounding box center [697, 231] width 19 height 19
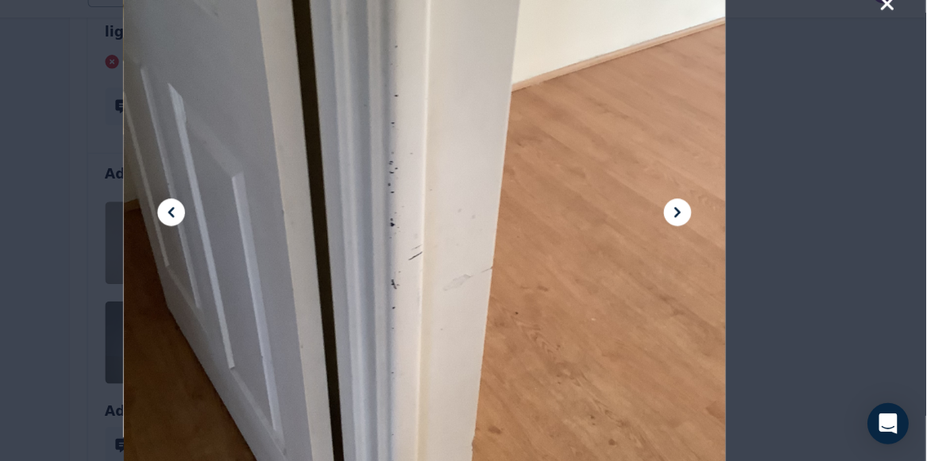
click at [694, 231] on icon at bounding box center [697, 231] width 19 height 19
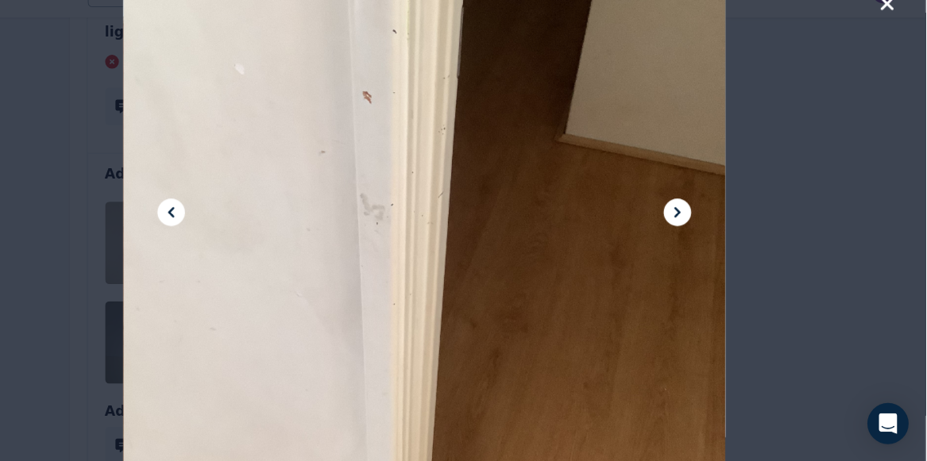
click at [694, 231] on icon at bounding box center [697, 231] width 19 height 19
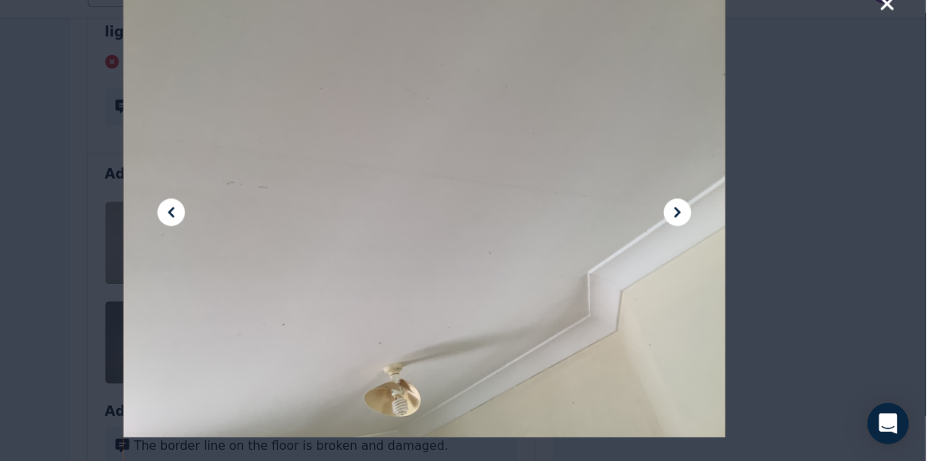
click at [694, 231] on icon at bounding box center [697, 231] width 19 height 19
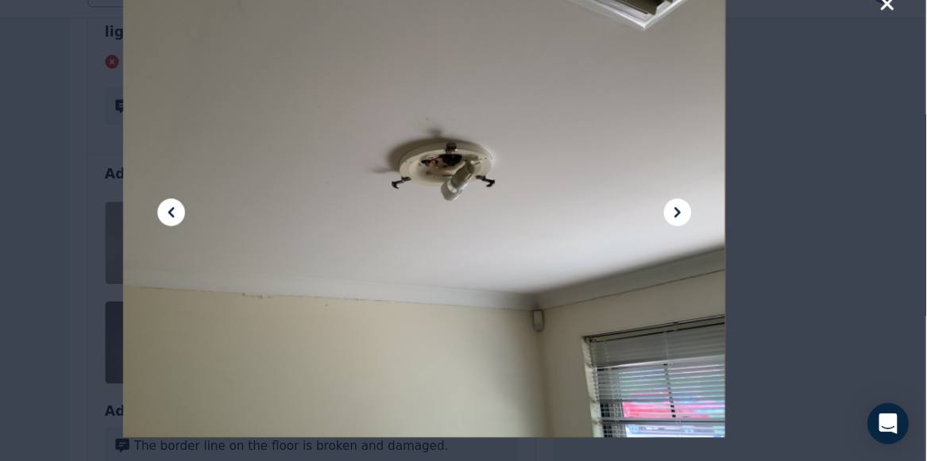
click at [694, 233] on icon at bounding box center [697, 231] width 6 height 10
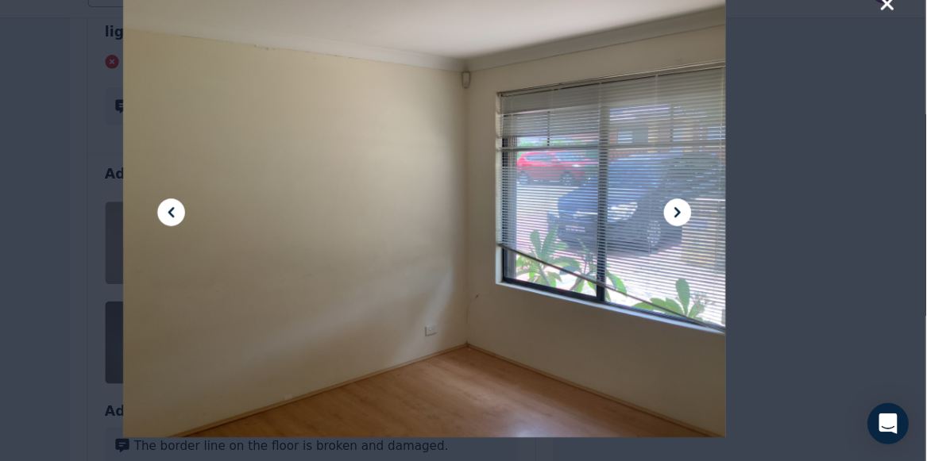
click at [694, 234] on icon at bounding box center [697, 231] width 6 height 10
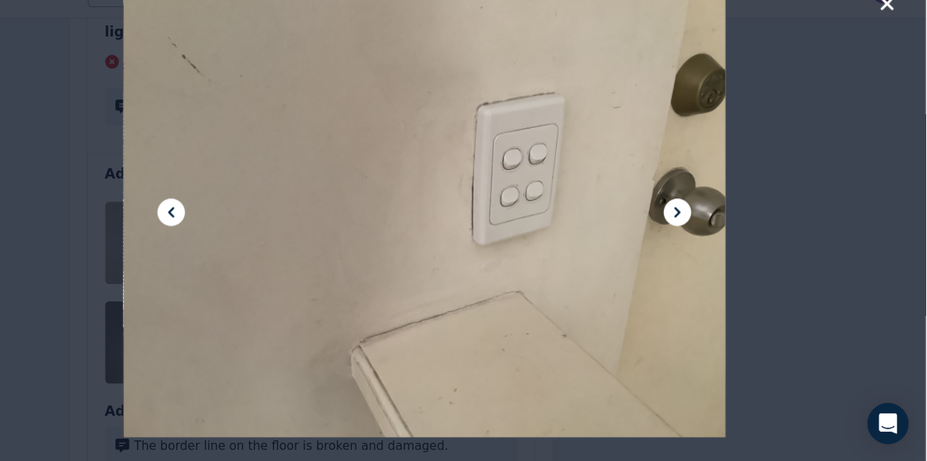
click at [694, 235] on icon at bounding box center [697, 231] width 19 height 19
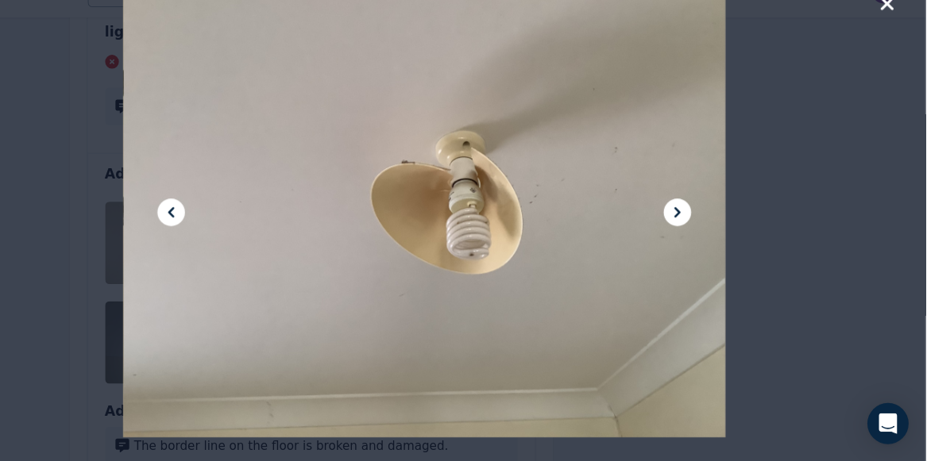
click at [696, 237] on icon at bounding box center [697, 231] width 19 height 19
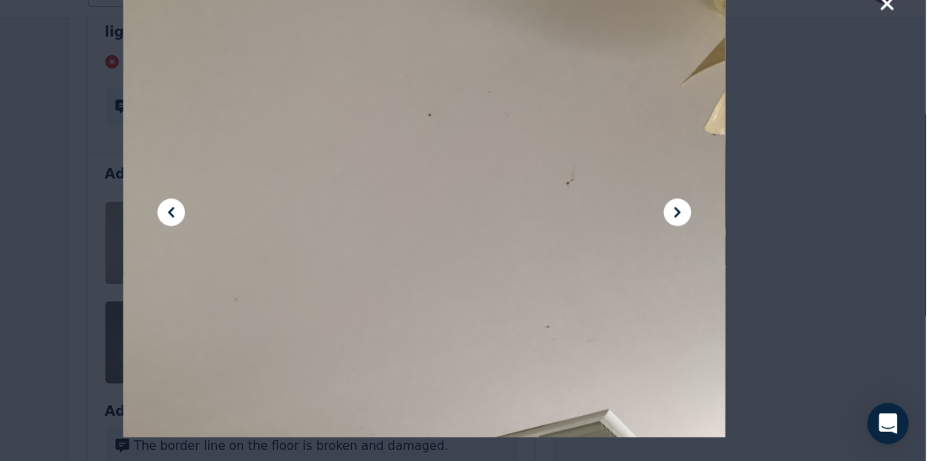
click at [696, 239] on icon at bounding box center [697, 231] width 19 height 19
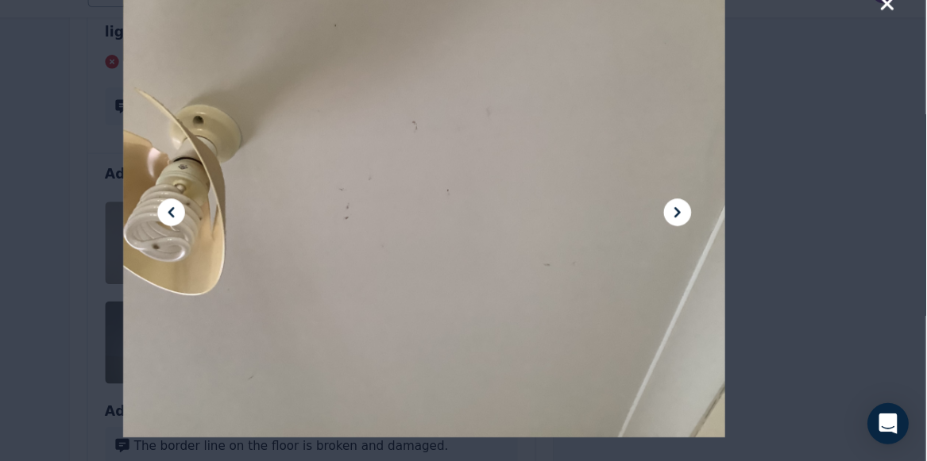
click at [696, 239] on icon at bounding box center [697, 231] width 19 height 19
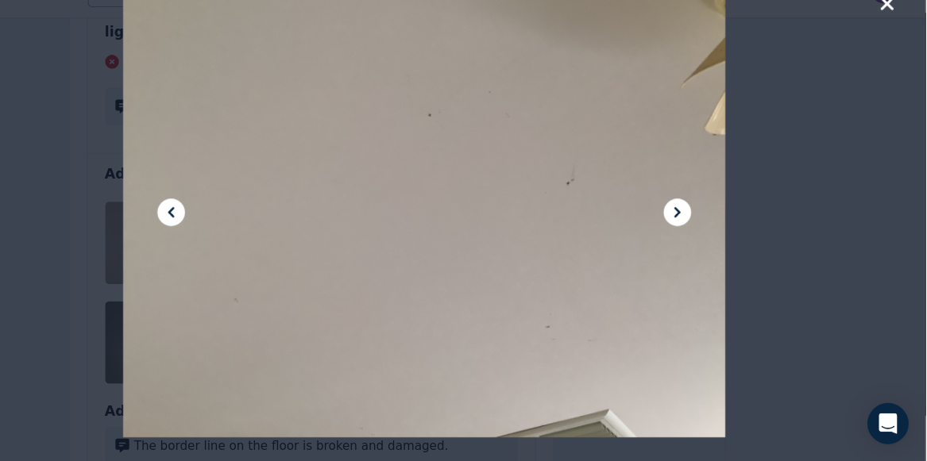
click at [696, 239] on icon at bounding box center [697, 231] width 19 height 19
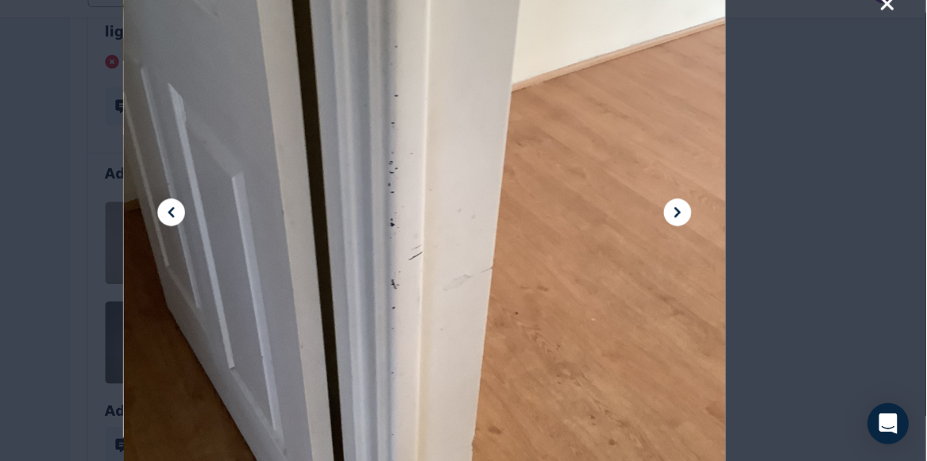
click at [696, 241] on button at bounding box center [697, 230] width 25 height 25
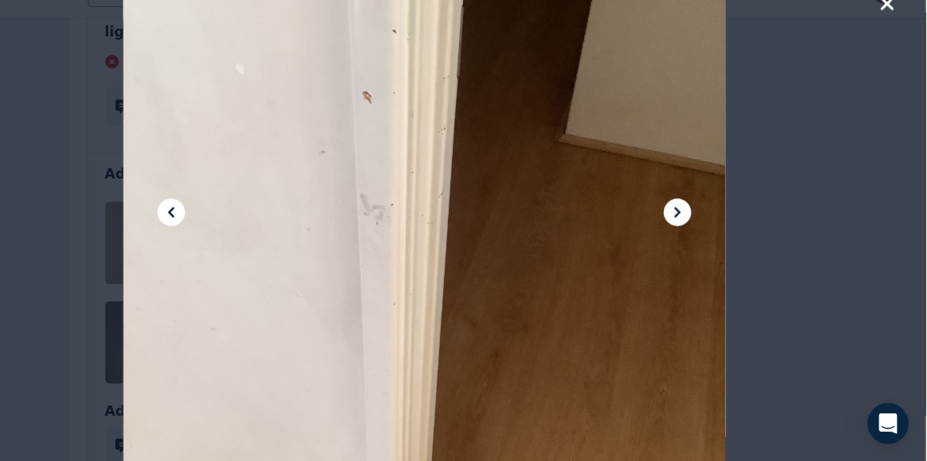
click at [696, 231] on icon at bounding box center [697, 231] width 19 height 19
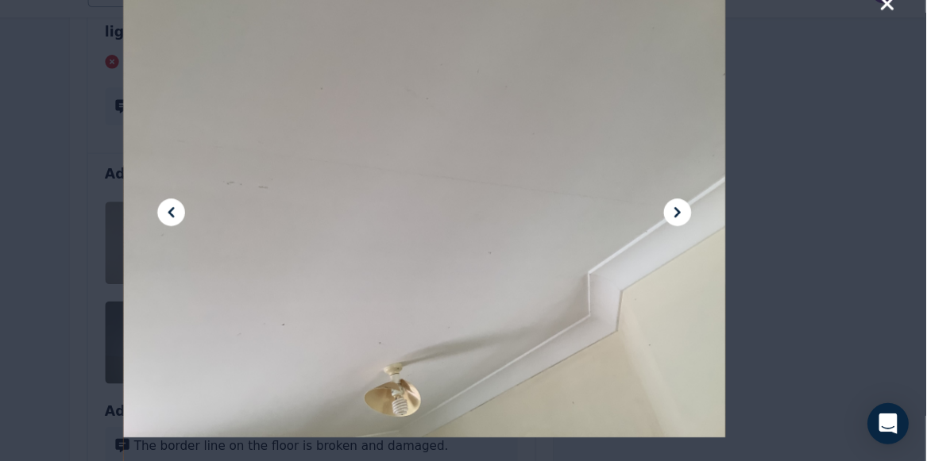
click at [696, 231] on icon at bounding box center [697, 231] width 19 height 19
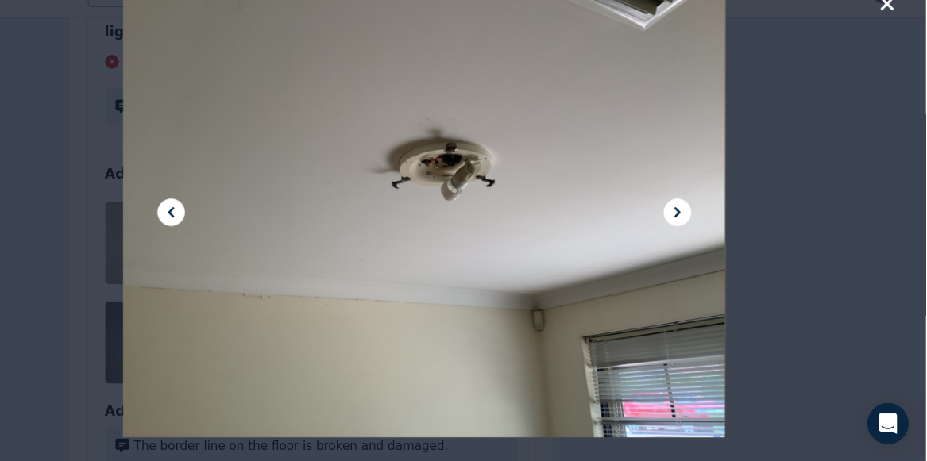
click at [696, 231] on icon at bounding box center [697, 231] width 19 height 19
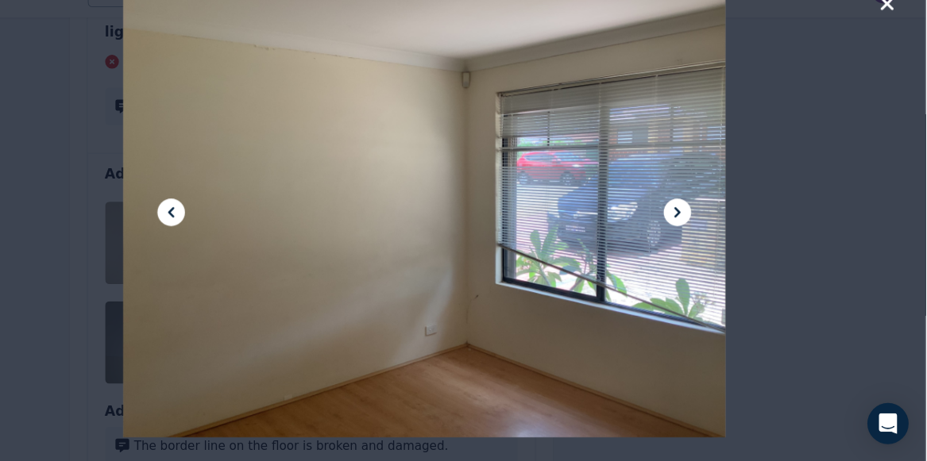
click at [696, 231] on icon at bounding box center [697, 231] width 19 height 19
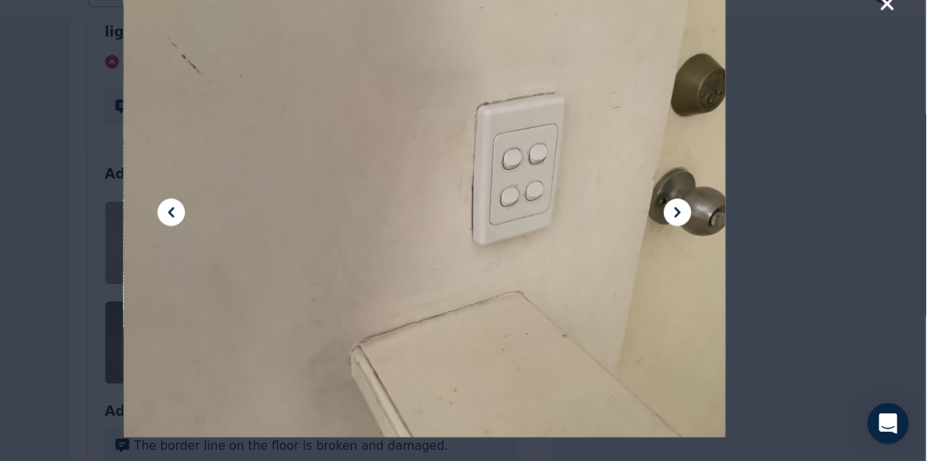
click at [696, 231] on icon at bounding box center [697, 231] width 19 height 19
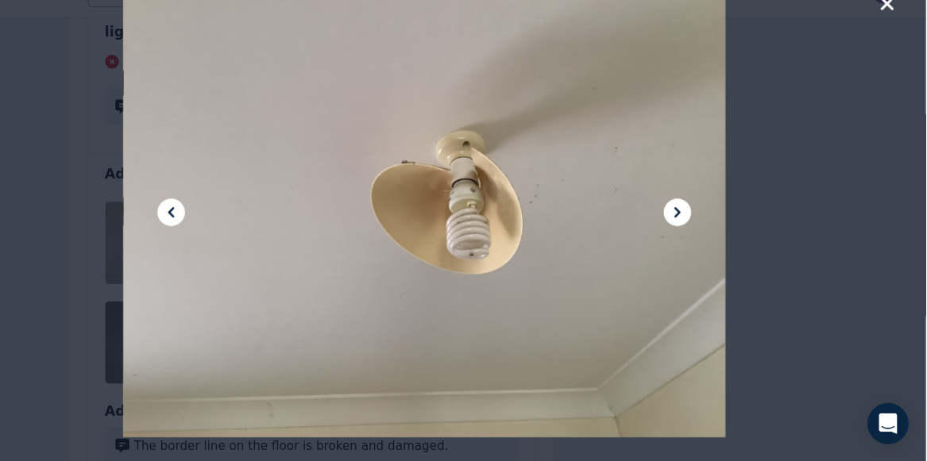
click at [889, 40] on icon "button" at bounding box center [891, 38] width 12 height 12
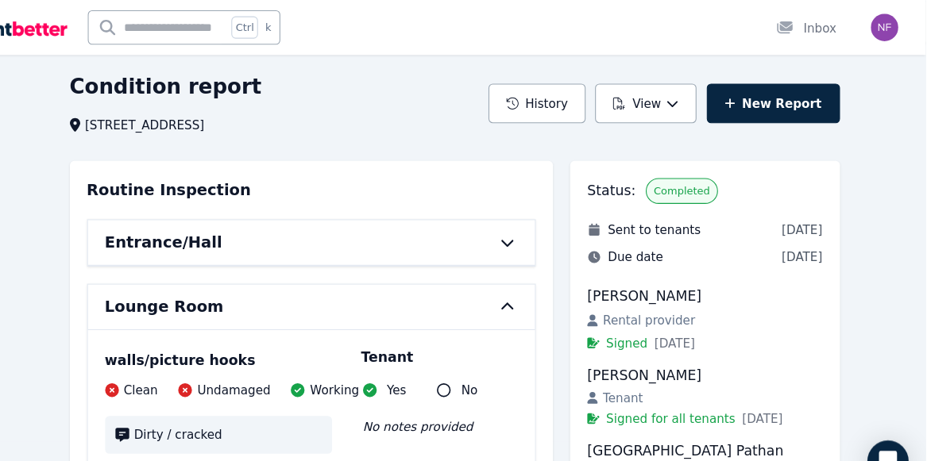
scroll to position [52, 0]
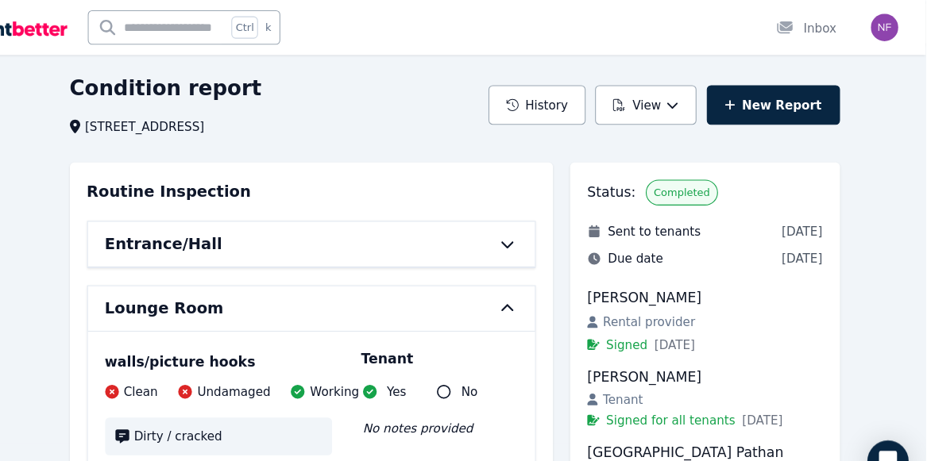
click at [538, 283] on icon at bounding box center [539, 285] width 19 height 13
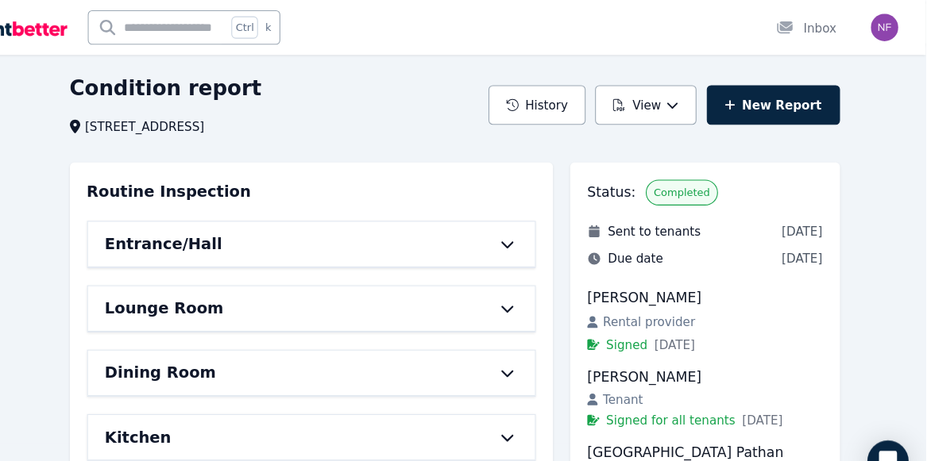
click at [538, 339] on icon at bounding box center [539, 344] width 19 height 13
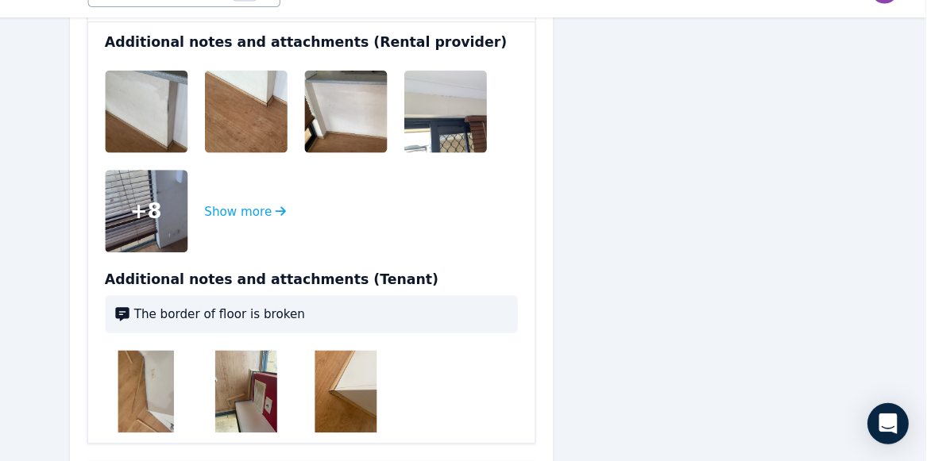
scroll to position [1612, 0]
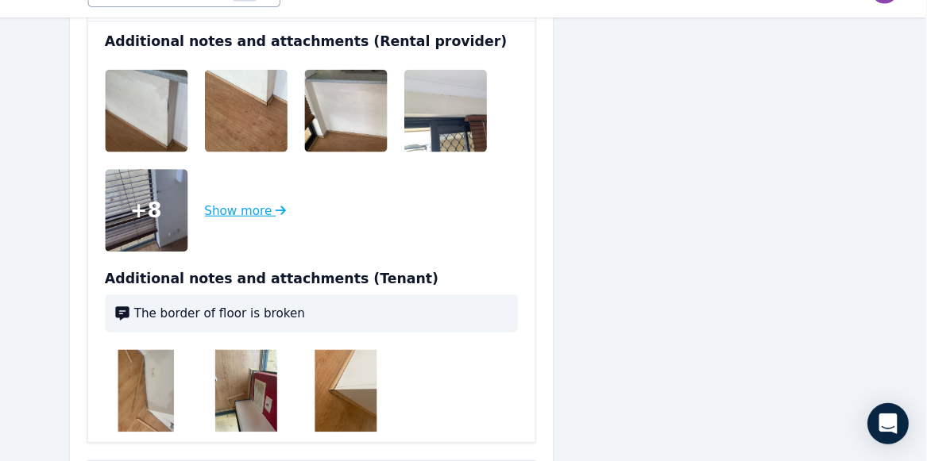
click at [287, 224] on button "Show more" at bounding box center [297, 229] width 75 height 76
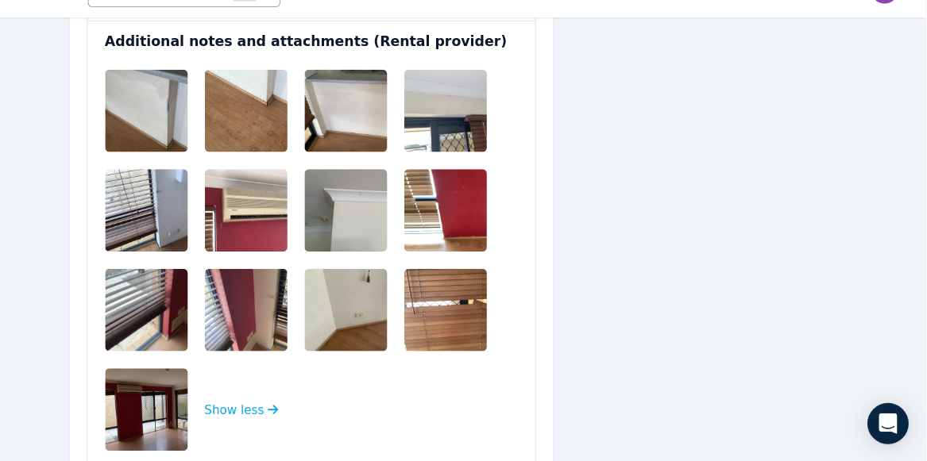
click at [183, 416] on img at bounding box center [219, 414] width 102 height 76
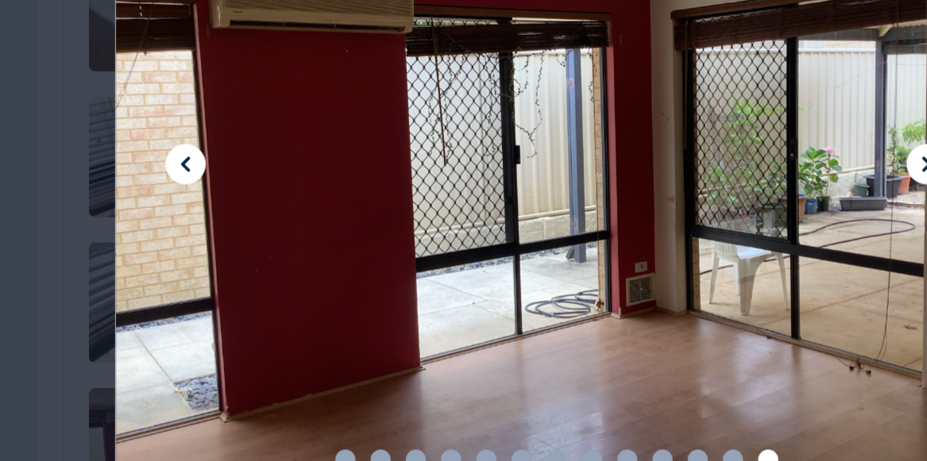
scroll to position [1616, 0]
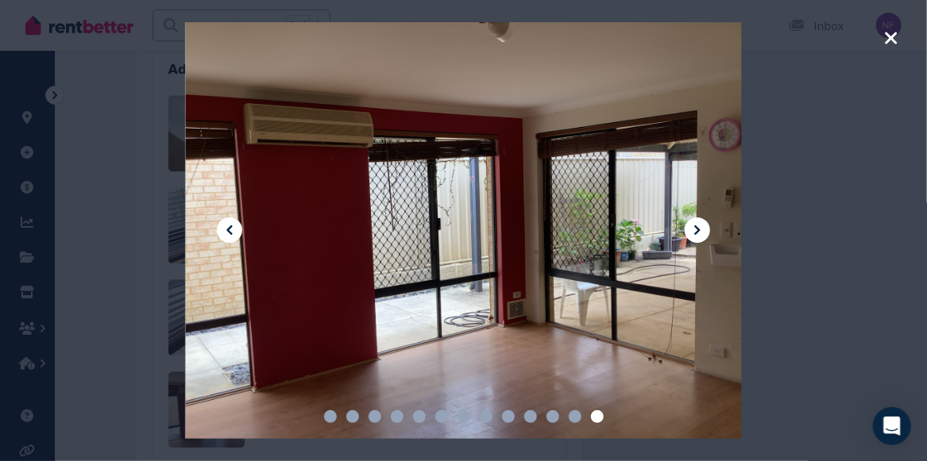
click at [891, 37] on icon "button" at bounding box center [891, 38] width 12 height 12
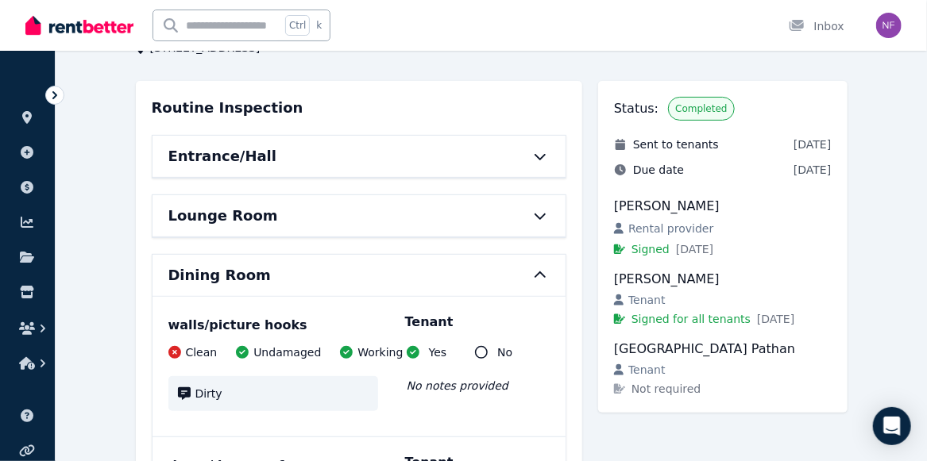
scroll to position [101, 0]
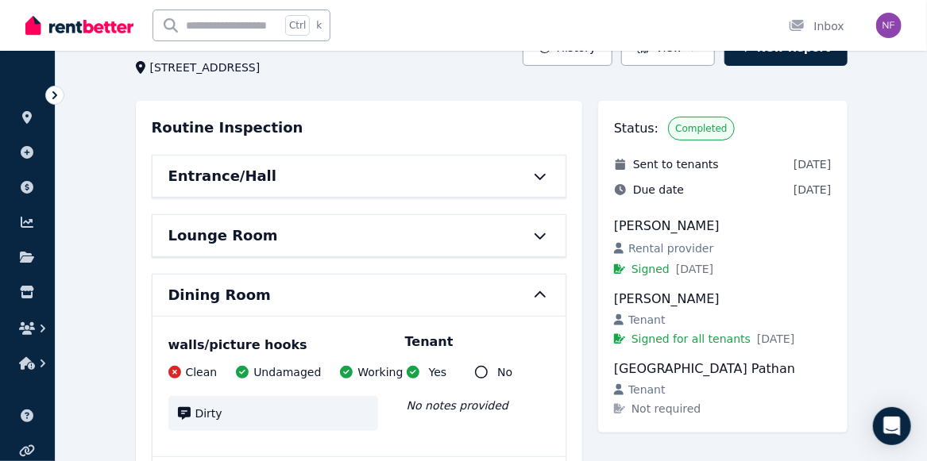
click at [541, 296] on icon at bounding box center [539, 295] width 19 height 13
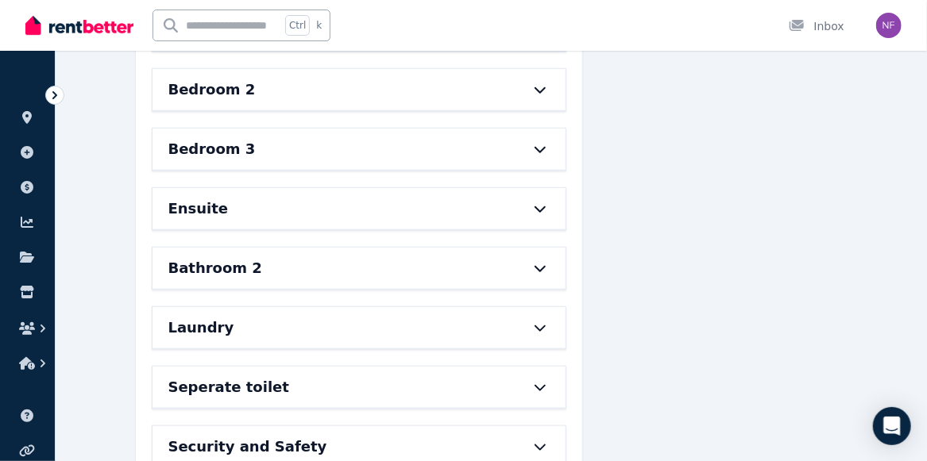
scroll to position [542, 0]
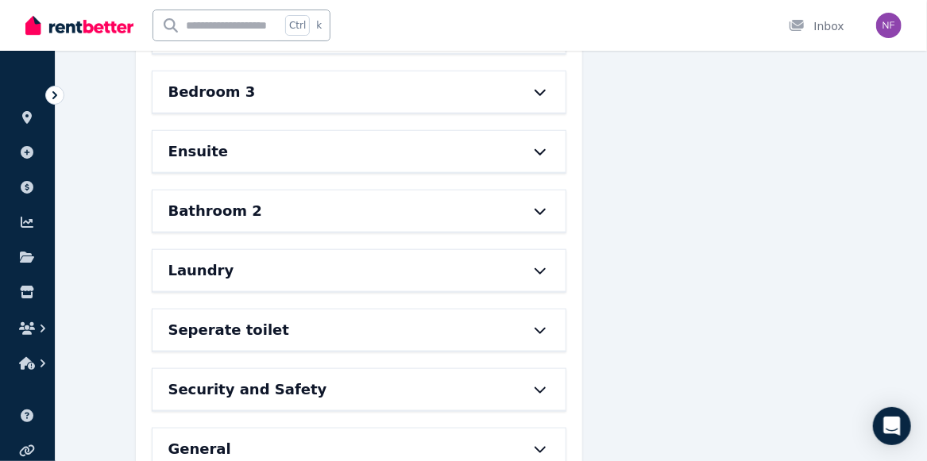
click at [540, 268] on icon at bounding box center [539, 271] width 11 height 6
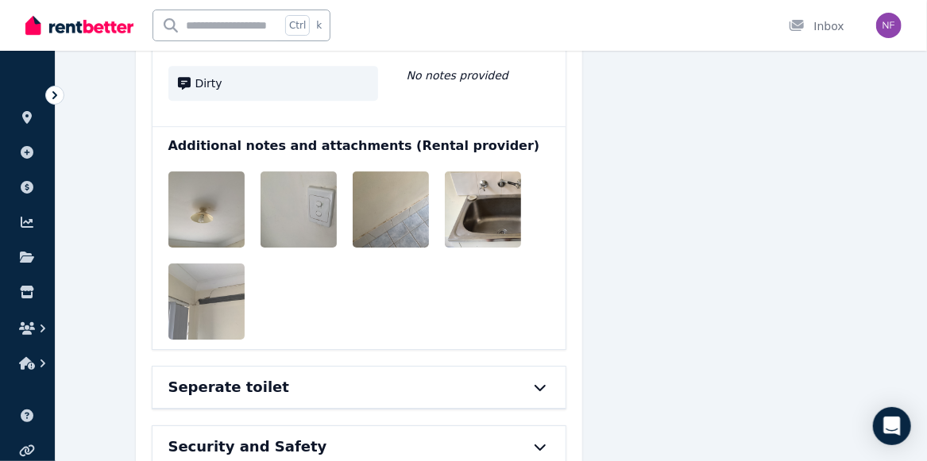
scroll to position [1962, 0]
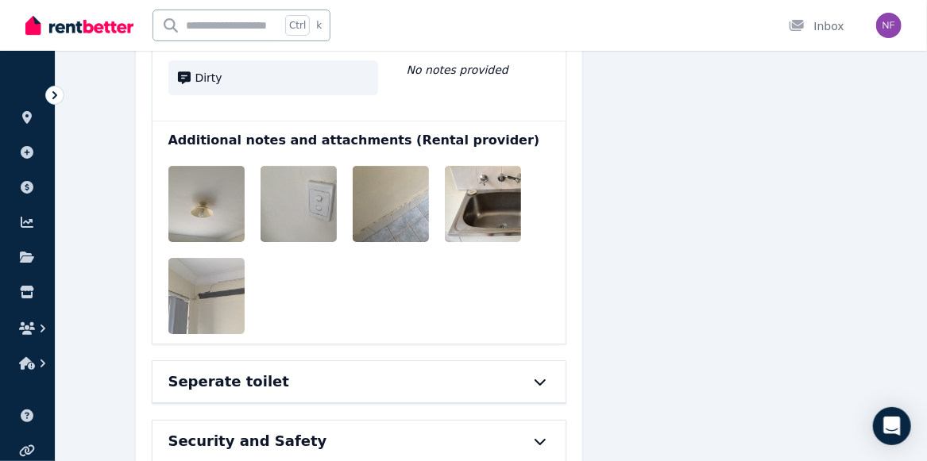
click at [204, 173] on img at bounding box center [219, 204] width 102 height 76
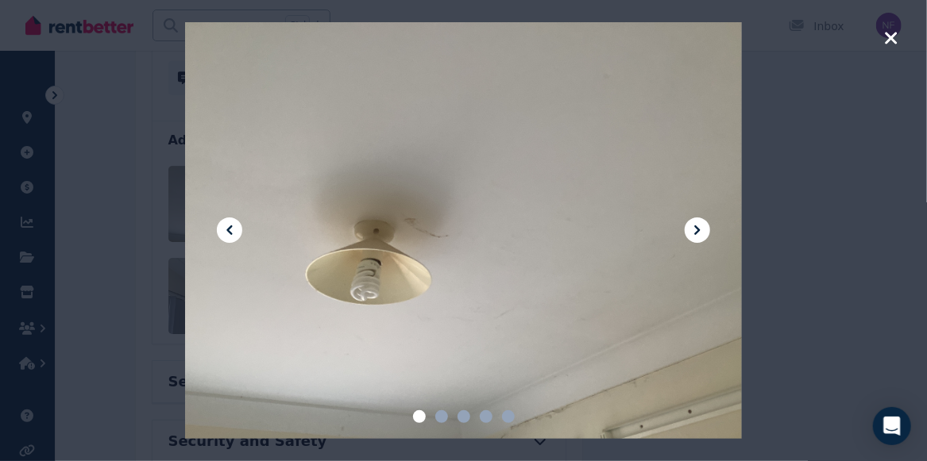
click at [694, 229] on icon at bounding box center [697, 230] width 19 height 19
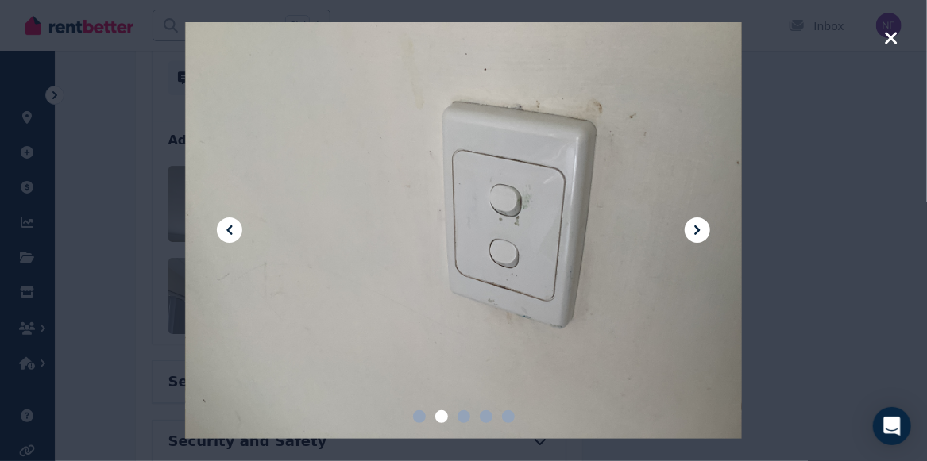
click at [694, 229] on icon at bounding box center [697, 230] width 19 height 19
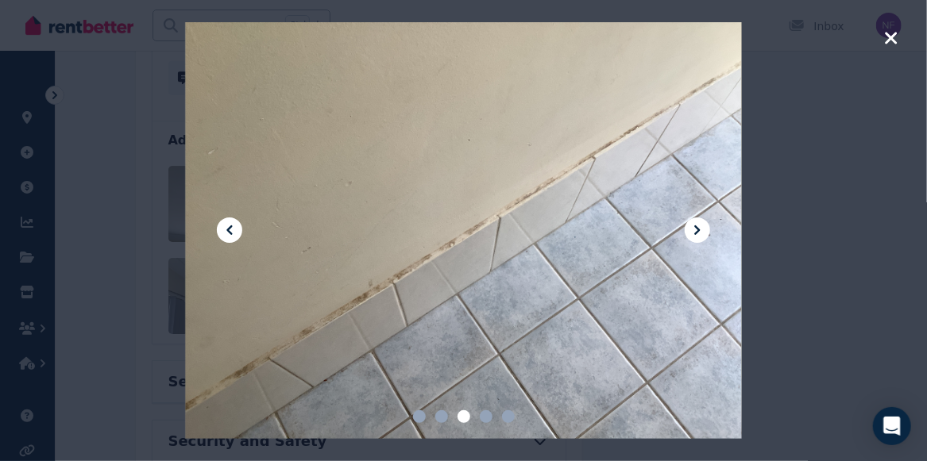
click at [694, 229] on icon at bounding box center [697, 230] width 19 height 19
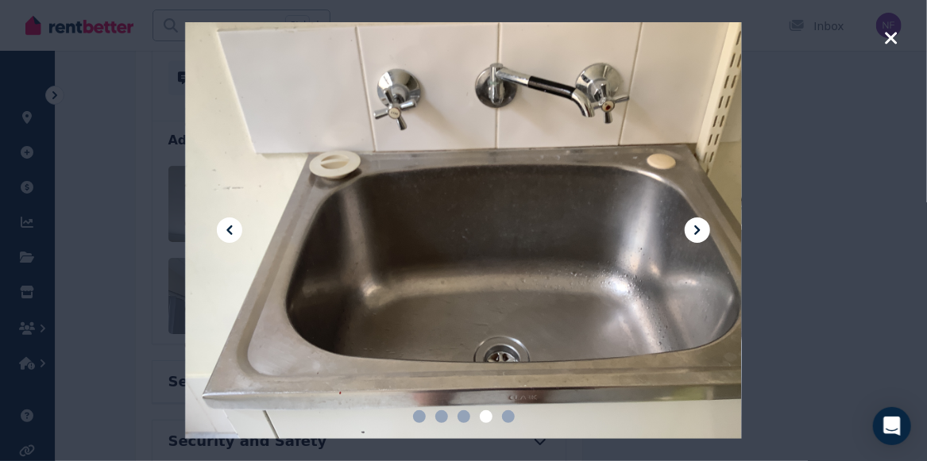
click at [694, 229] on icon at bounding box center [697, 230] width 19 height 19
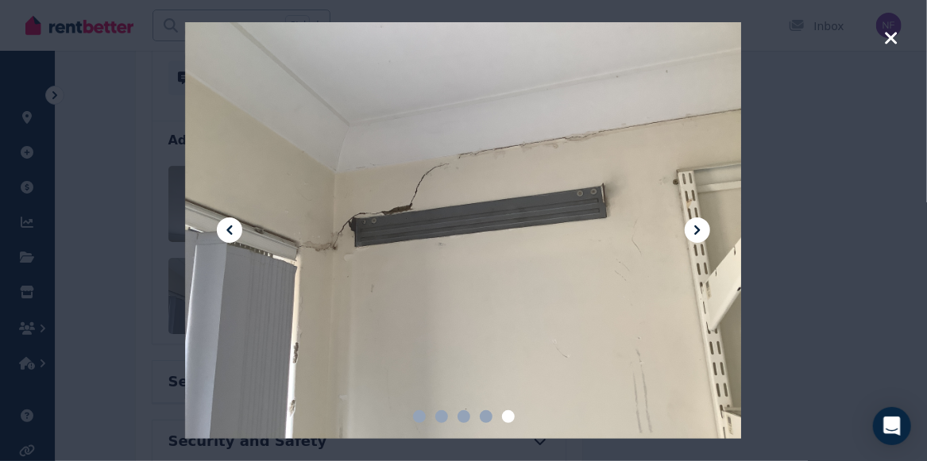
click at [694, 229] on icon at bounding box center [697, 230] width 19 height 19
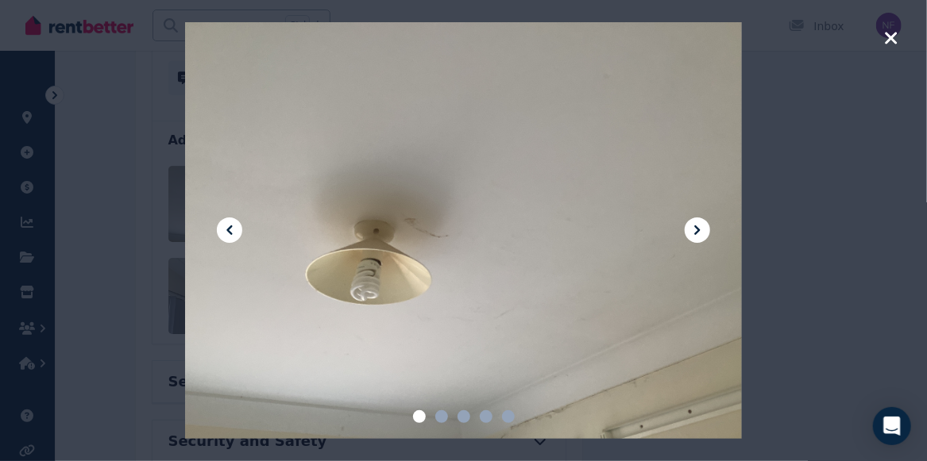
click at [893, 31] on icon "button" at bounding box center [891, 38] width 14 height 19
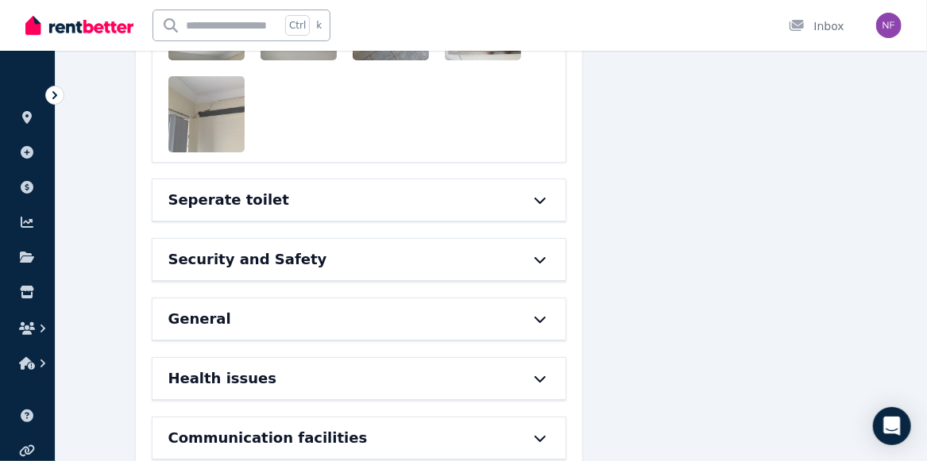
scroll to position [2288, 0]
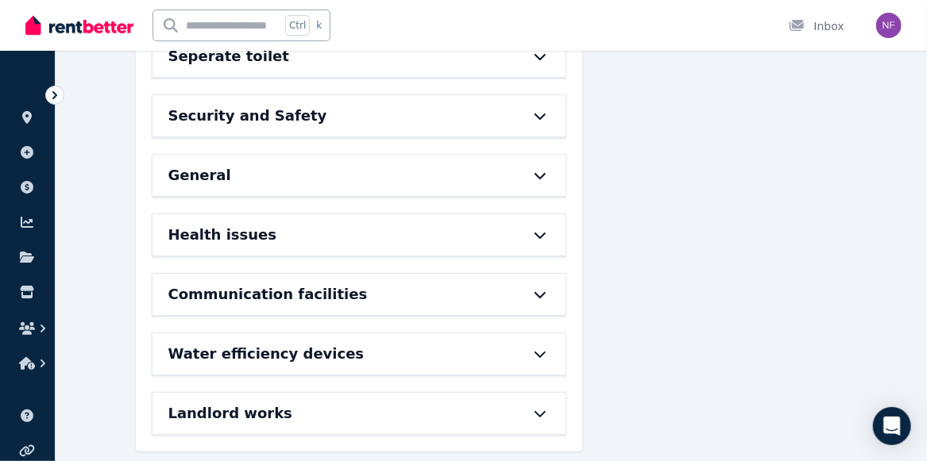
click at [50, 94] on icon at bounding box center [55, 95] width 16 height 16
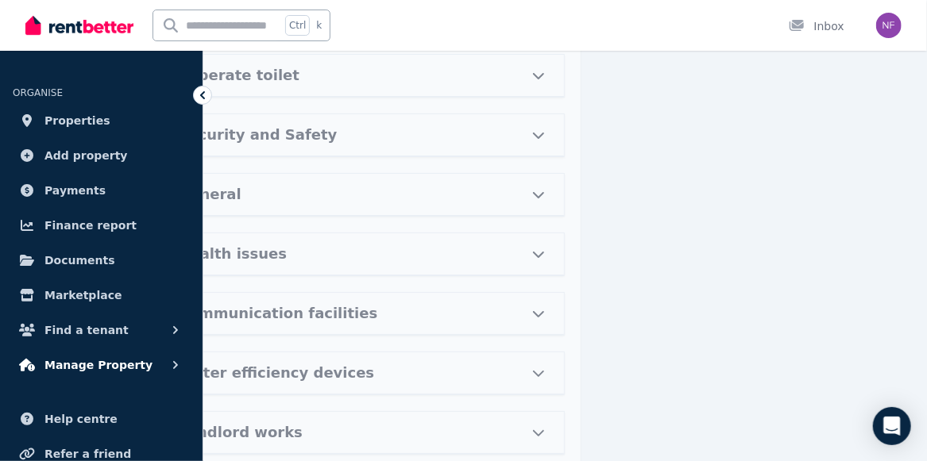
click at [172, 364] on icon "button" at bounding box center [176, 365] width 16 height 16
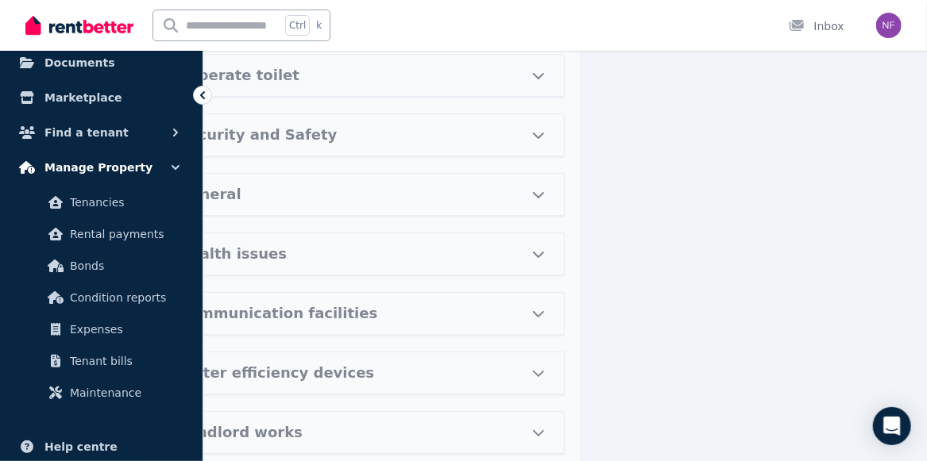
scroll to position [202, 0]
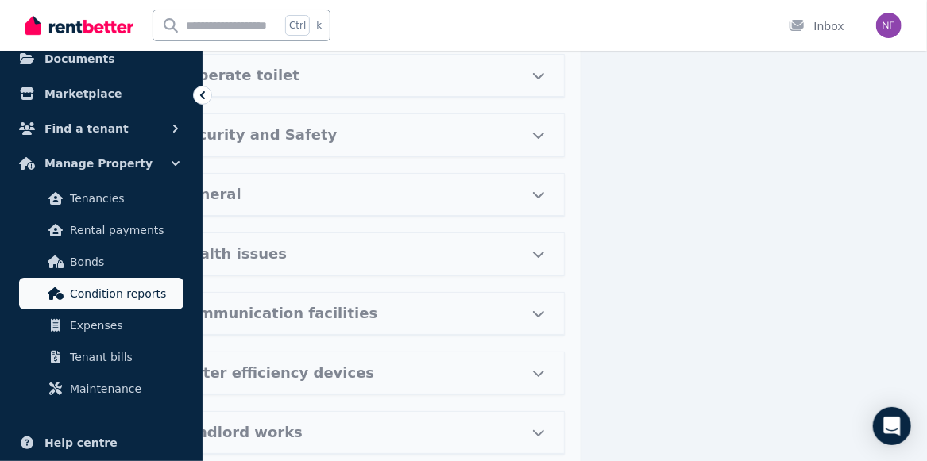
click at [165, 288] on span "Condition reports" at bounding box center [123, 293] width 107 height 19
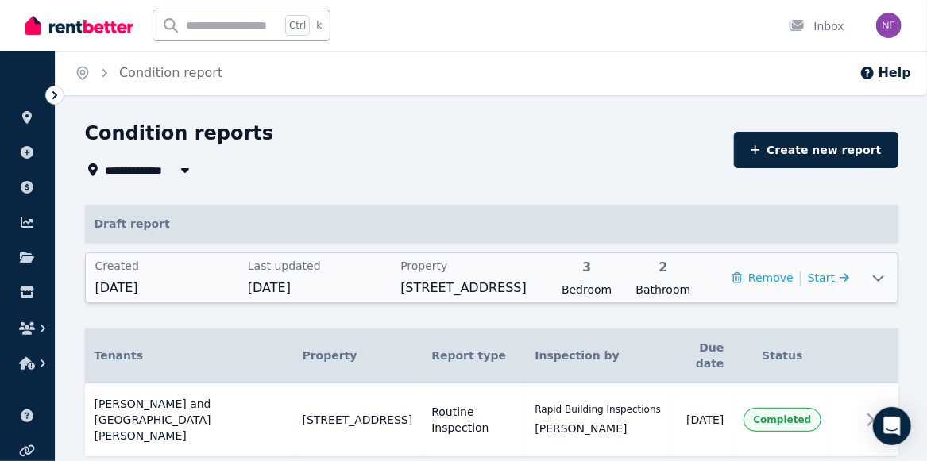
scroll to position [21, 0]
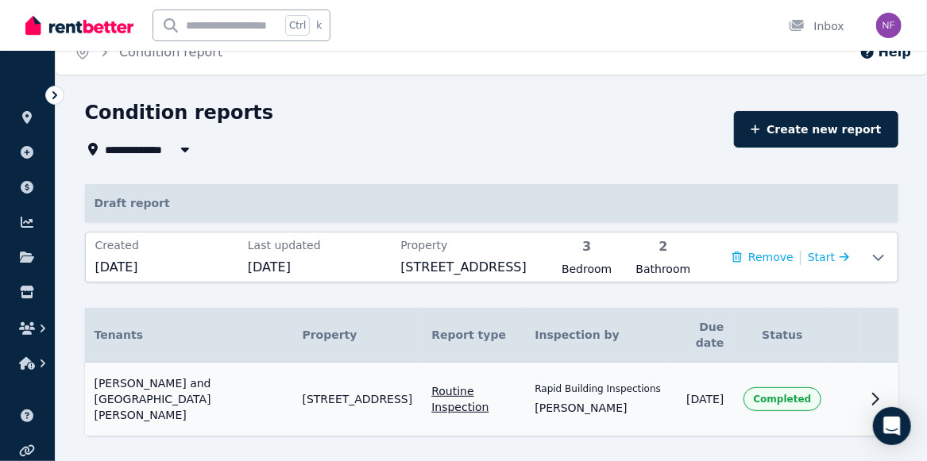
click at [881, 390] on icon at bounding box center [875, 399] width 19 height 19
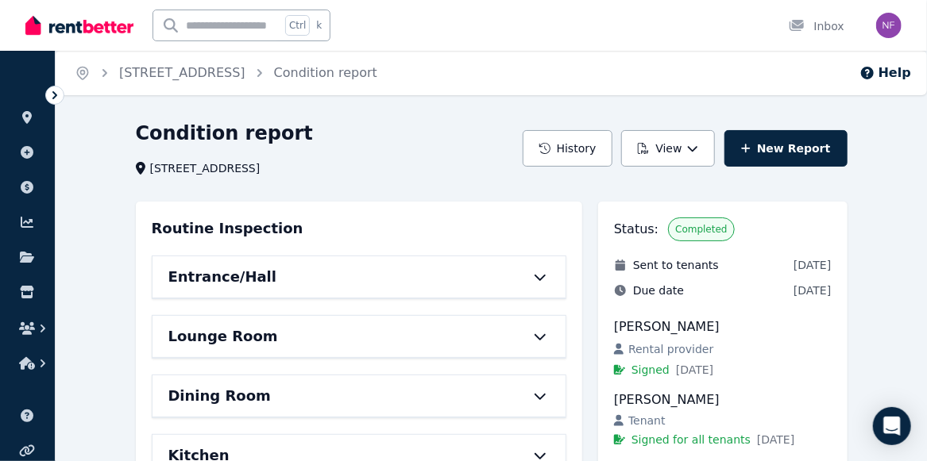
click at [52, 98] on icon at bounding box center [55, 95] width 16 height 16
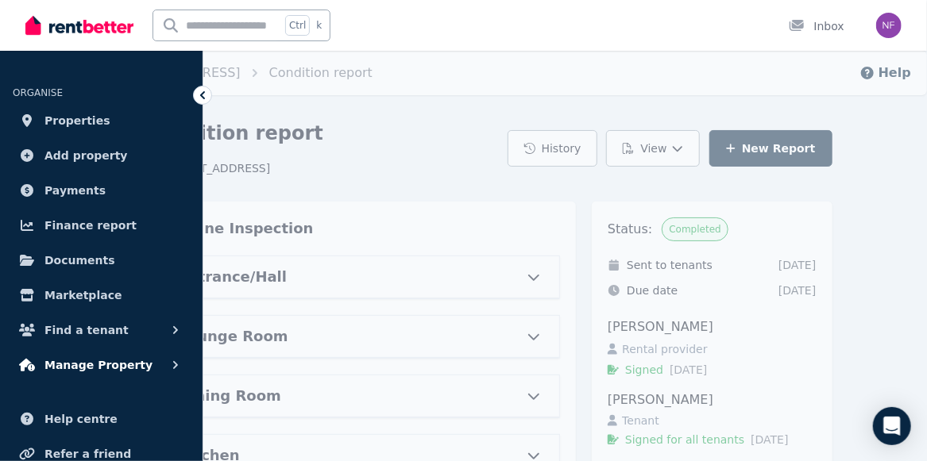
scroll to position [87, 0]
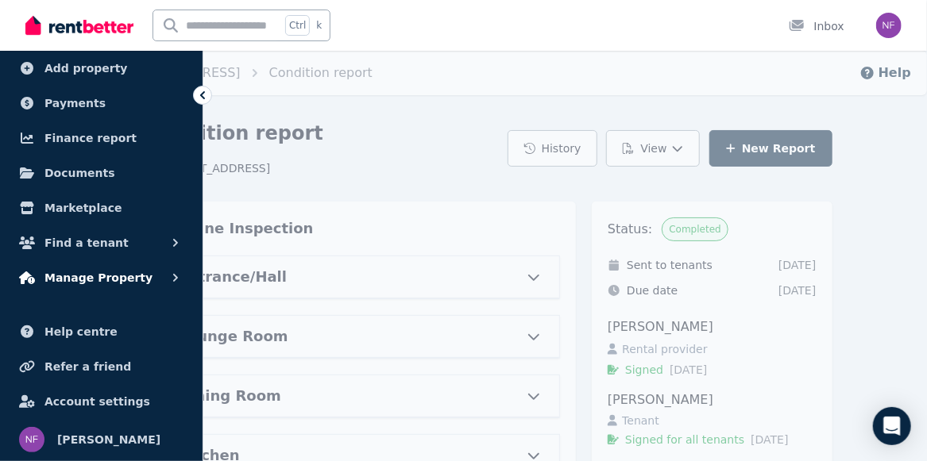
click at [179, 273] on icon "button" at bounding box center [176, 278] width 16 height 16
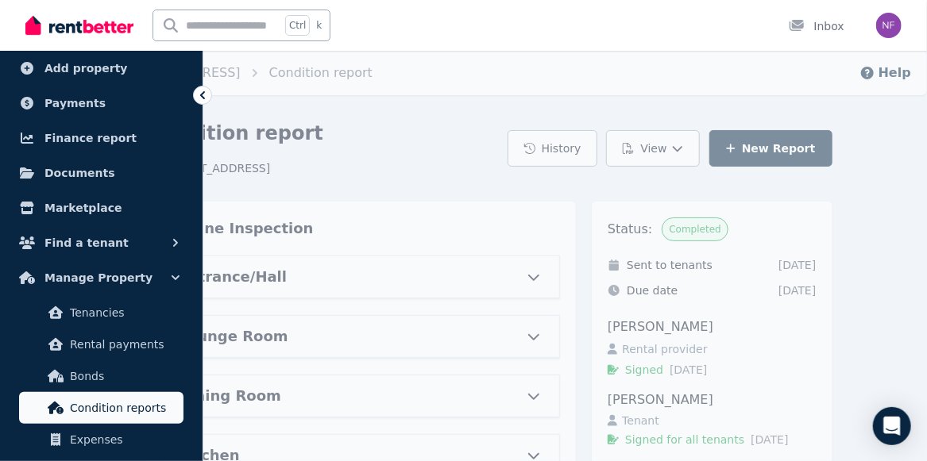
click at [125, 411] on span "Condition reports" at bounding box center [123, 408] width 107 height 19
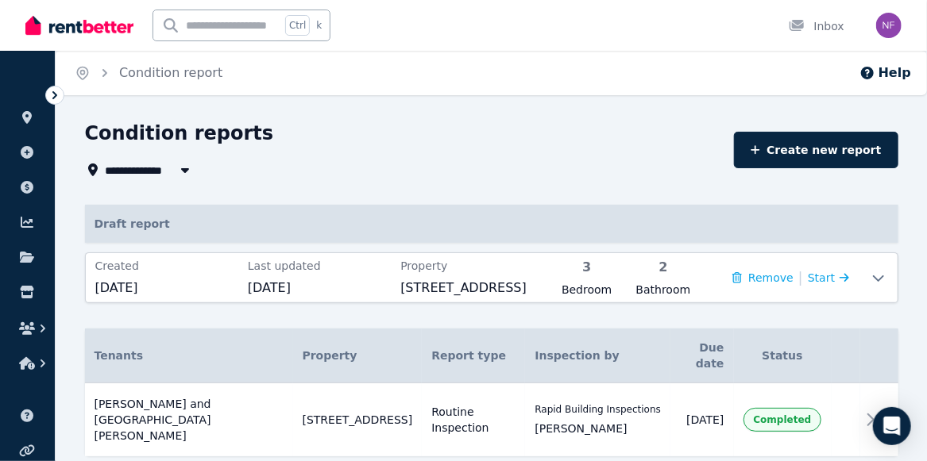
scroll to position [21, 0]
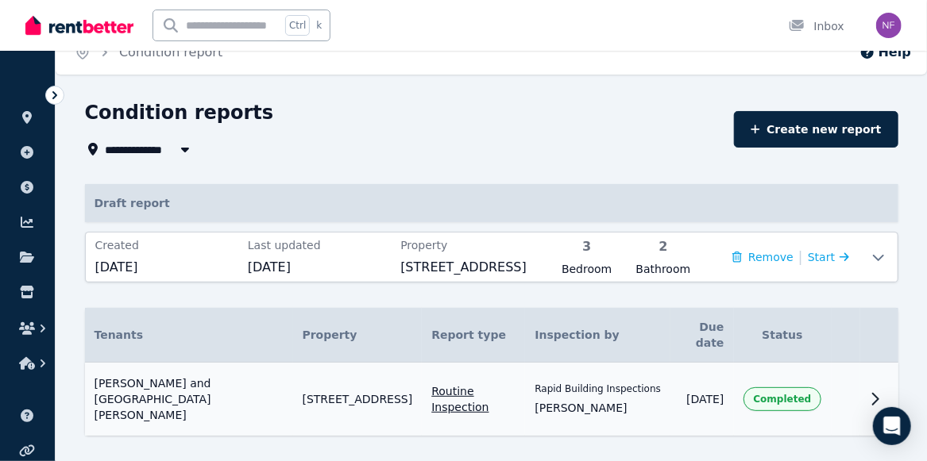
click at [870, 390] on icon at bounding box center [875, 399] width 19 height 19
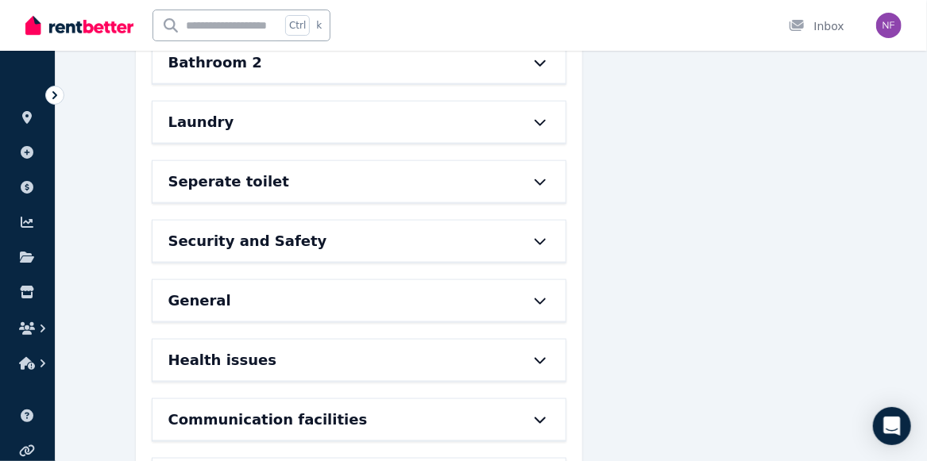
scroll to position [819, 0]
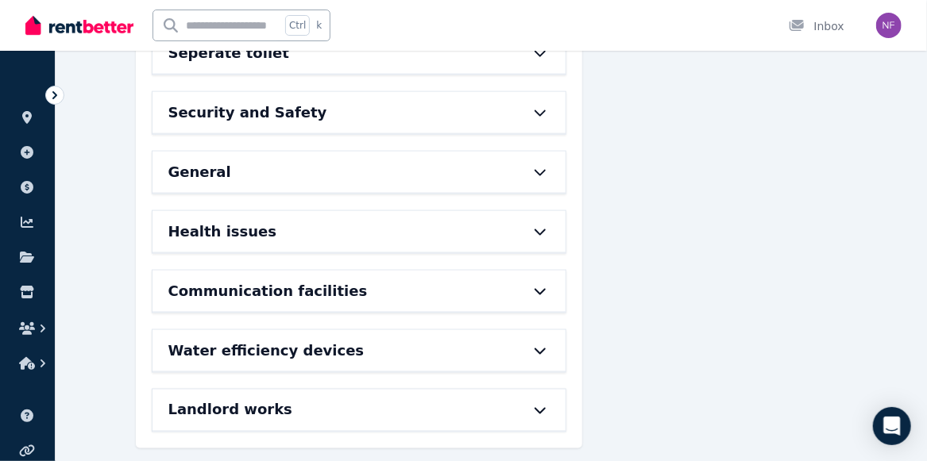
click at [538, 408] on icon at bounding box center [539, 411] width 11 height 6
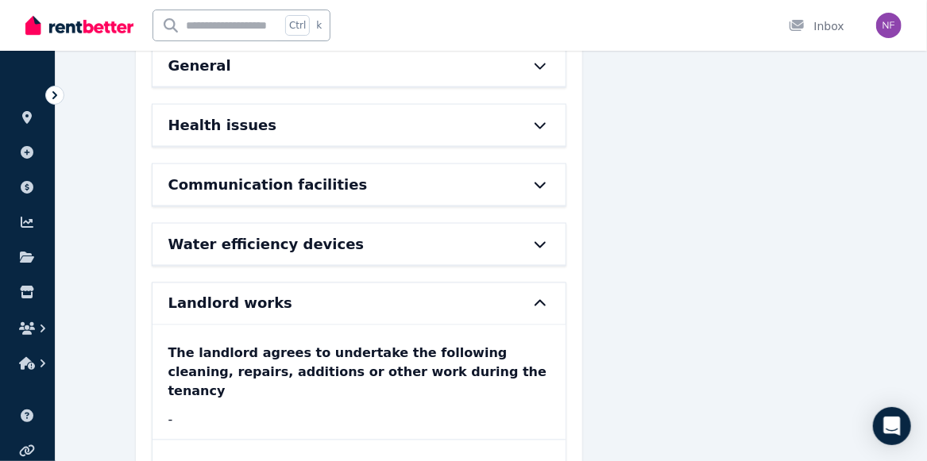
scroll to position [991, 0]
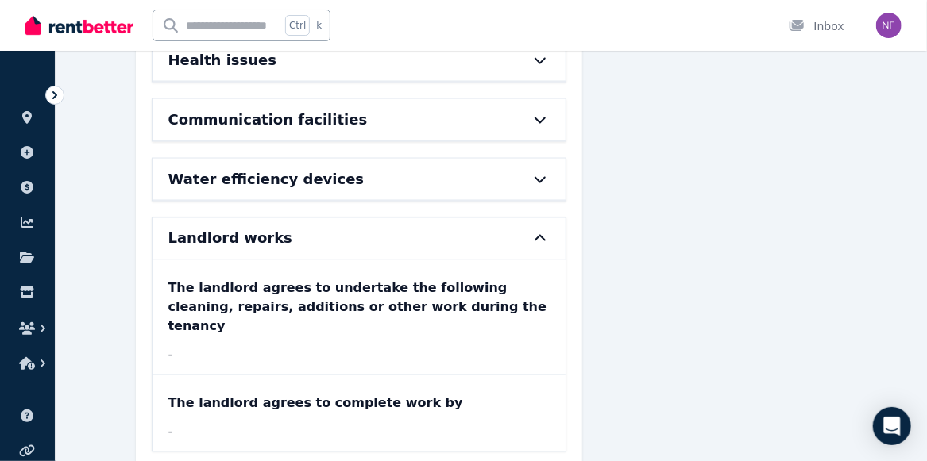
click at [538, 173] on icon at bounding box center [539, 179] width 19 height 13
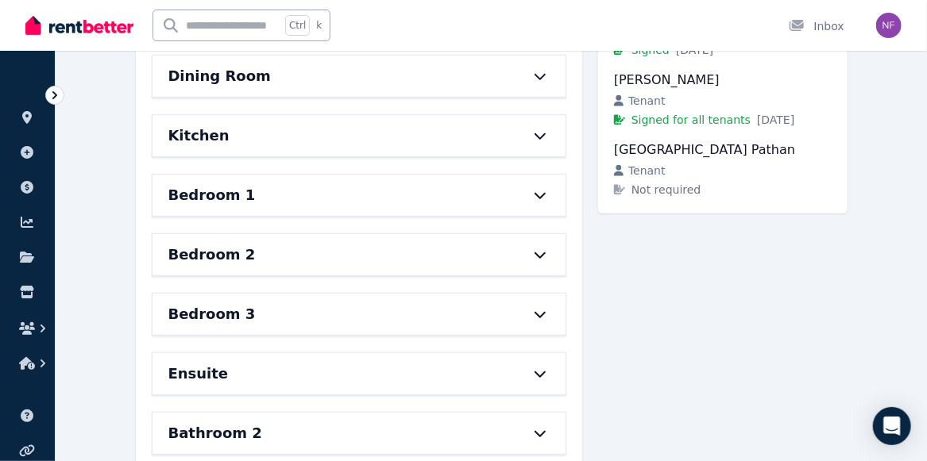
scroll to position [0, 0]
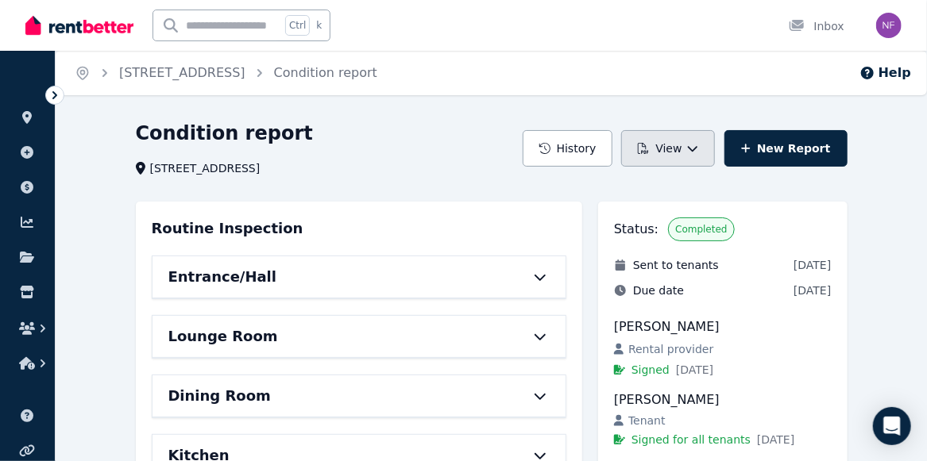
click at [681, 155] on button "View" at bounding box center [667, 148] width 93 height 37
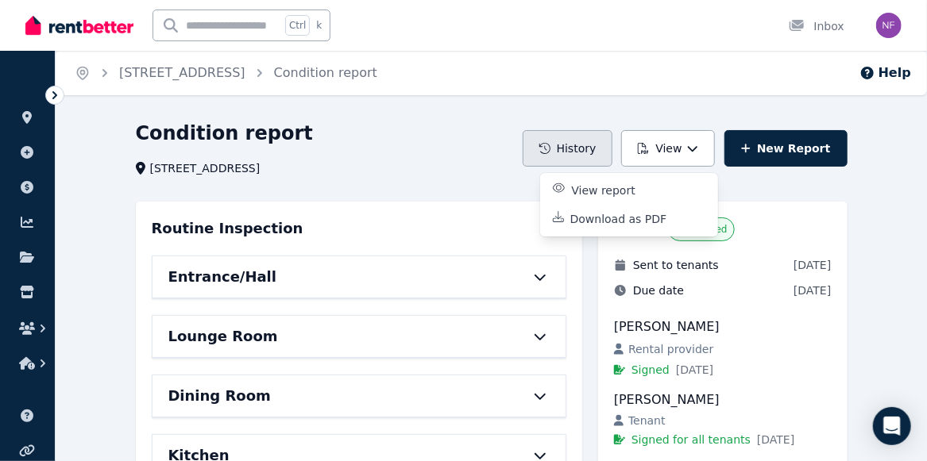
click at [587, 145] on button "History" at bounding box center [568, 148] width 91 height 37
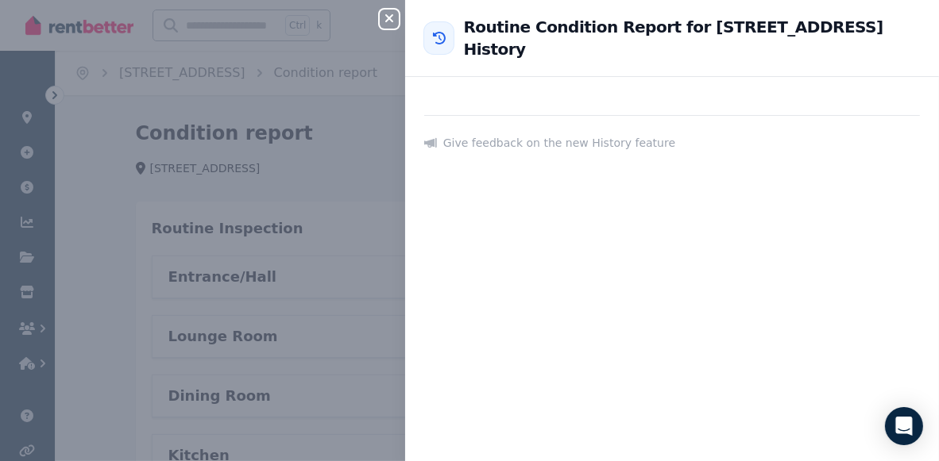
click at [392, 15] on icon "button" at bounding box center [389, 18] width 8 height 8
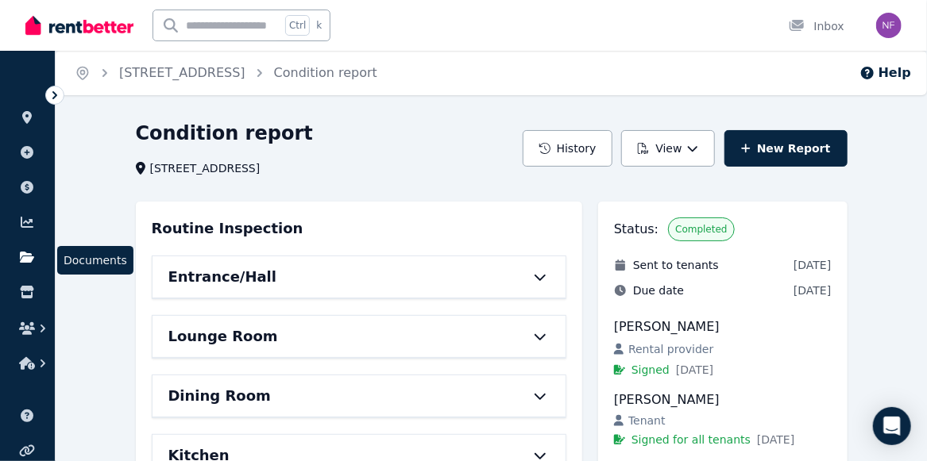
click at [24, 260] on icon at bounding box center [27, 257] width 14 height 11
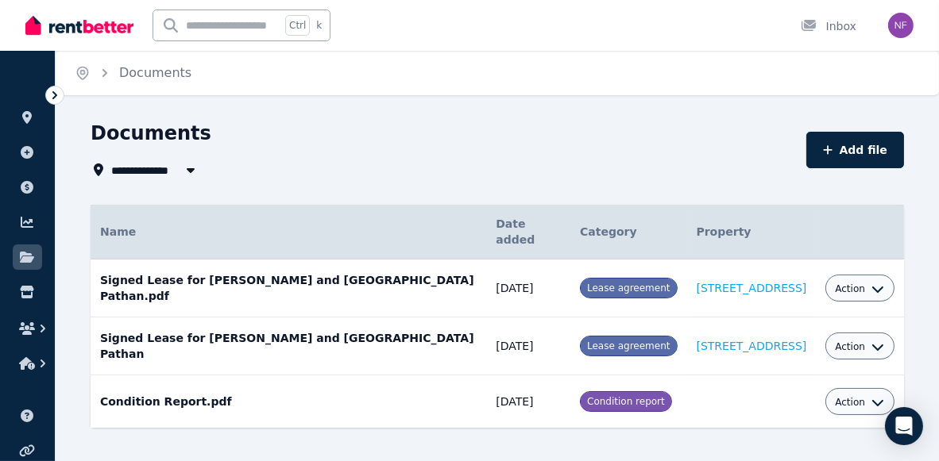
click at [879, 388] on div "Action" at bounding box center [859, 401] width 69 height 27
click at [720, 437] on div "**********" at bounding box center [497, 303] width 883 height 364
click at [156, 377] on td "Condition Report.pdf Date added: [DATE] Category: Condition report" at bounding box center [288, 402] width 395 height 53
click at [25, 186] on icon at bounding box center [27, 187] width 16 height 13
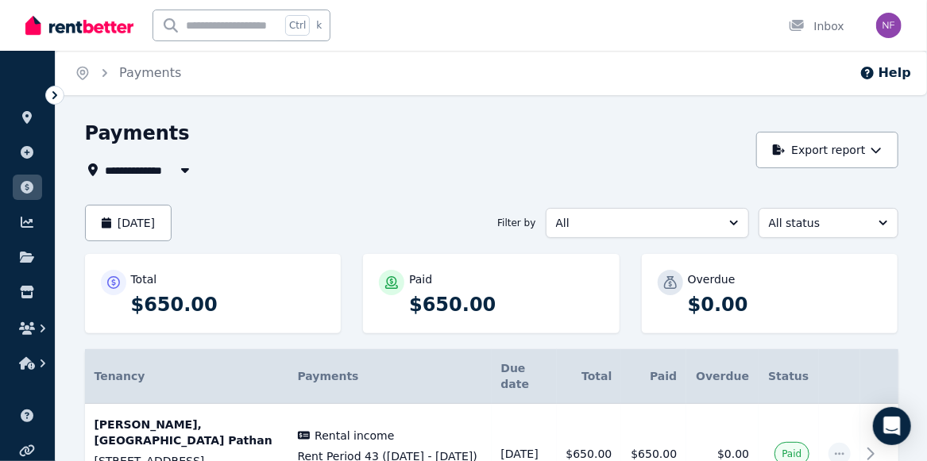
scroll to position [76, 0]
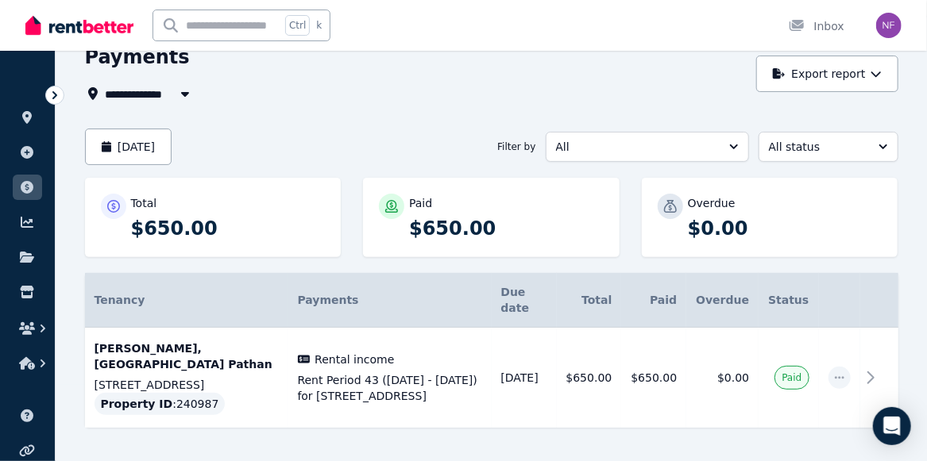
click at [52, 97] on icon at bounding box center [55, 95] width 16 height 16
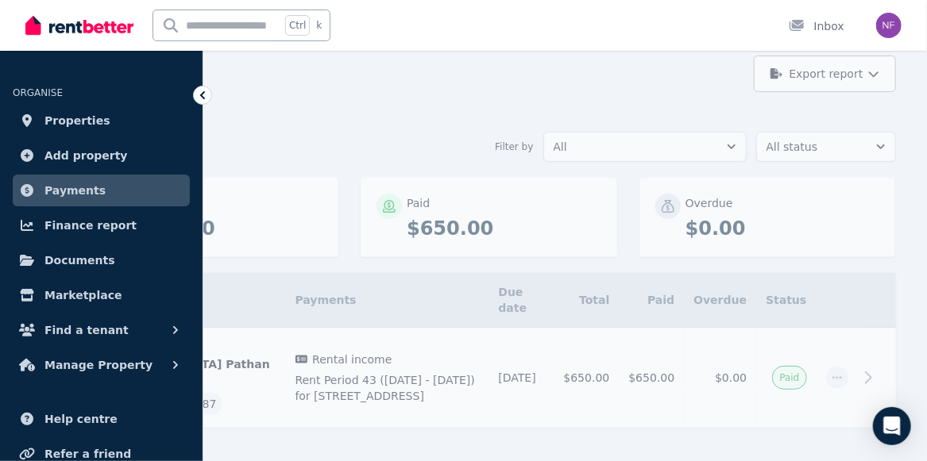
click at [198, 94] on icon at bounding box center [203, 95] width 16 height 16
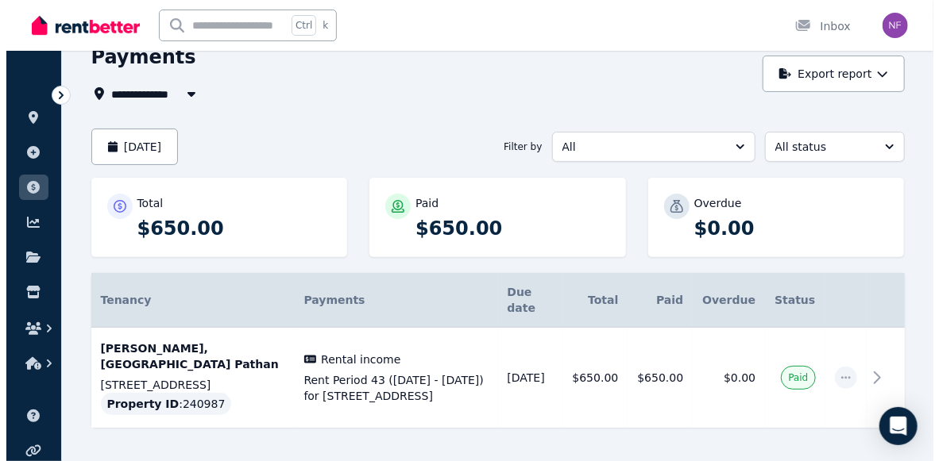
scroll to position [0, 0]
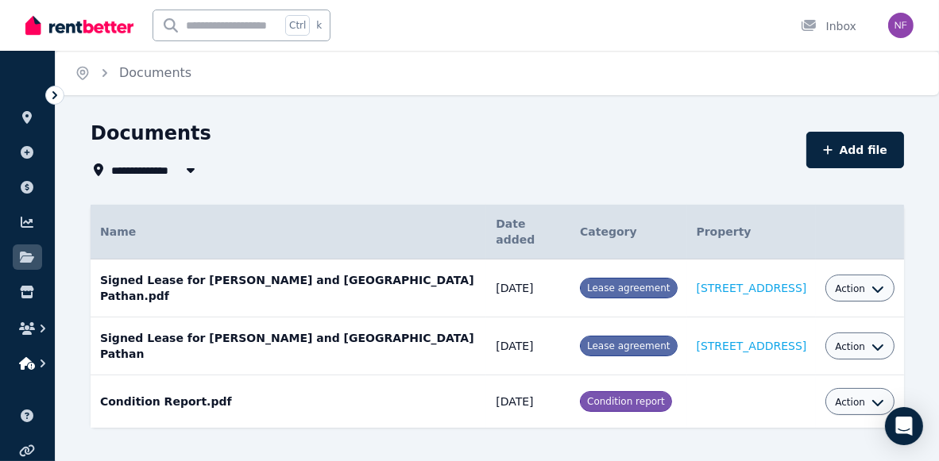
click at [43, 368] on icon "button" at bounding box center [43, 364] width 16 height 16
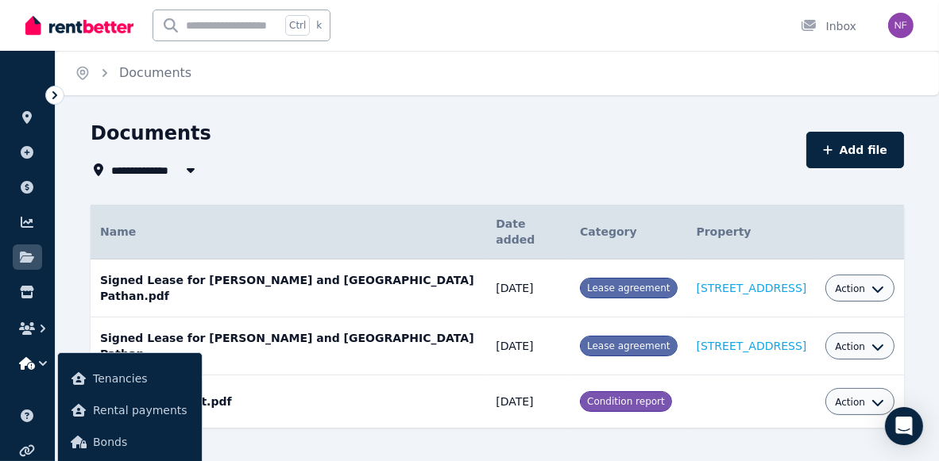
click at [51, 95] on icon at bounding box center [55, 95] width 16 height 16
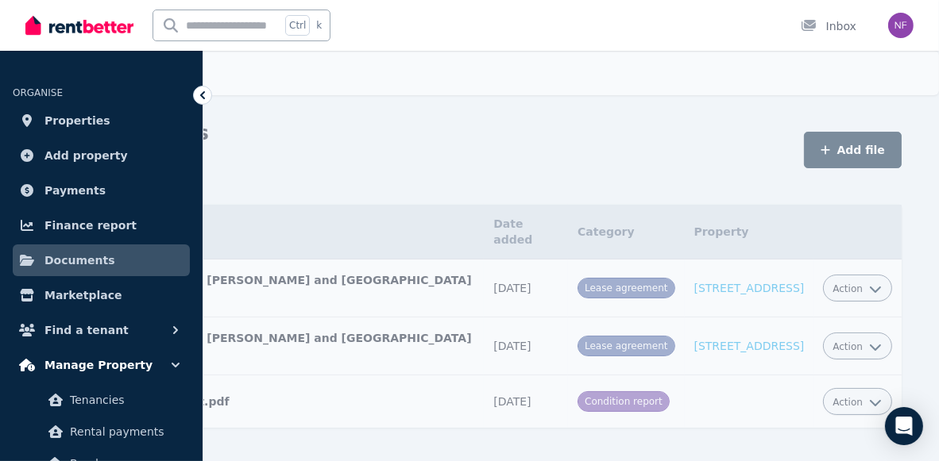
click at [176, 364] on icon "button" at bounding box center [176, 365] width 16 height 16
click at [176, 364] on icon "button" at bounding box center [175, 365] width 5 height 8
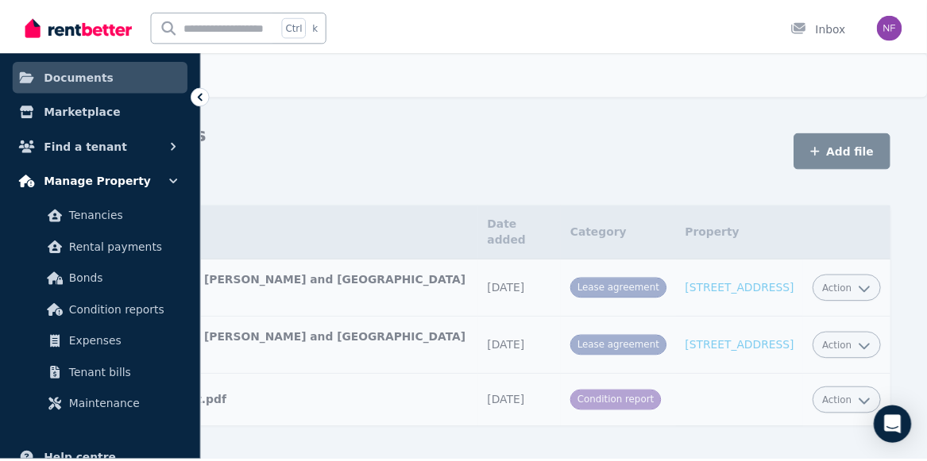
scroll to position [187, 0]
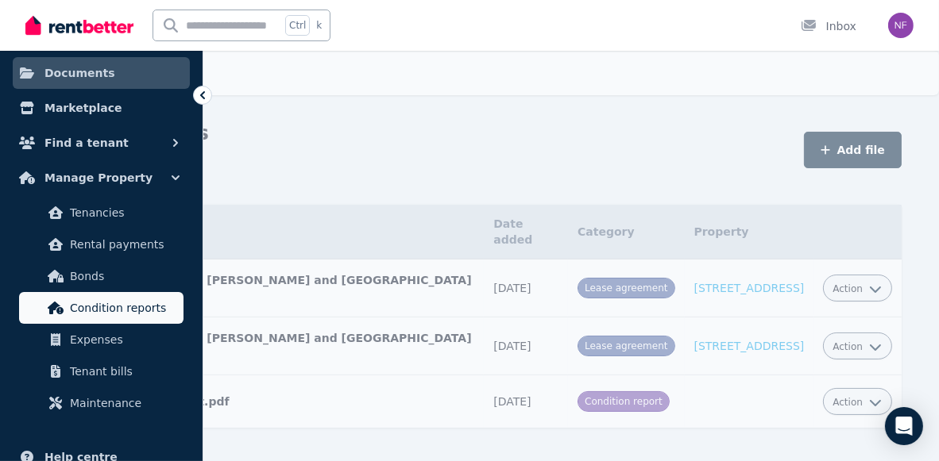
click at [165, 305] on span "Condition reports" at bounding box center [123, 308] width 107 height 19
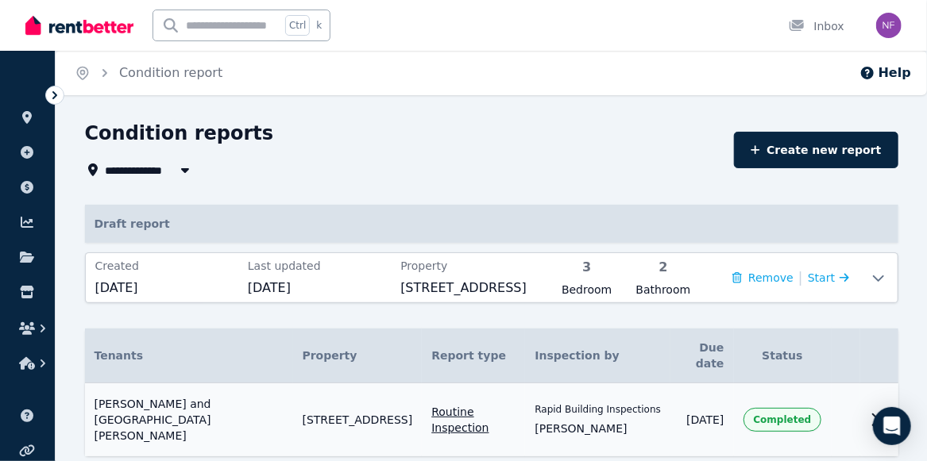
click at [873, 411] on icon at bounding box center [875, 420] width 19 height 19
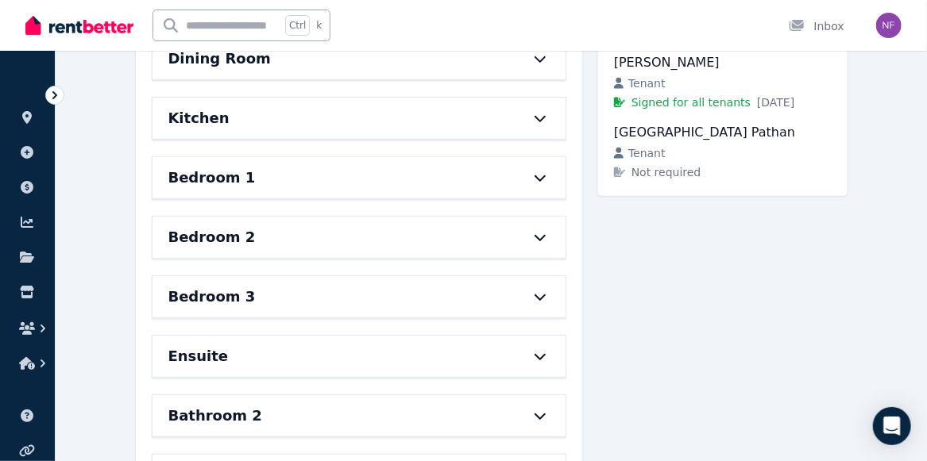
scroll to position [340, 0]
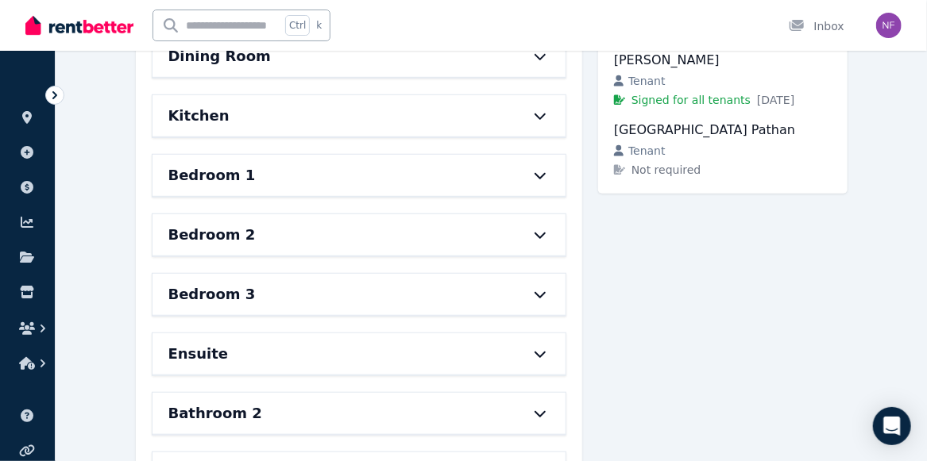
click at [536, 348] on icon at bounding box center [539, 354] width 19 height 13
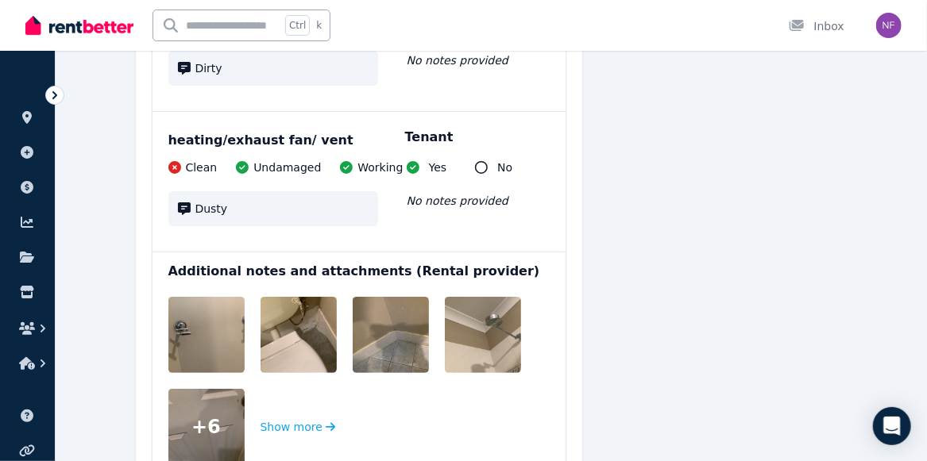
scroll to position [2383, 0]
click at [231, 326] on img at bounding box center [219, 335] width 102 height 76
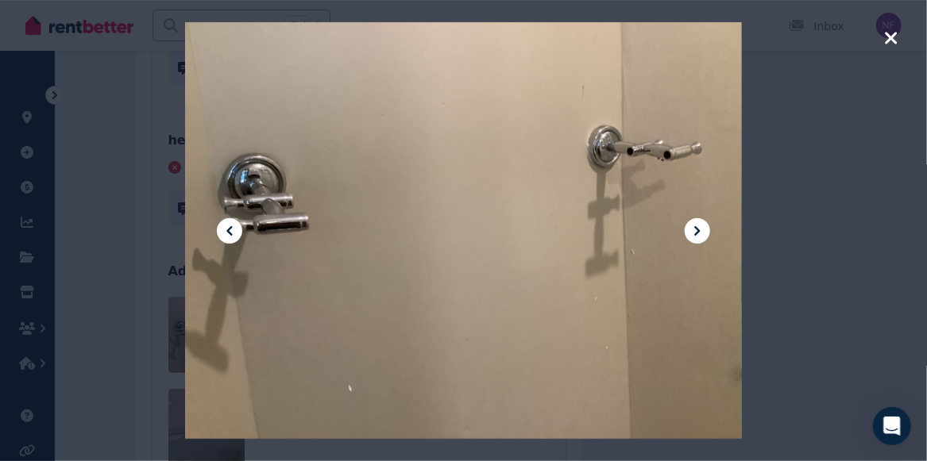
click at [526, 247] on div at bounding box center [463, 231] width 556 height 742
